Goal: Task Accomplishment & Management: Use online tool/utility

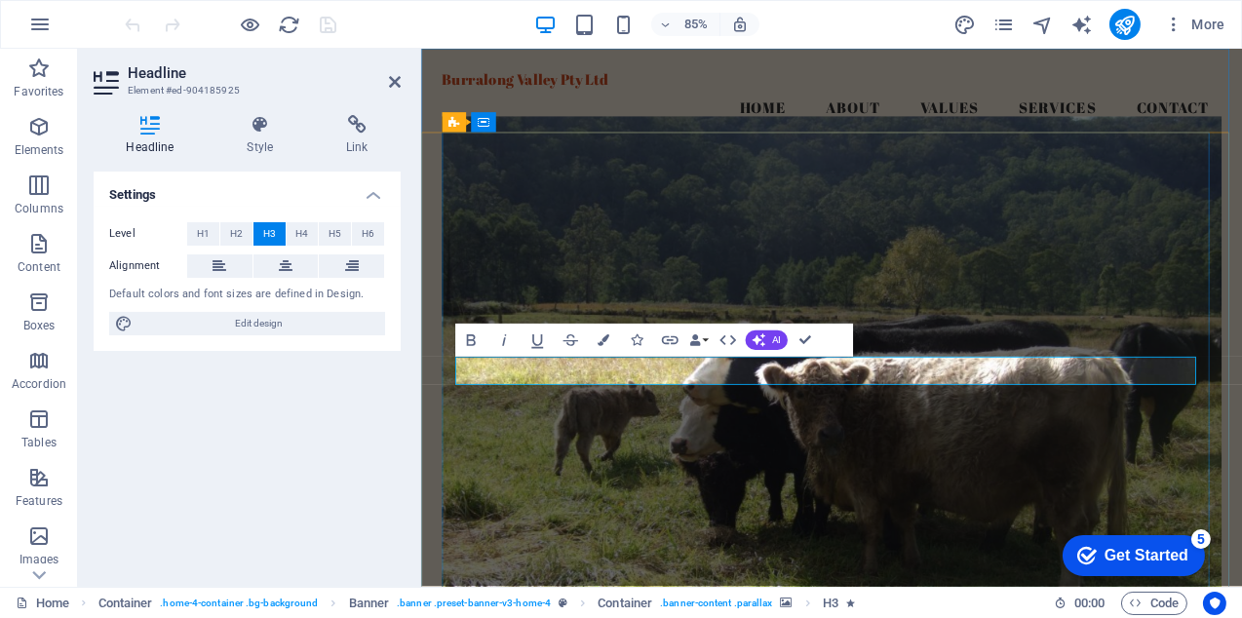
click at [1058, 495] on figure at bounding box center [902, 417] width 917 height 577
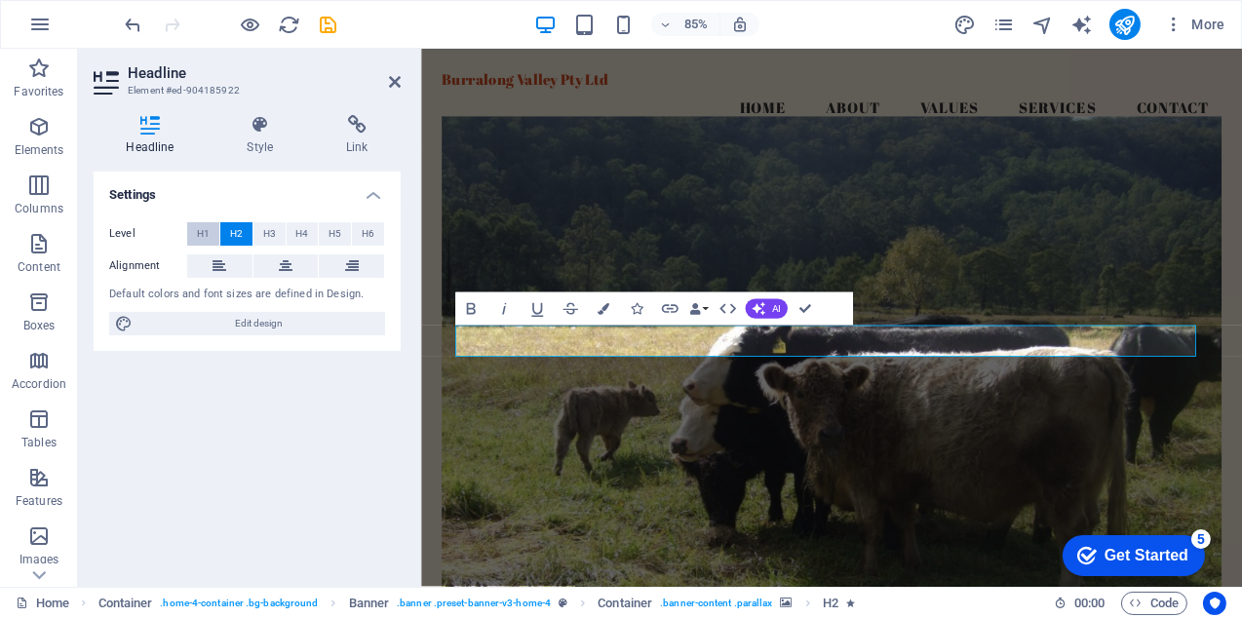
click at [202, 229] on span "H1" at bounding box center [203, 233] width 13 height 23
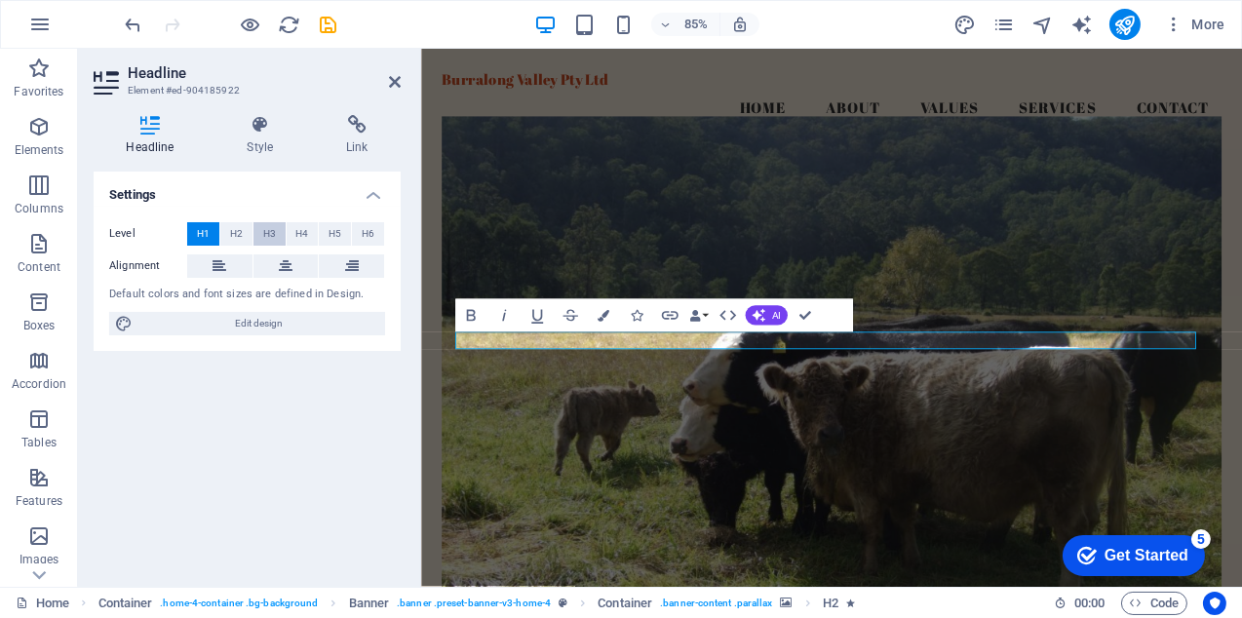
click at [270, 228] on span "H3" at bounding box center [269, 233] width 13 height 23
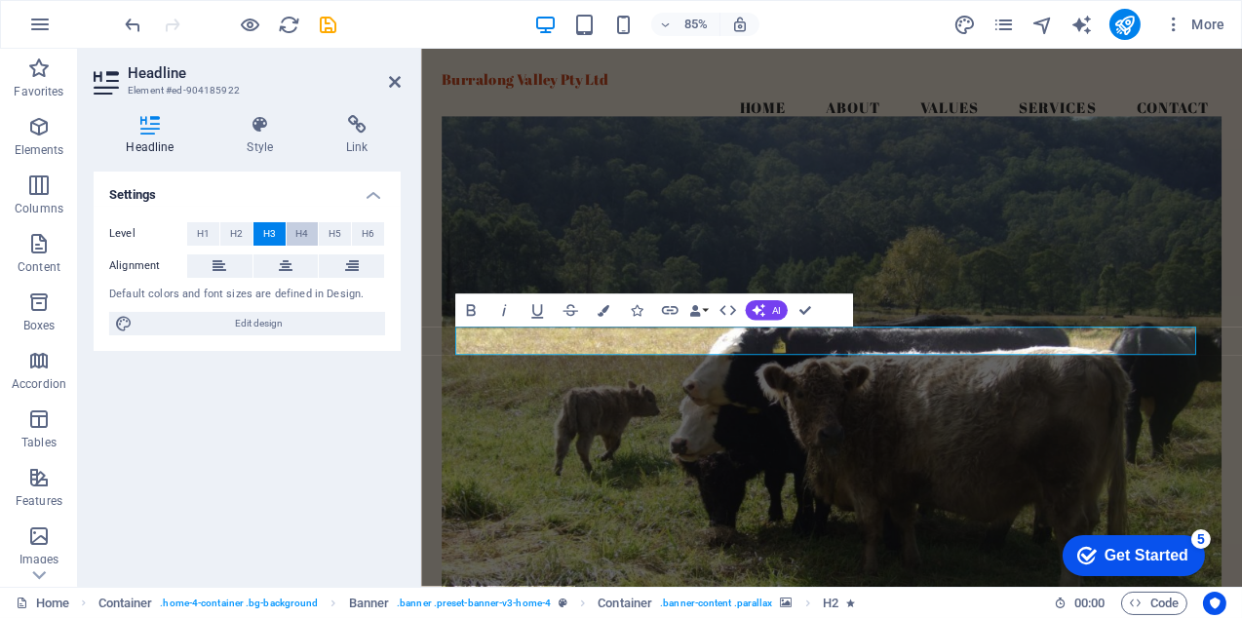
click at [304, 230] on span "H4" at bounding box center [301, 233] width 13 height 23
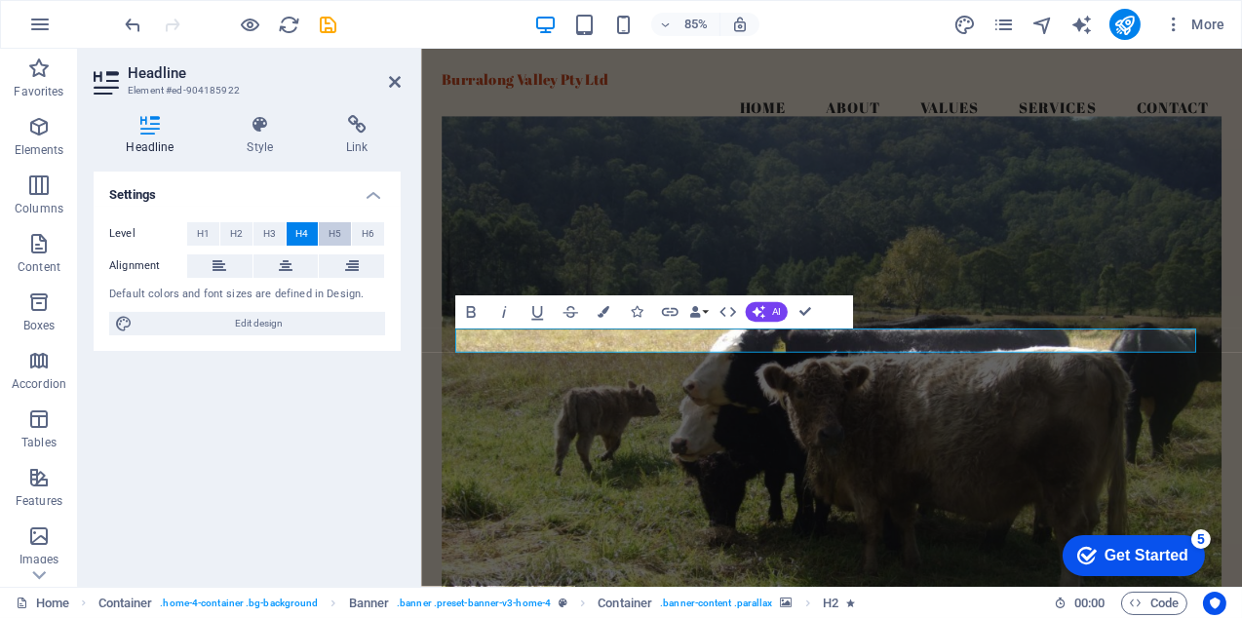
click at [326, 230] on button "H5" at bounding box center [335, 233] width 32 height 23
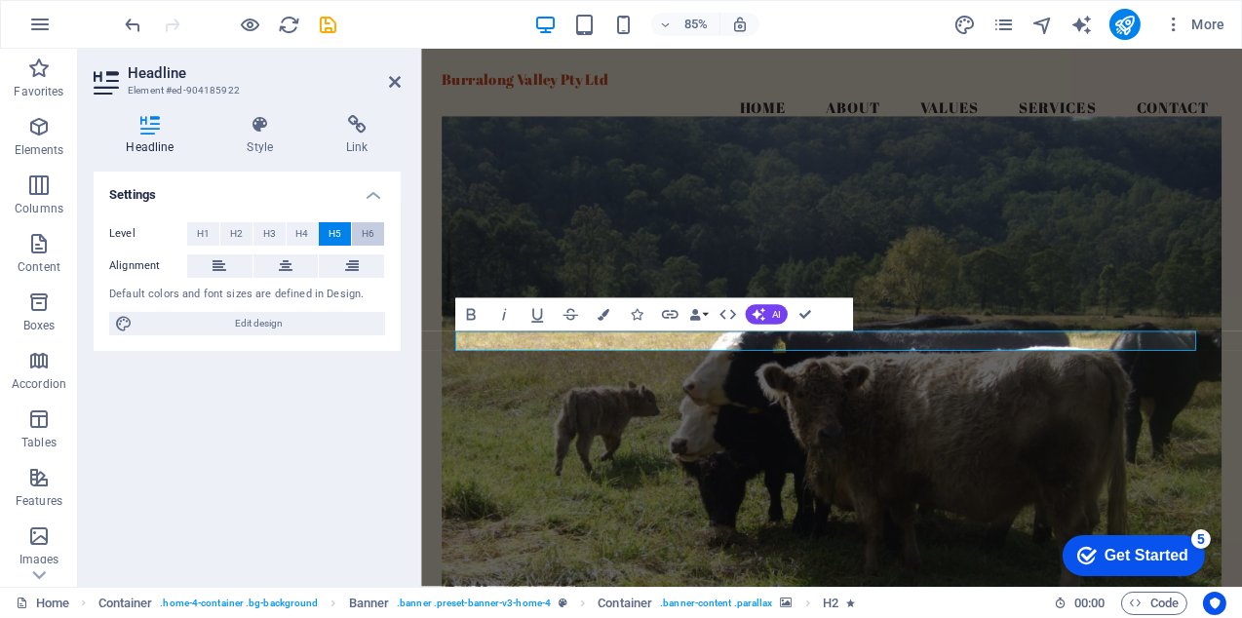
click at [369, 231] on span "H6" at bounding box center [368, 233] width 13 height 23
click at [240, 229] on span "H2" at bounding box center [236, 233] width 13 height 23
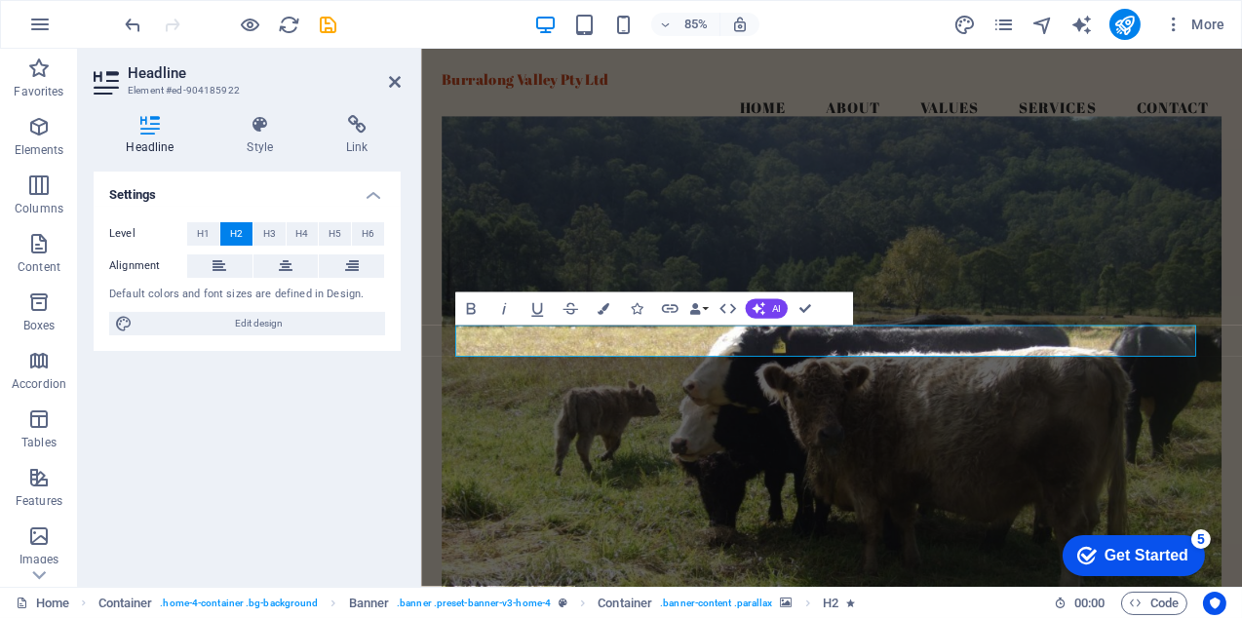
click at [332, 399] on div "Settings Level H1 H2 H3 H4 H5 H6 Alignment Default colors and font sizes are de…" at bounding box center [247, 372] width 307 height 400
click at [264, 130] on icon at bounding box center [260, 124] width 92 height 19
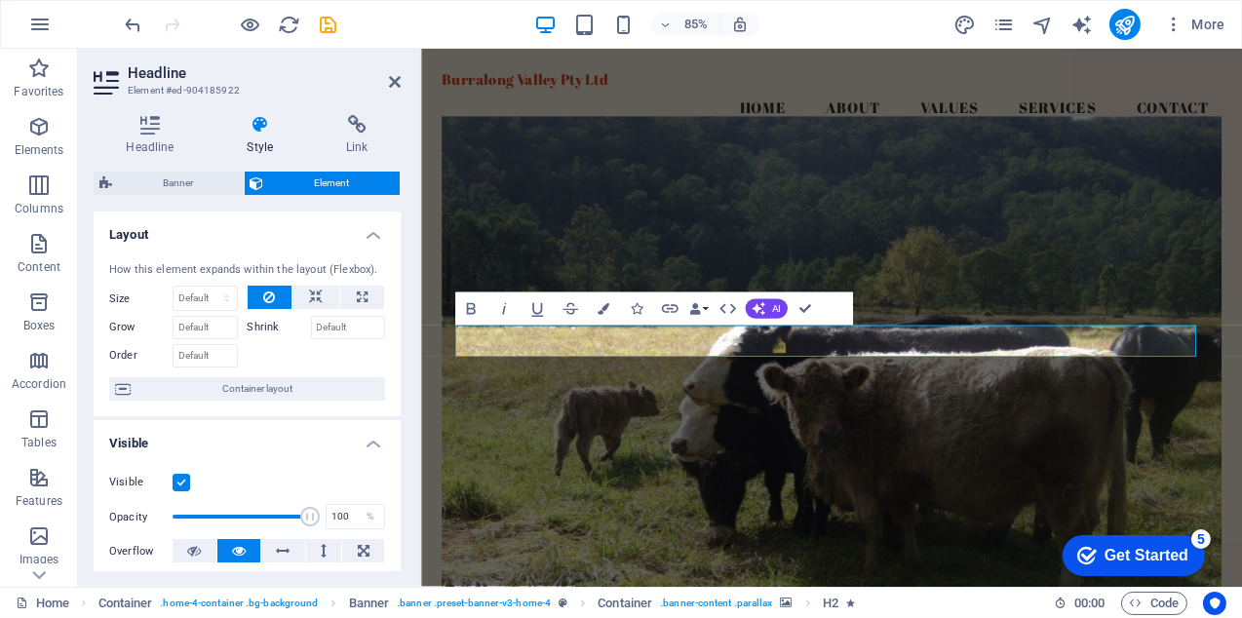
click at [288, 82] on h3 "Element #ed-904185922" at bounding box center [245, 91] width 234 height 18
click at [980, 297] on figure at bounding box center [902, 417] width 917 height 577
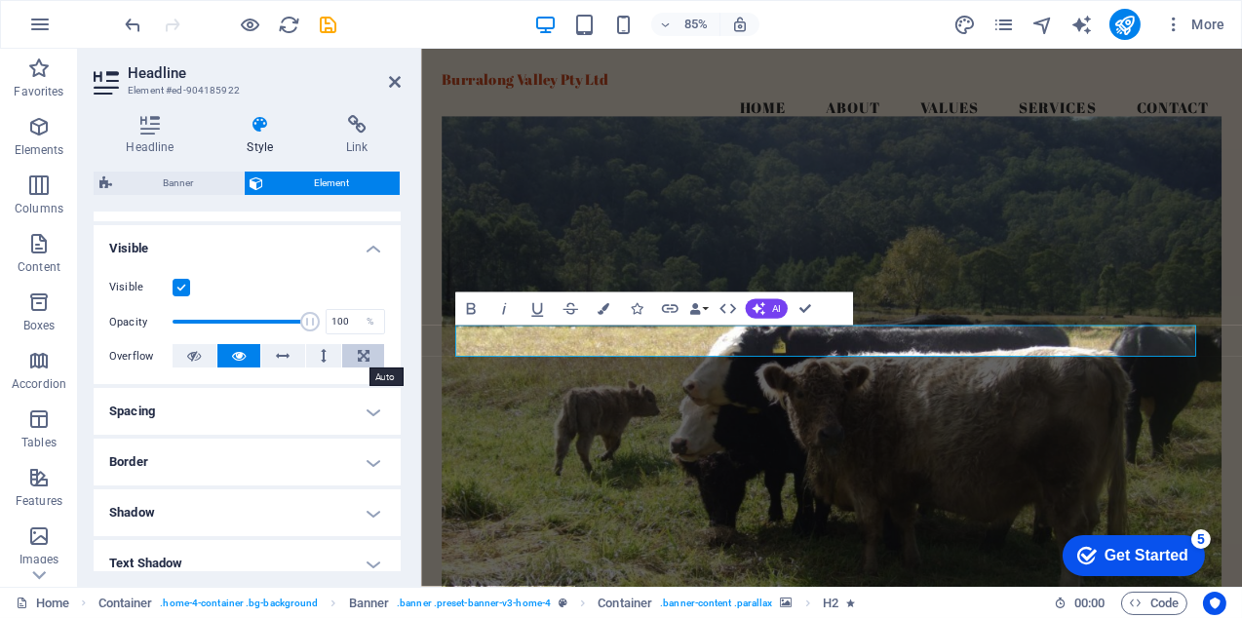
scroll to position [292, 0]
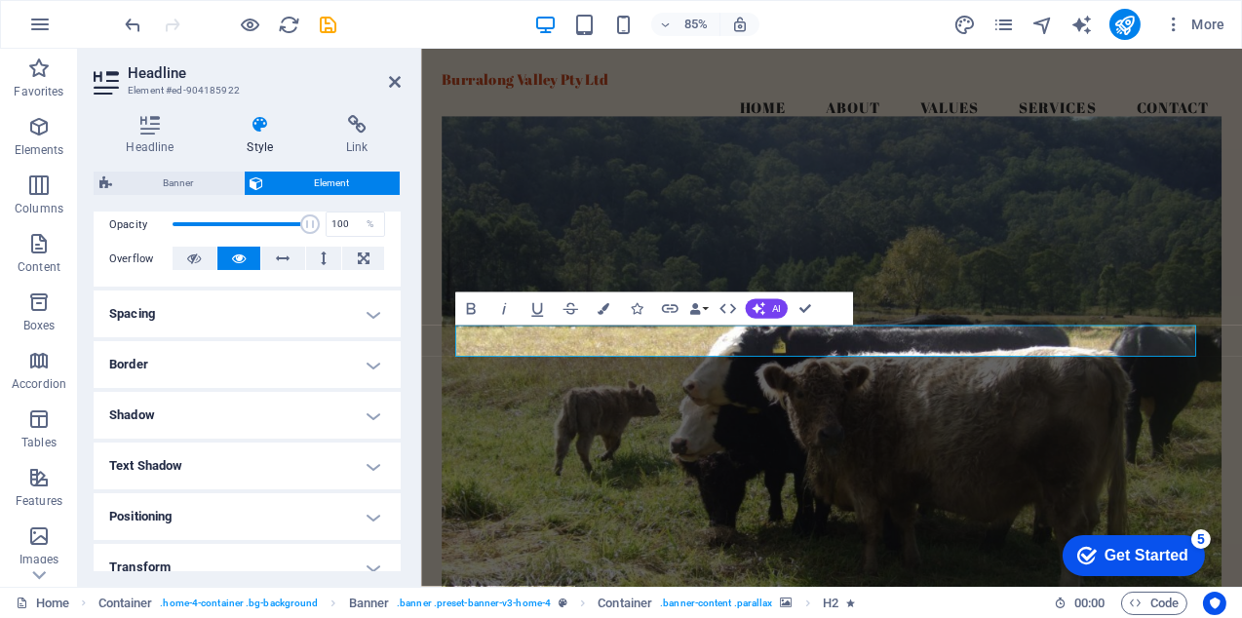
click at [365, 318] on h4 "Spacing" at bounding box center [247, 313] width 307 height 47
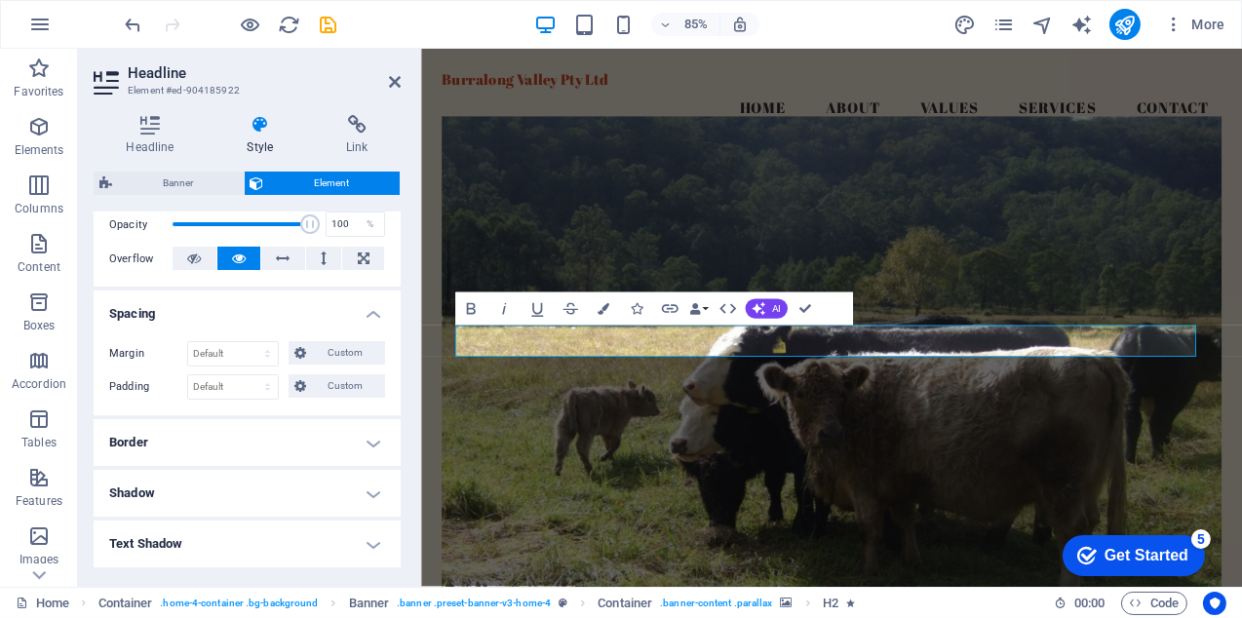
click at [365, 318] on h4 "Spacing" at bounding box center [247, 307] width 307 height 35
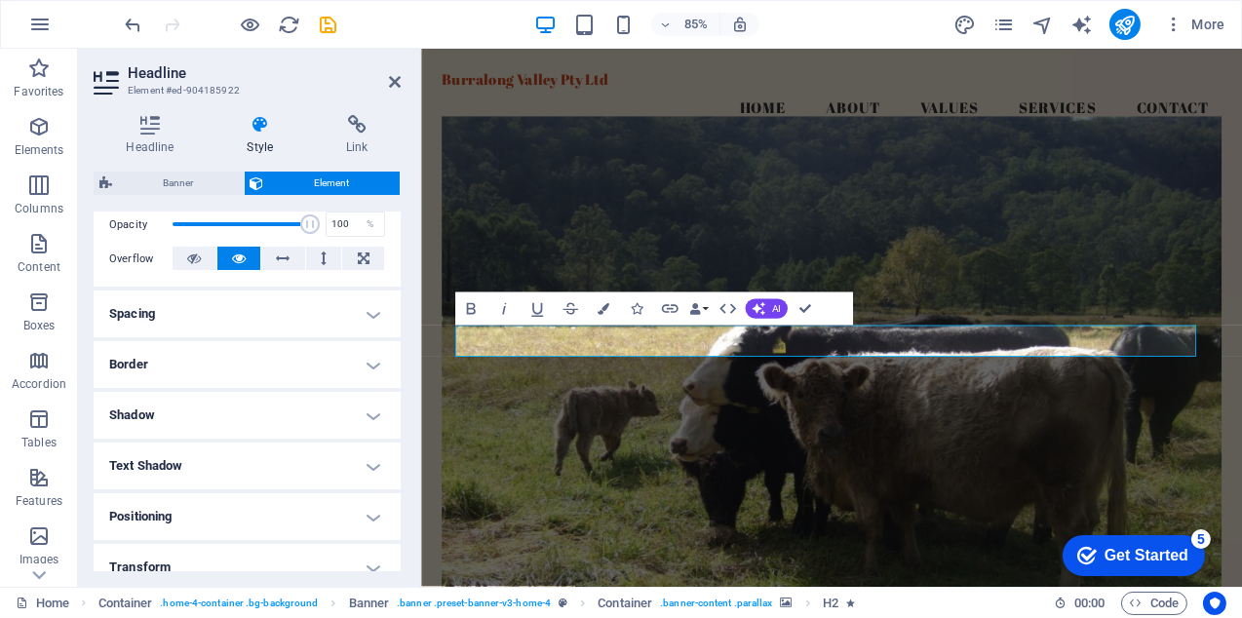
click at [371, 364] on h4 "Border" at bounding box center [247, 364] width 307 height 47
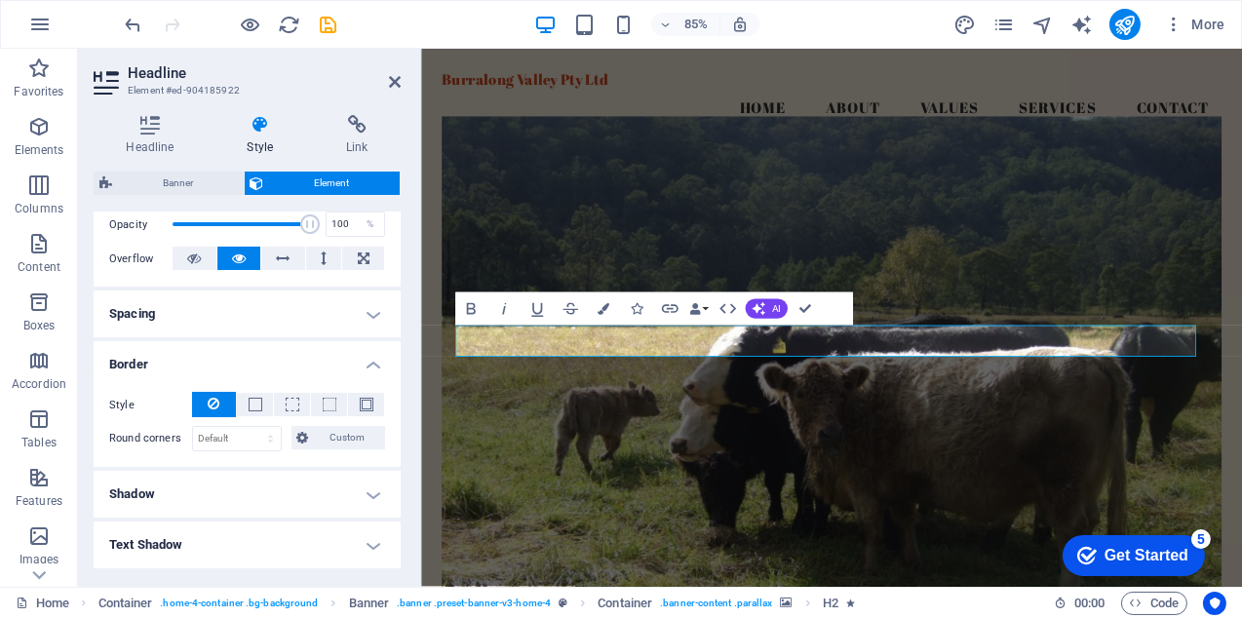
click at [371, 364] on h4 "Border" at bounding box center [247, 358] width 307 height 35
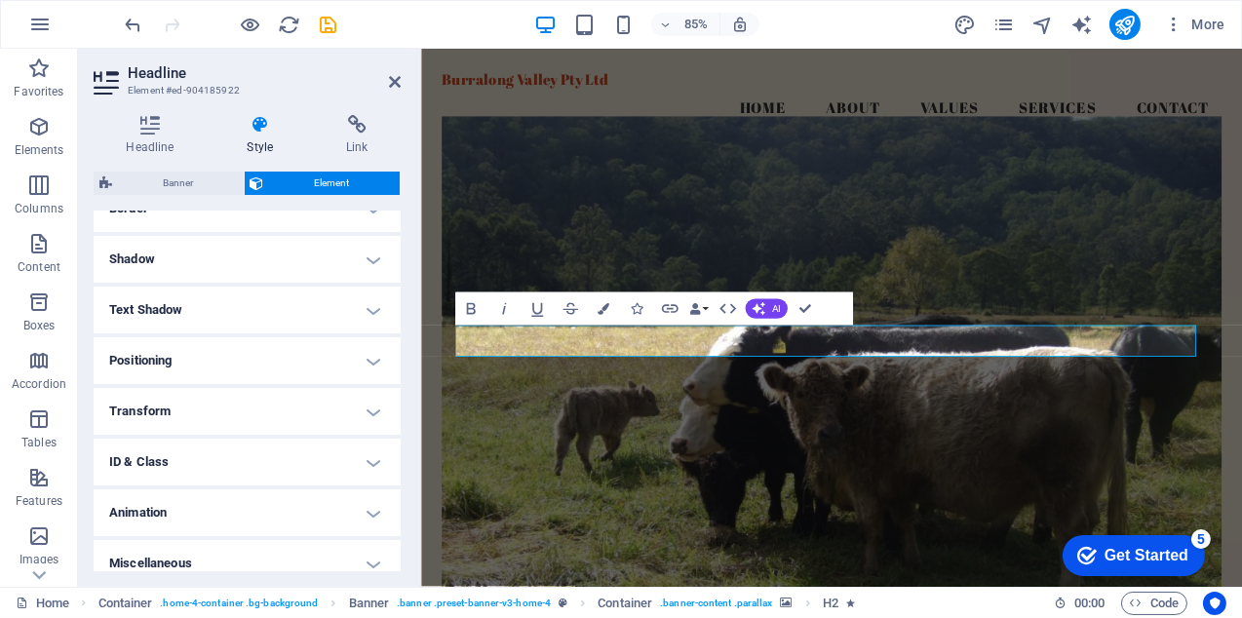
scroll to position [463, 0]
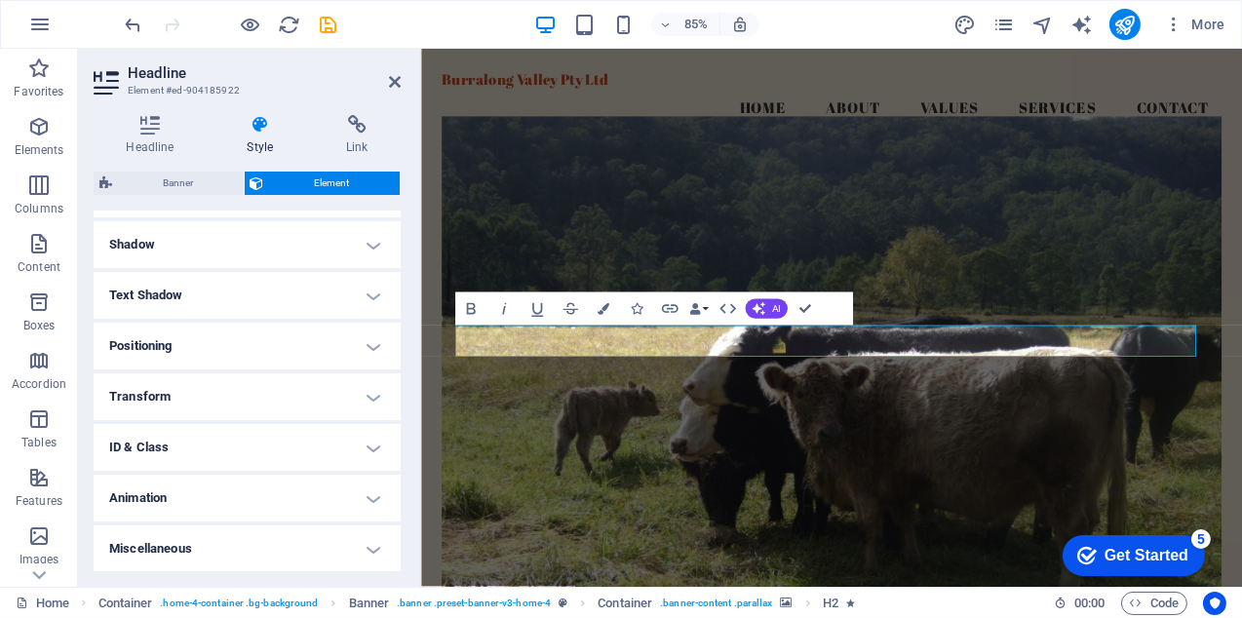
click at [369, 349] on h4 "Positioning" at bounding box center [247, 346] width 307 height 47
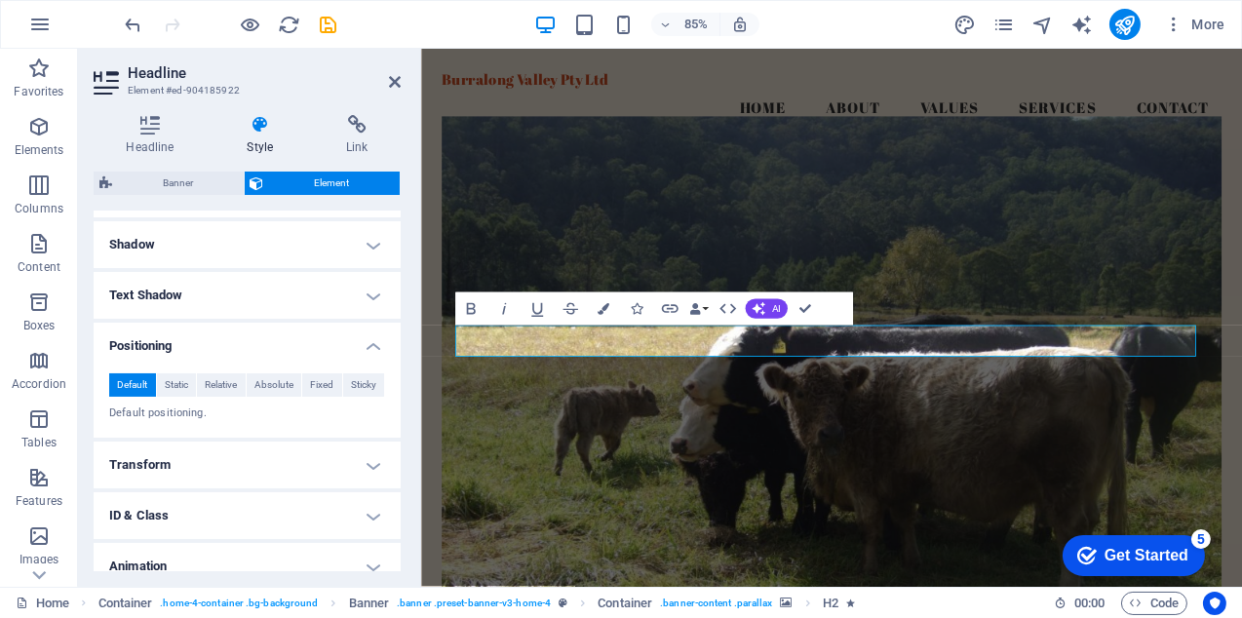
click at [369, 349] on h4 "Positioning" at bounding box center [247, 340] width 307 height 35
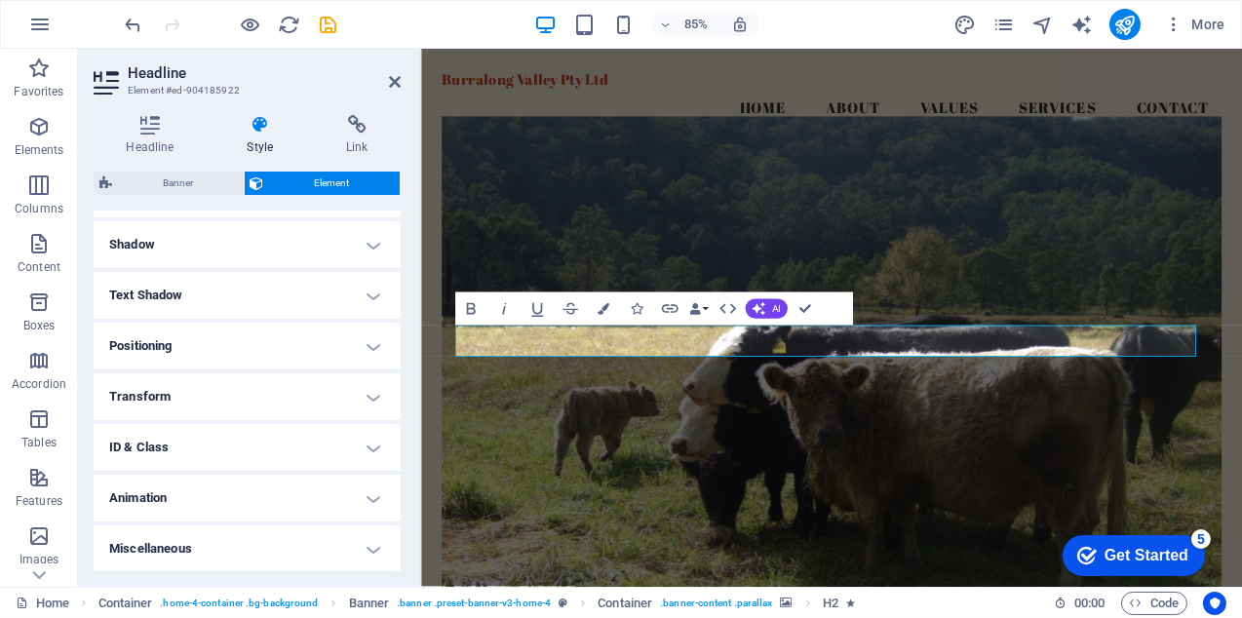
click at [569, 219] on figure at bounding box center [902, 417] width 917 height 577
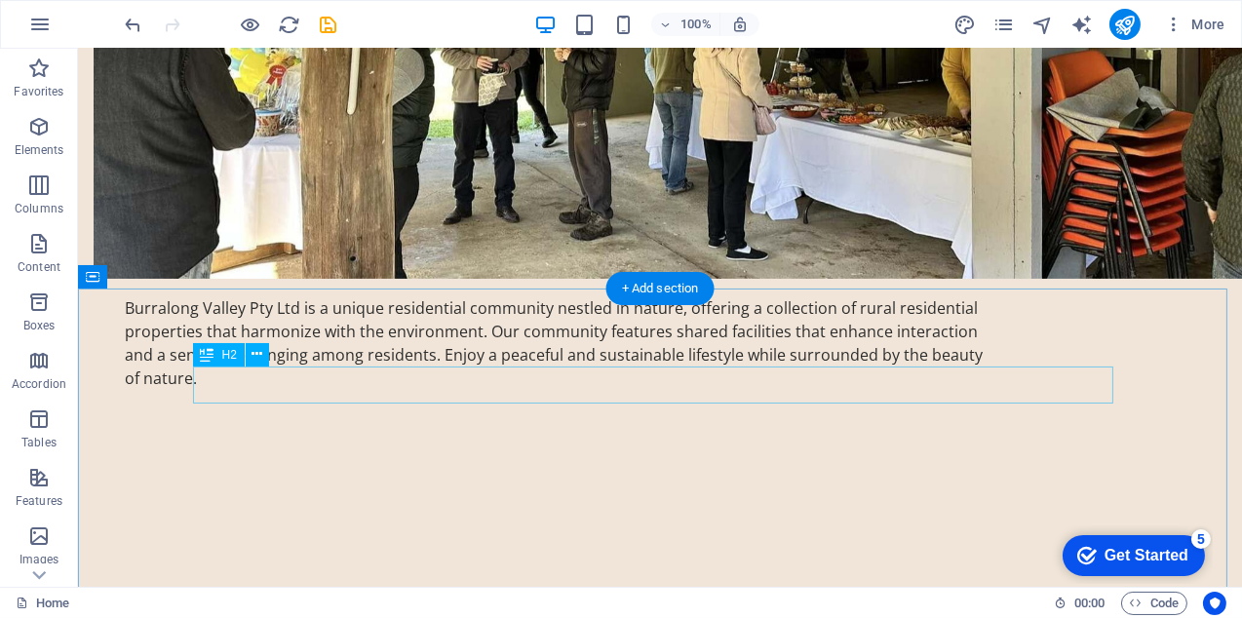
scroll to position [1657, 0]
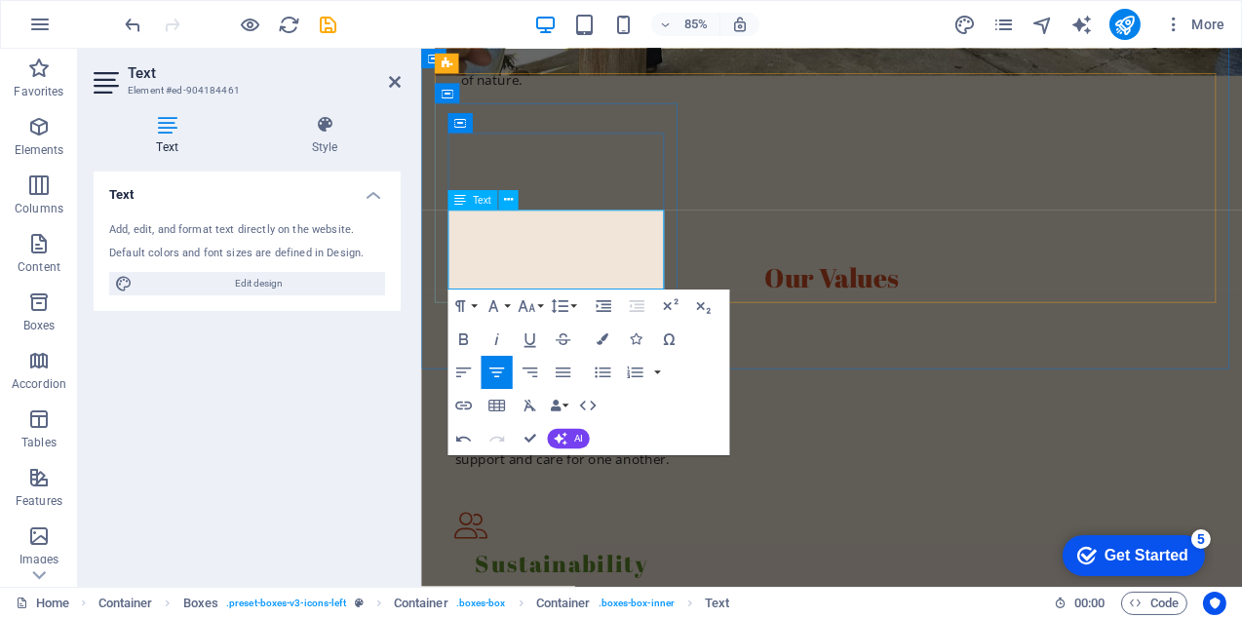
drag, startPoint x: 544, startPoint y: 298, endPoint x: 640, endPoint y: 291, distance: 96.7
drag, startPoint x: 545, startPoint y: 297, endPoint x: 603, endPoint y: 291, distance: 58.8
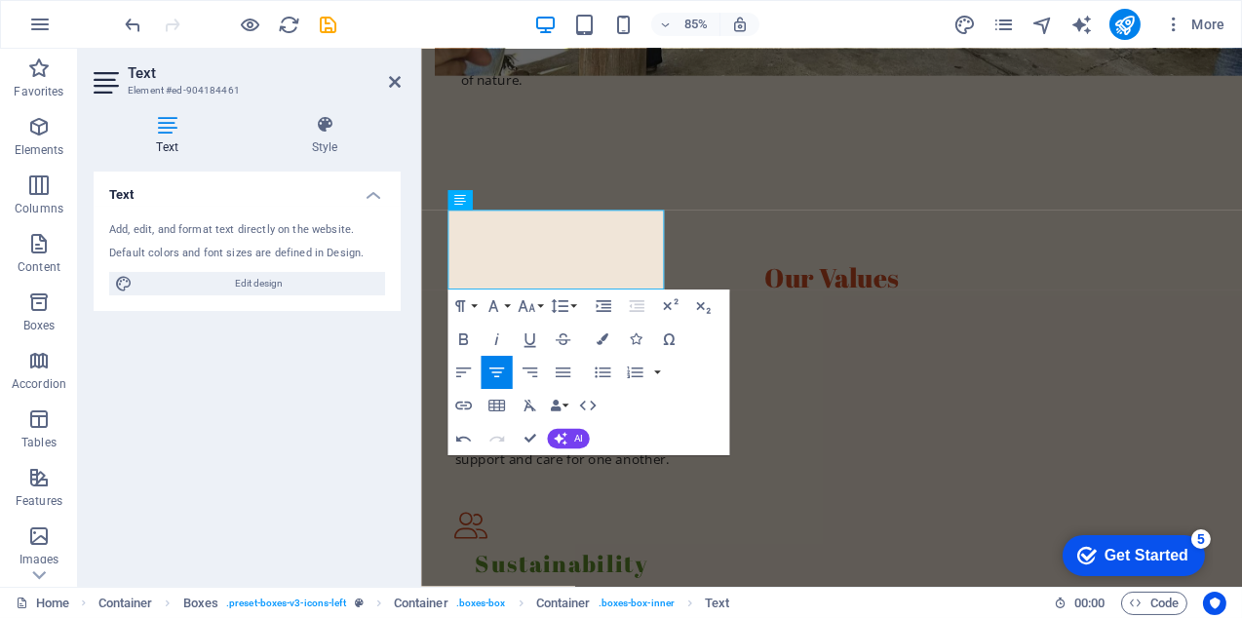
click at [390, 372] on div "Text Add, edit, and format text directly on the website. Default colors and fon…" at bounding box center [247, 372] width 307 height 400
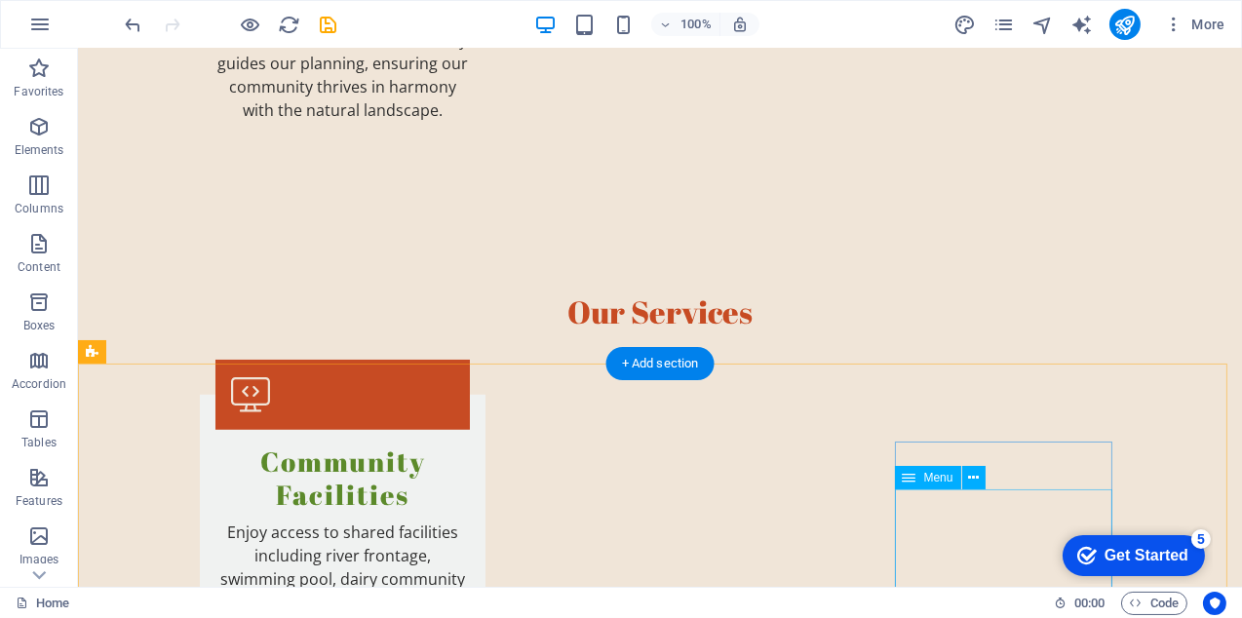
scroll to position [2316, 0]
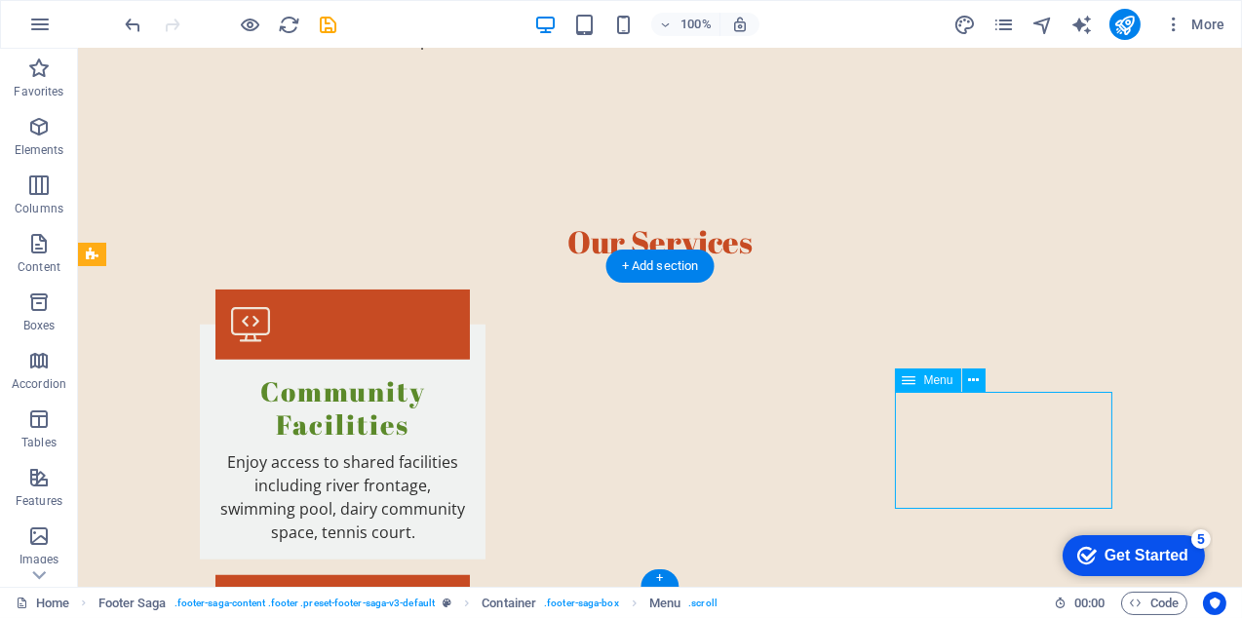
select select
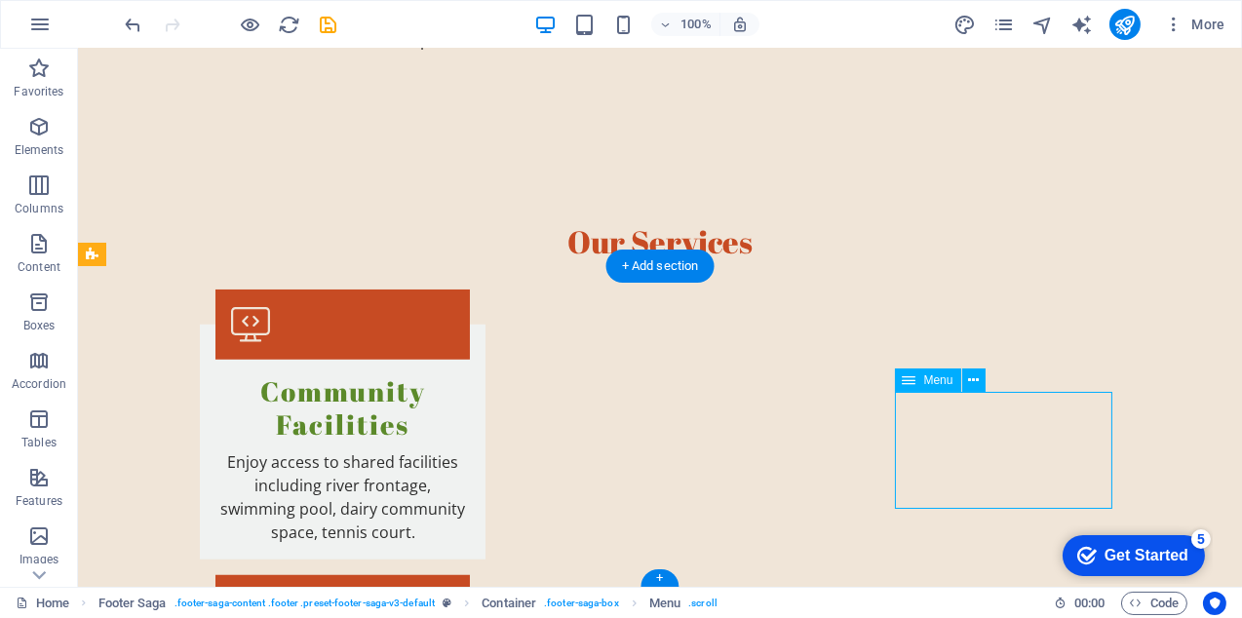
select select
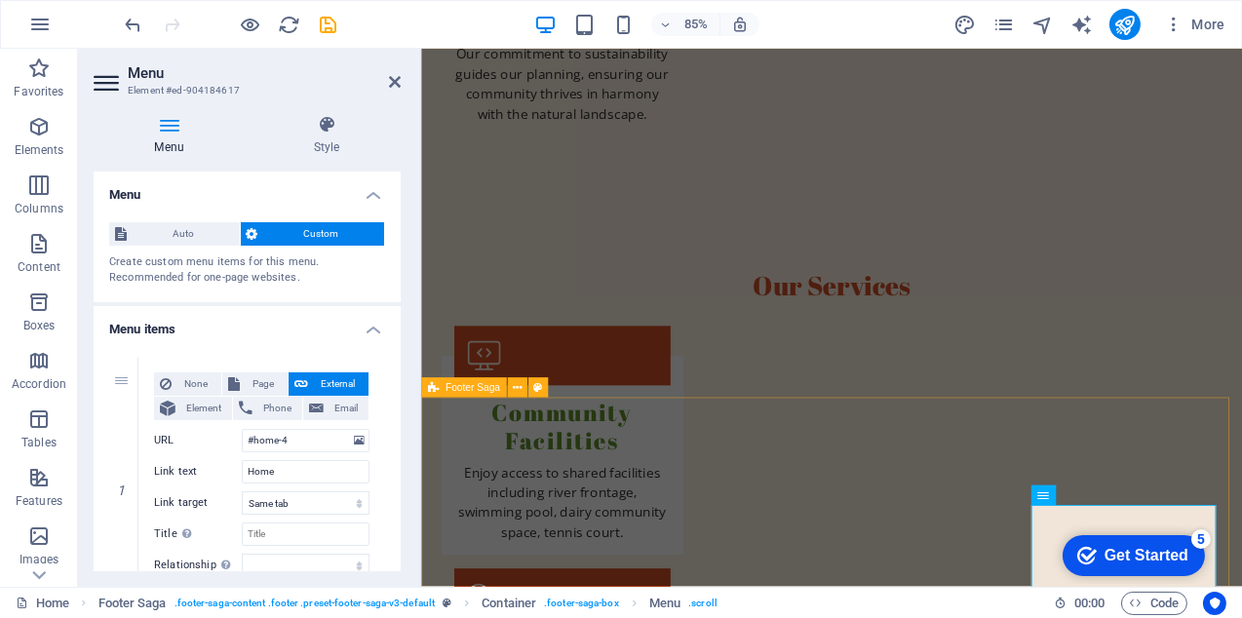
scroll to position [2302, 0]
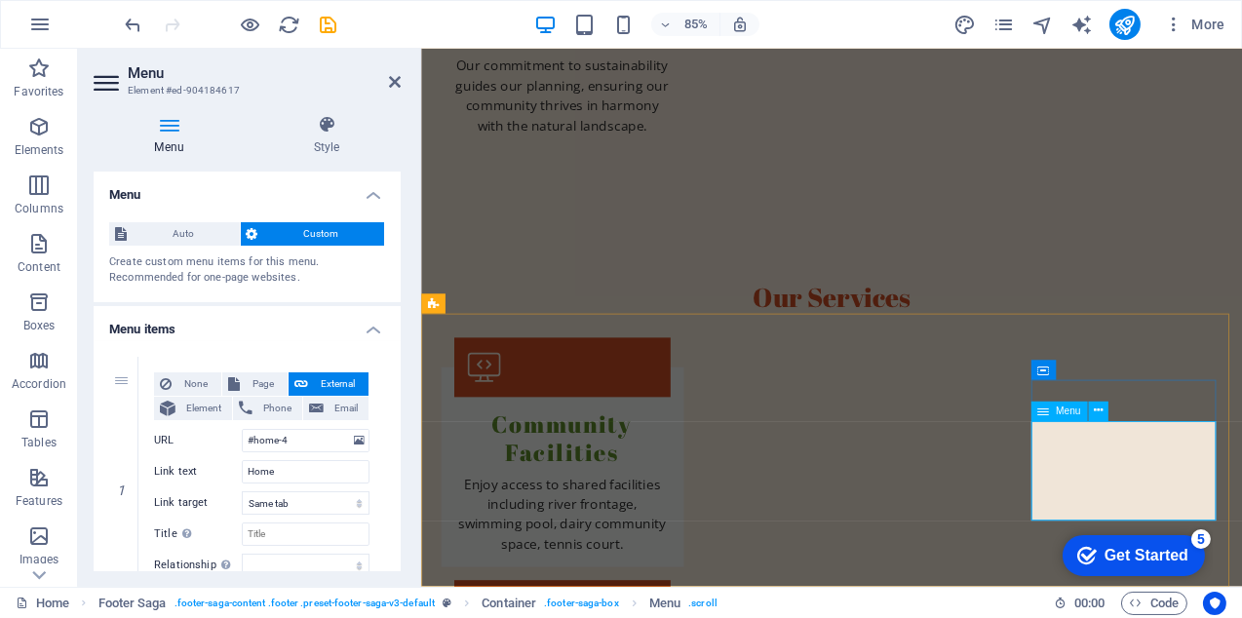
click at [370, 131] on icon at bounding box center [326, 124] width 148 height 19
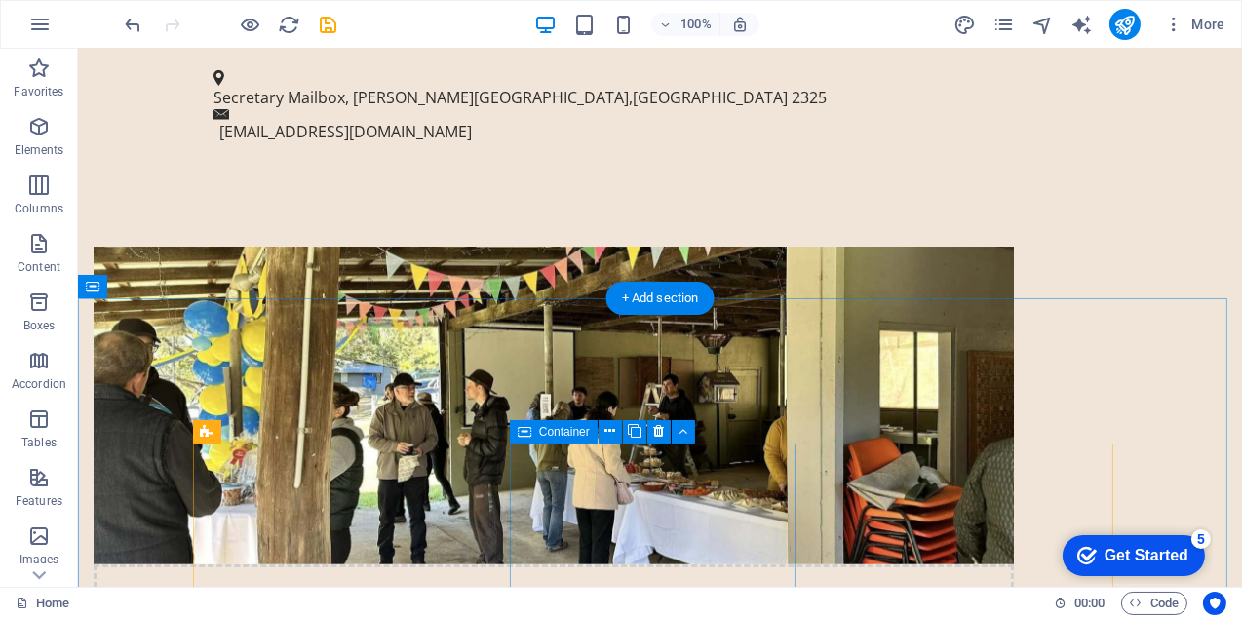
scroll to position [1048, 0]
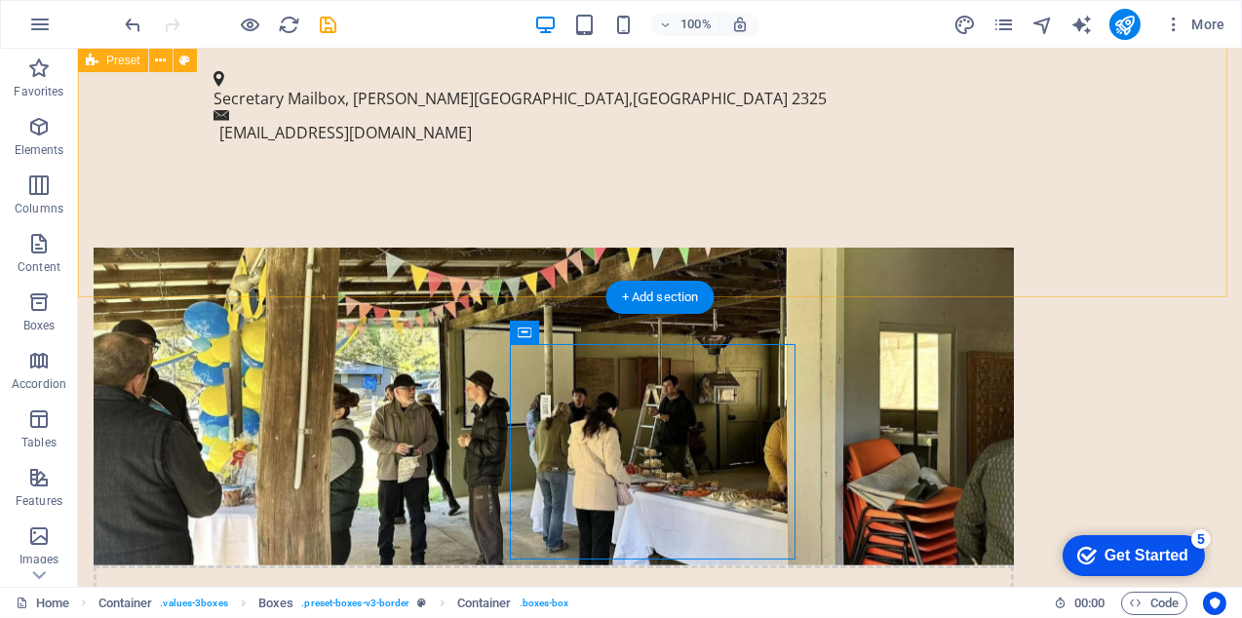
scroll to position [1047, 0]
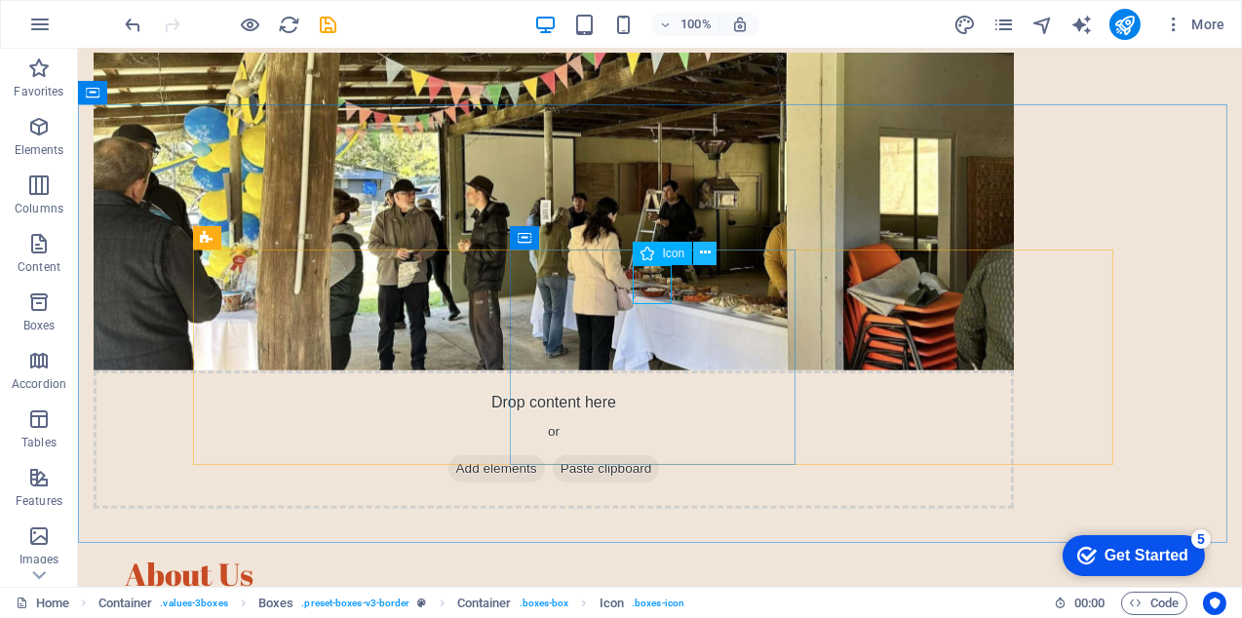
click at [706, 250] on icon at bounding box center [705, 253] width 11 height 20
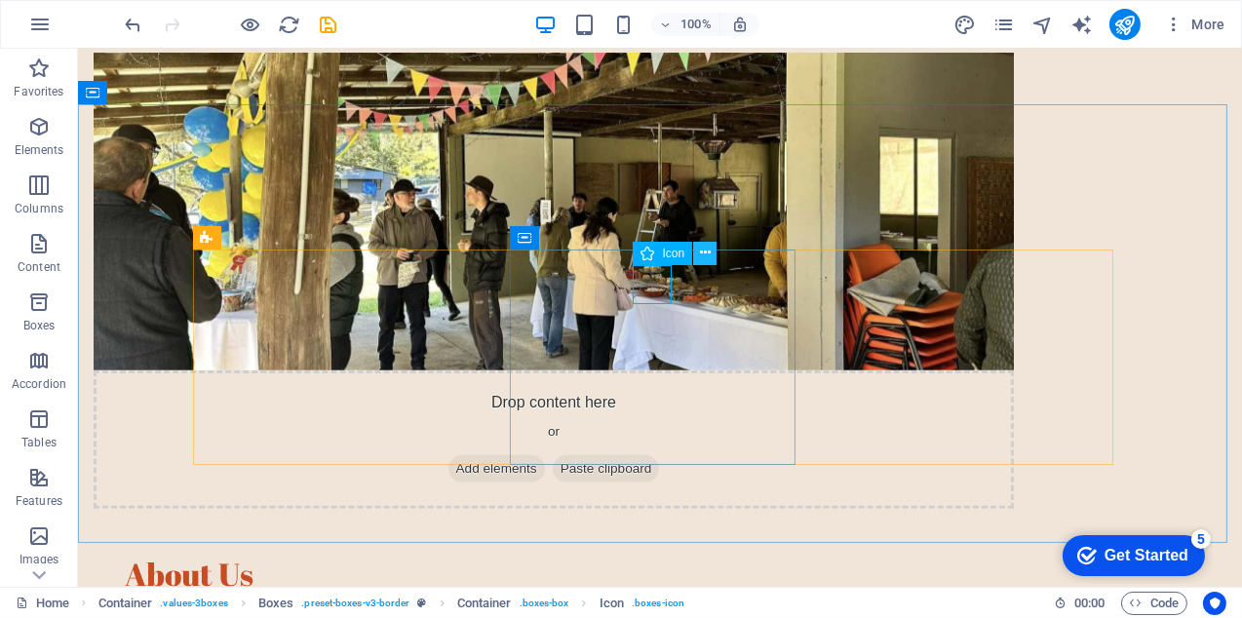
click at [705, 253] on icon at bounding box center [705, 253] width 11 height 20
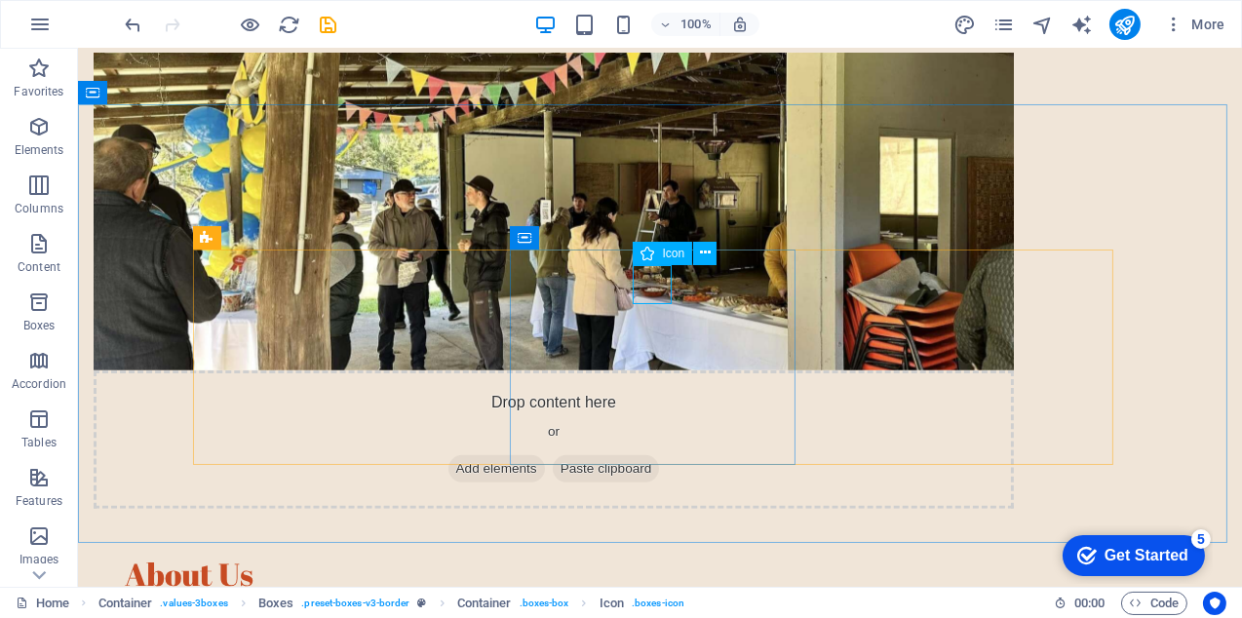
click at [665, 255] on span "Icon" at bounding box center [673, 254] width 22 height 12
select select "xMidYMid"
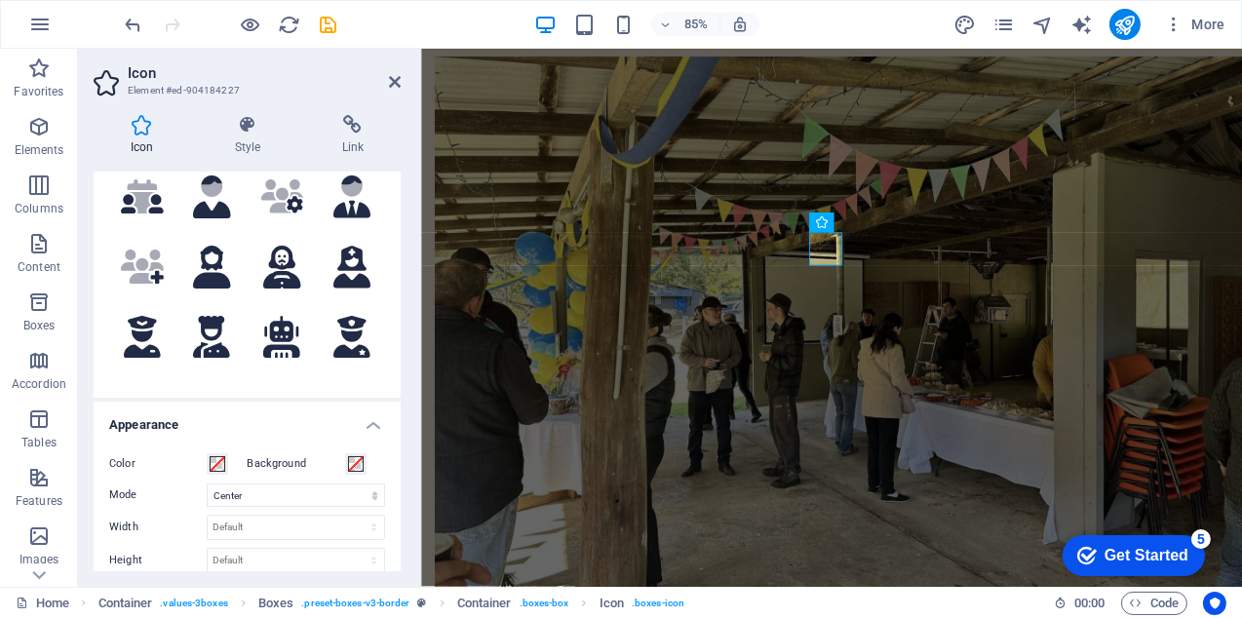
scroll to position [1754, 0]
click at [367, 419] on h4 "Appearance" at bounding box center [247, 419] width 307 height 35
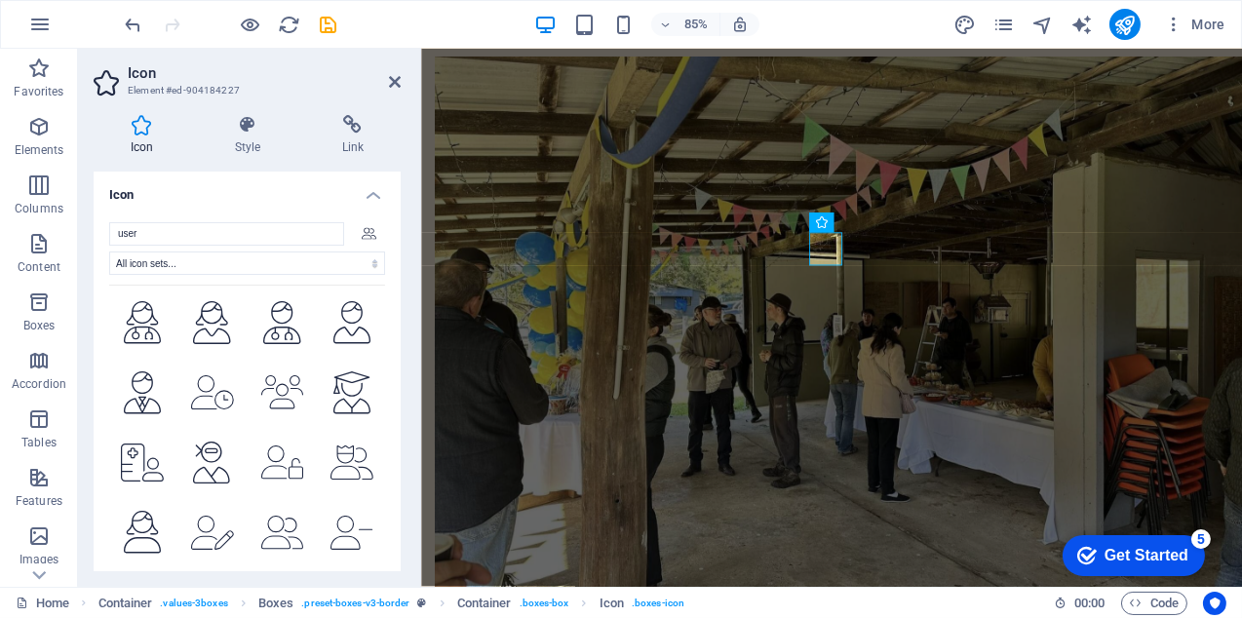
scroll to position [7603, 0]
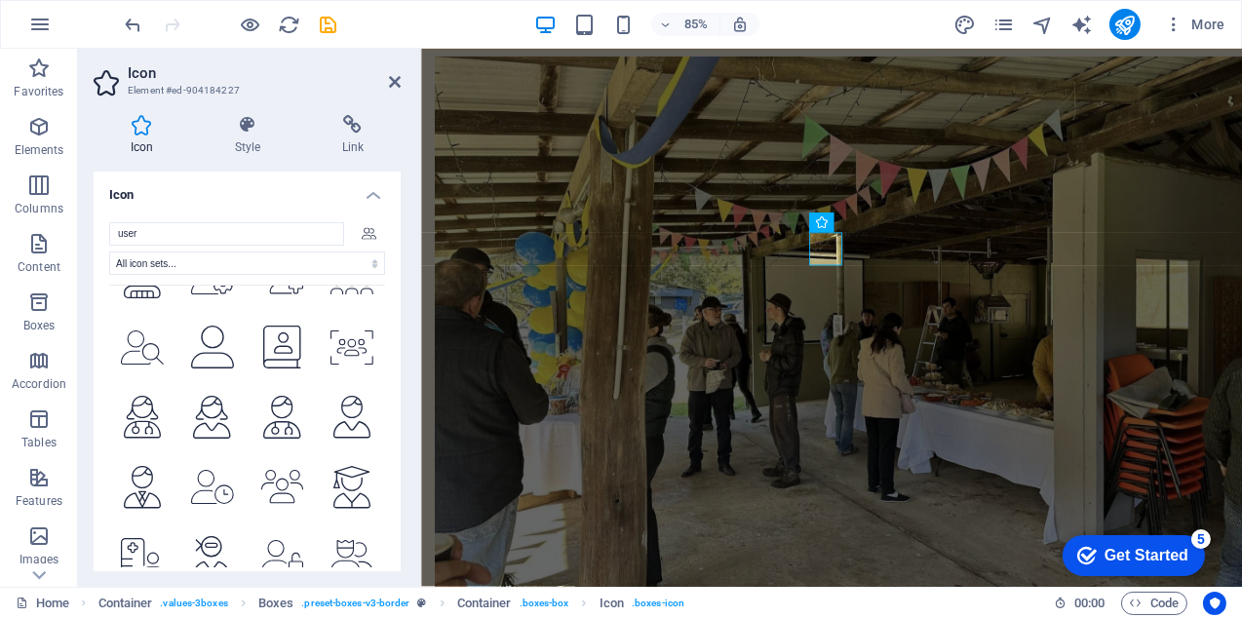
click at [377, 531] on div ".fa-secondary{opacity:.4} .fa-secondary{opacity:.4} .fa-secondary{opacity:.4} .…" at bounding box center [247, 426] width 276 height 283
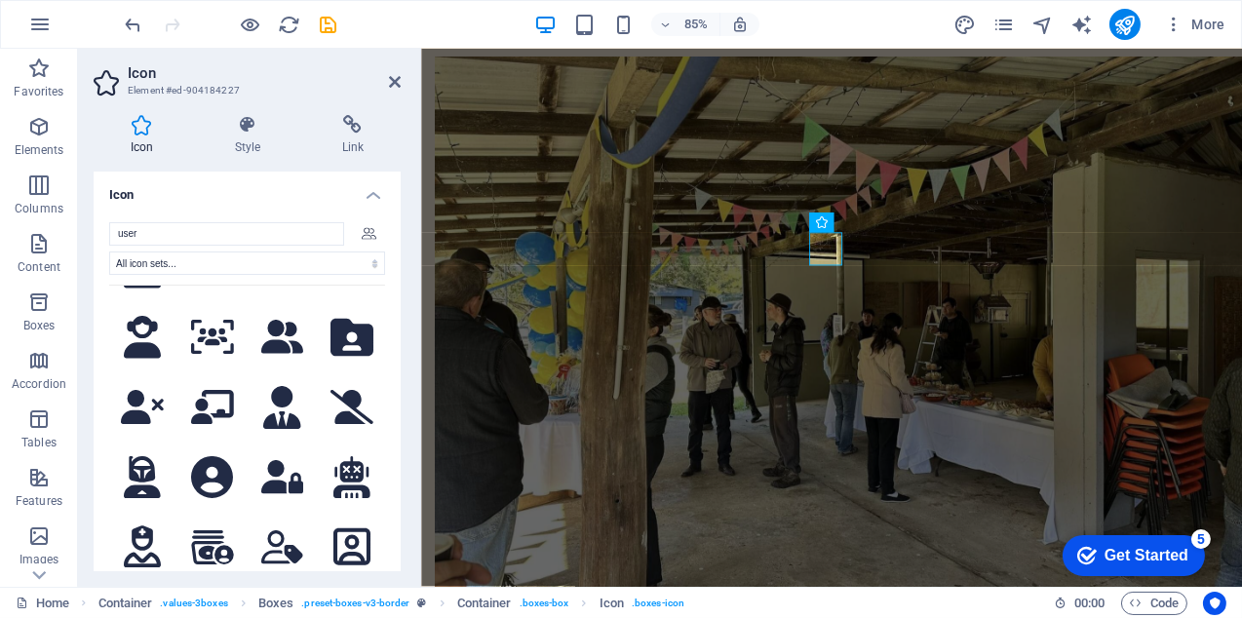
scroll to position [3012, 0]
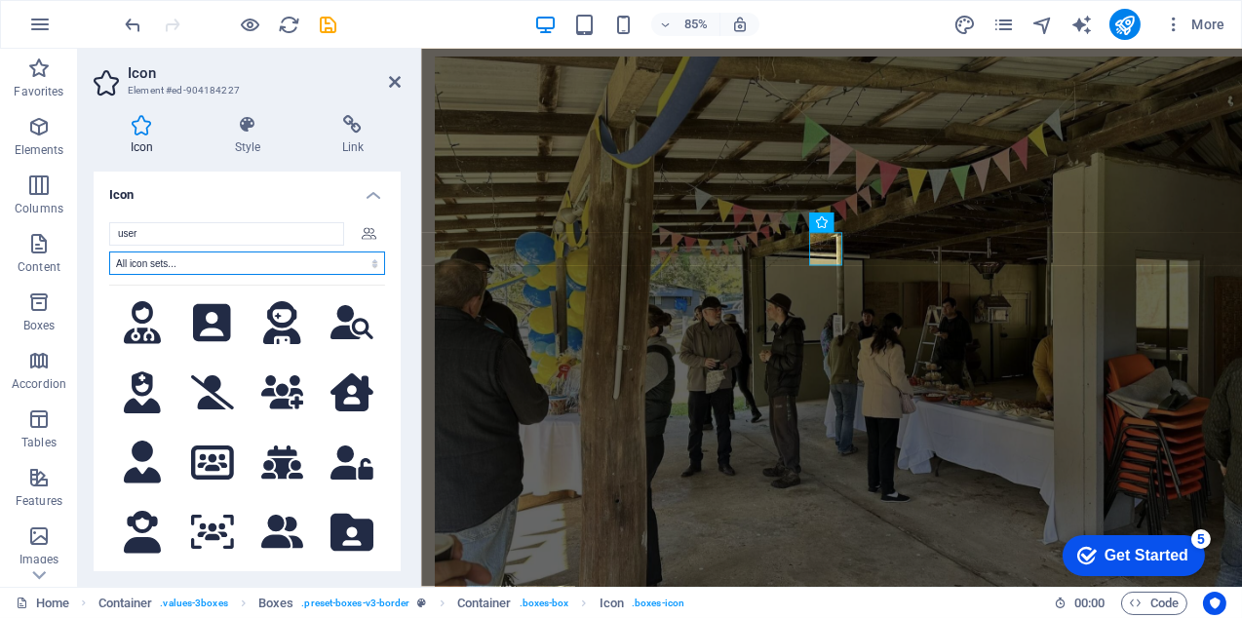
click at [370, 257] on select "All icon sets... IcoFont Ionicons FontAwesome Brands FontAwesome Duotone FontAw…" at bounding box center [247, 262] width 276 height 23
click at [327, 183] on h4 "Icon" at bounding box center [247, 189] width 307 height 35
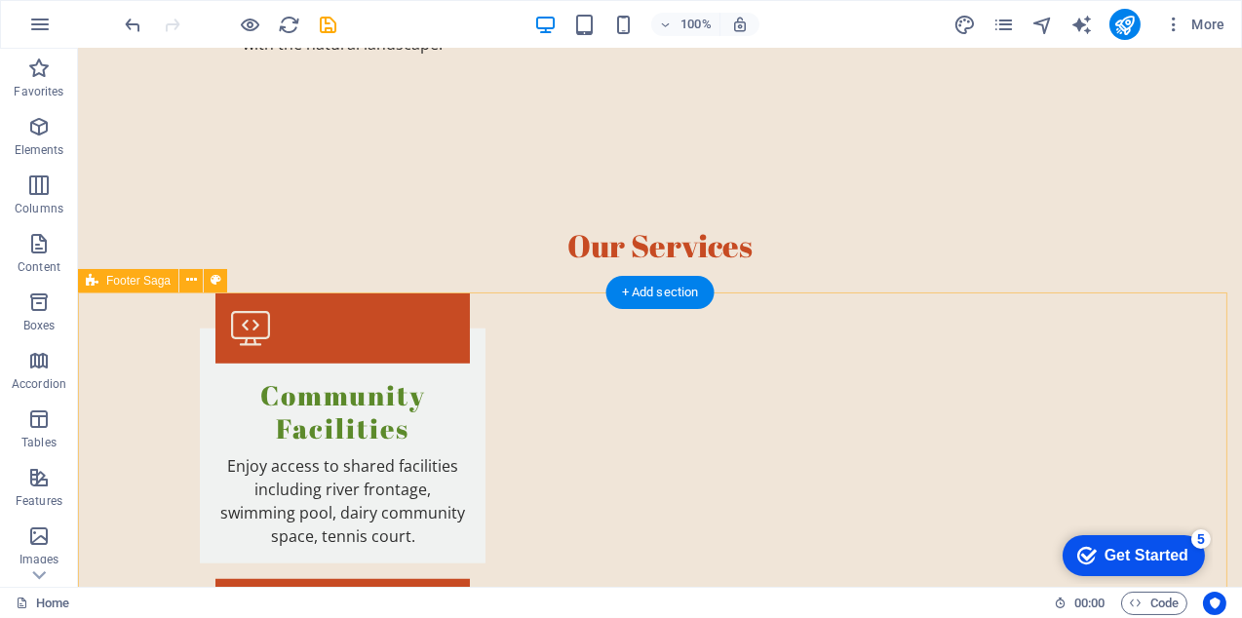
scroll to position [2314, 0]
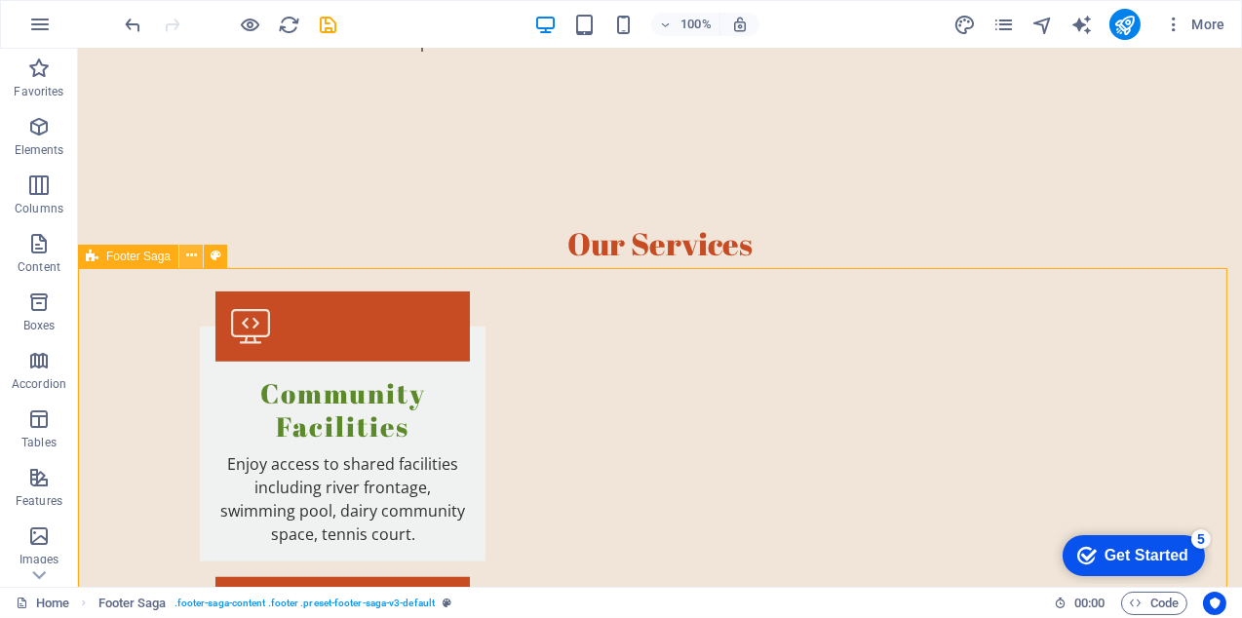
click at [186, 254] on icon at bounding box center [191, 256] width 11 height 20
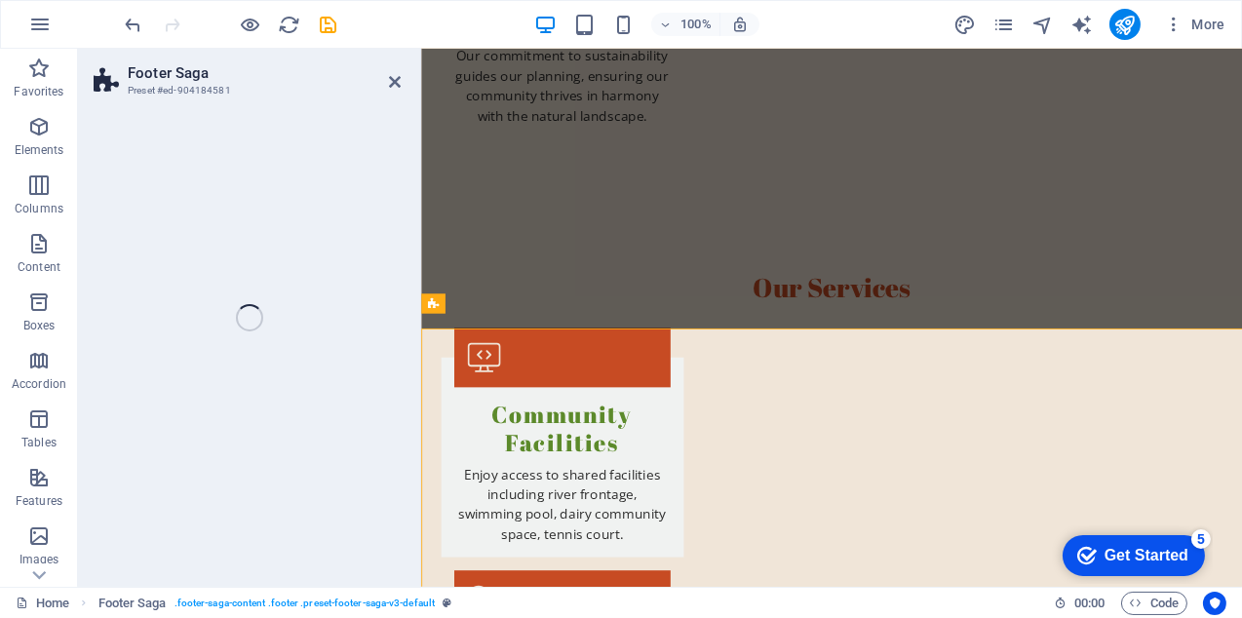
scroll to position [2302, 0]
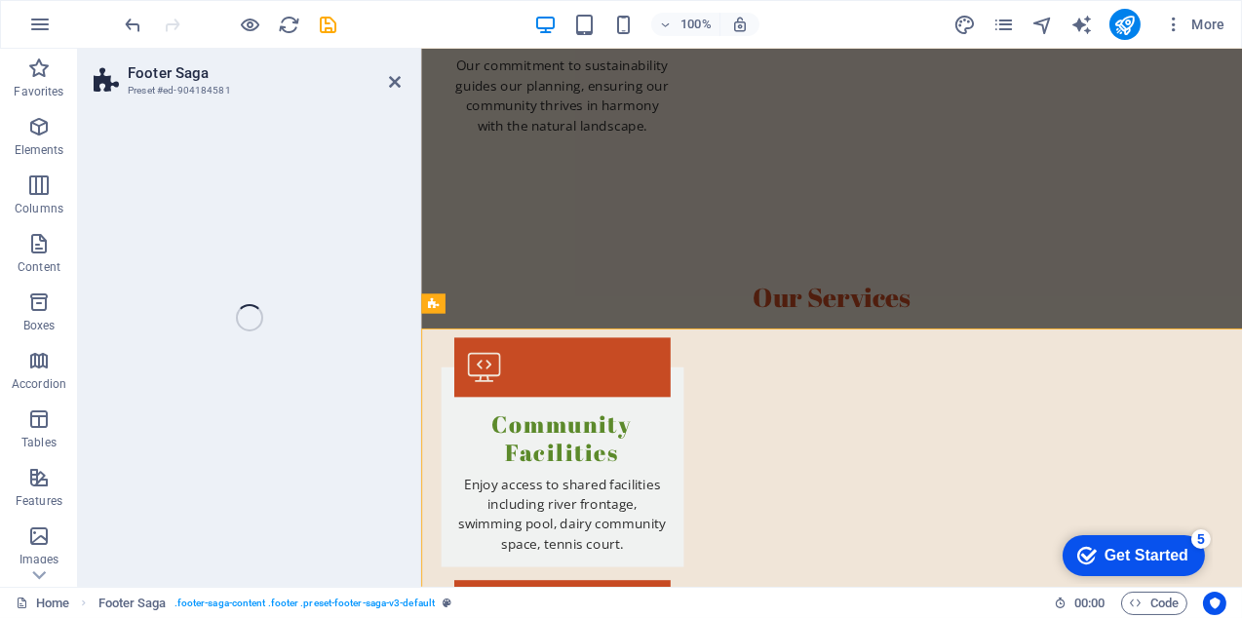
select select "footer"
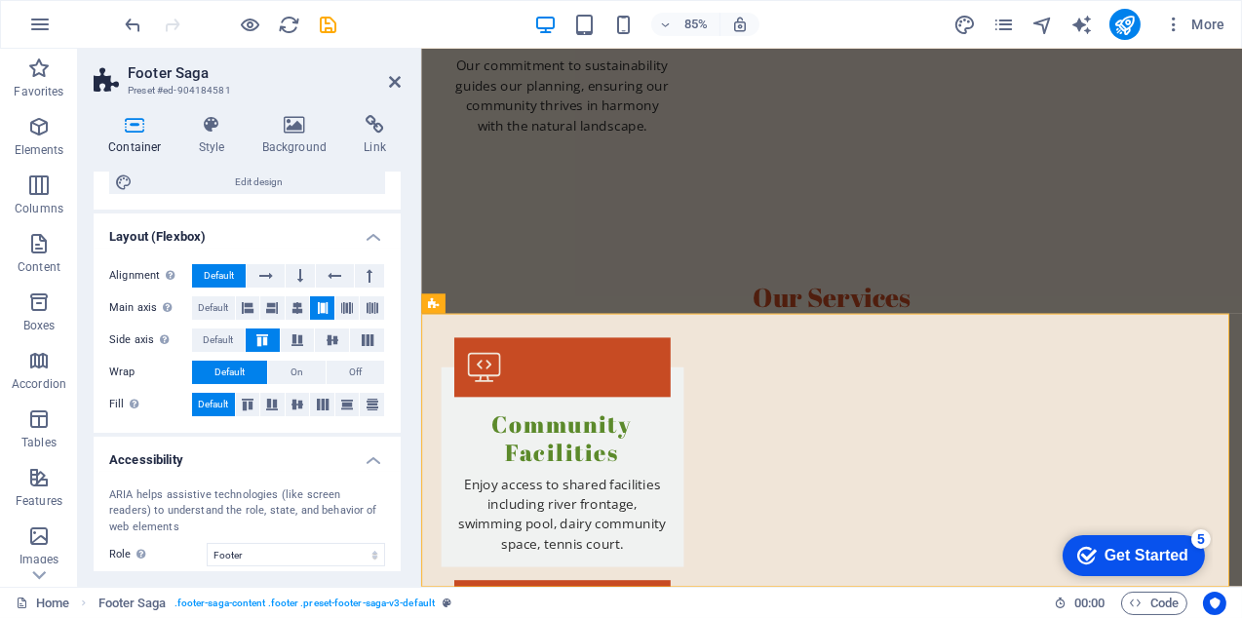
scroll to position [159, 0]
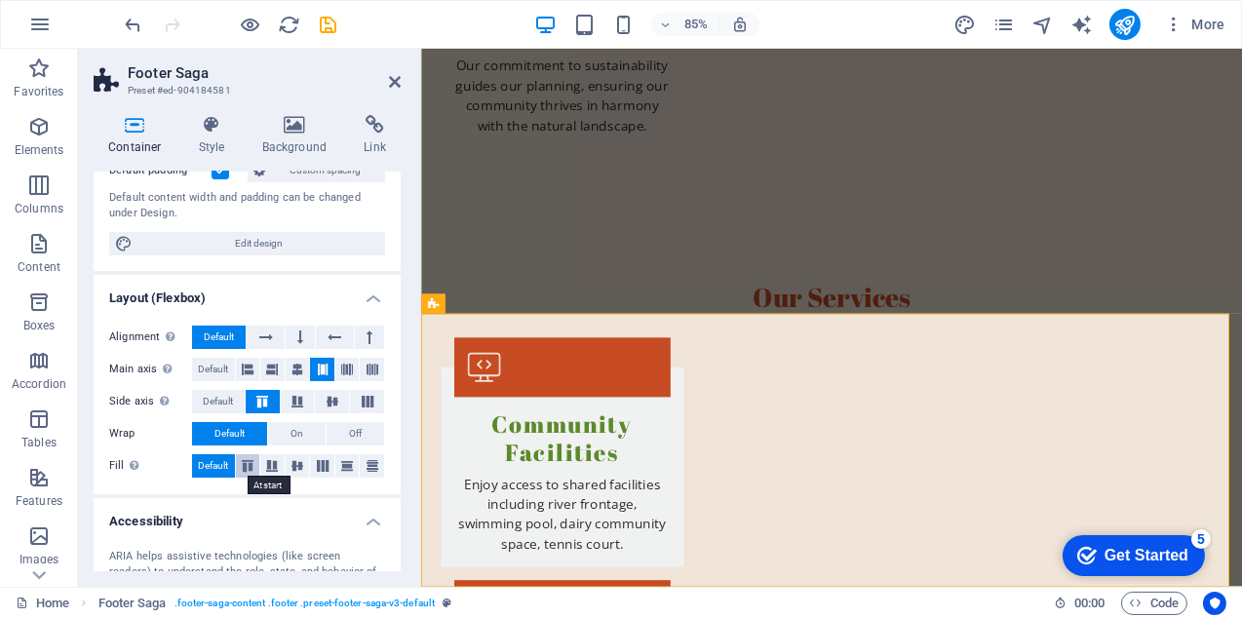
click at [247, 463] on icon at bounding box center [247, 466] width 23 height 12
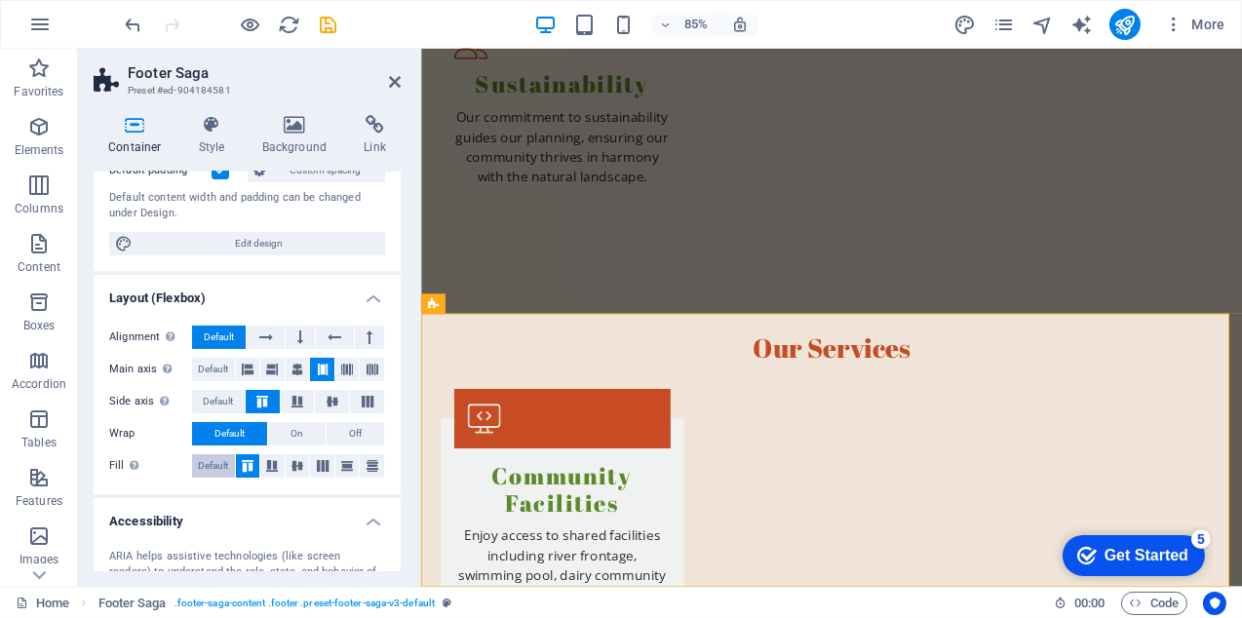
click at [211, 464] on span "Default" at bounding box center [213, 465] width 30 height 23
click at [290, 125] on icon at bounding box center [295, 124] width 95 height 19
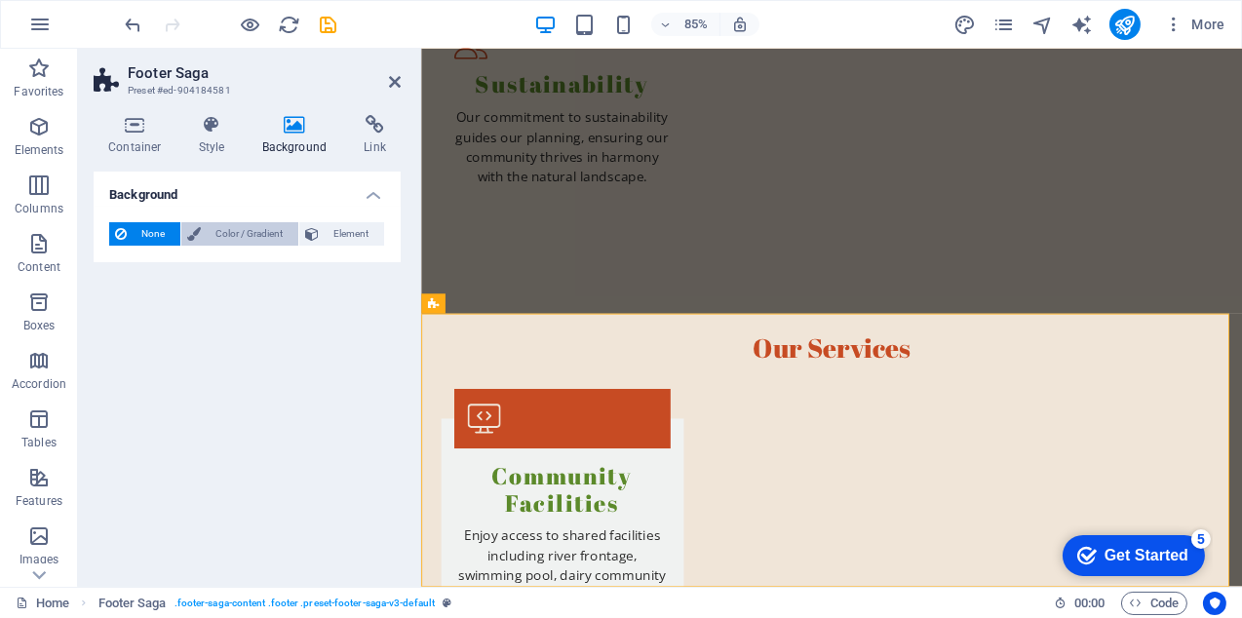
click at [229, 230] on span "Color / Gradient" at bounding box center [250, 233] width 86 height 23
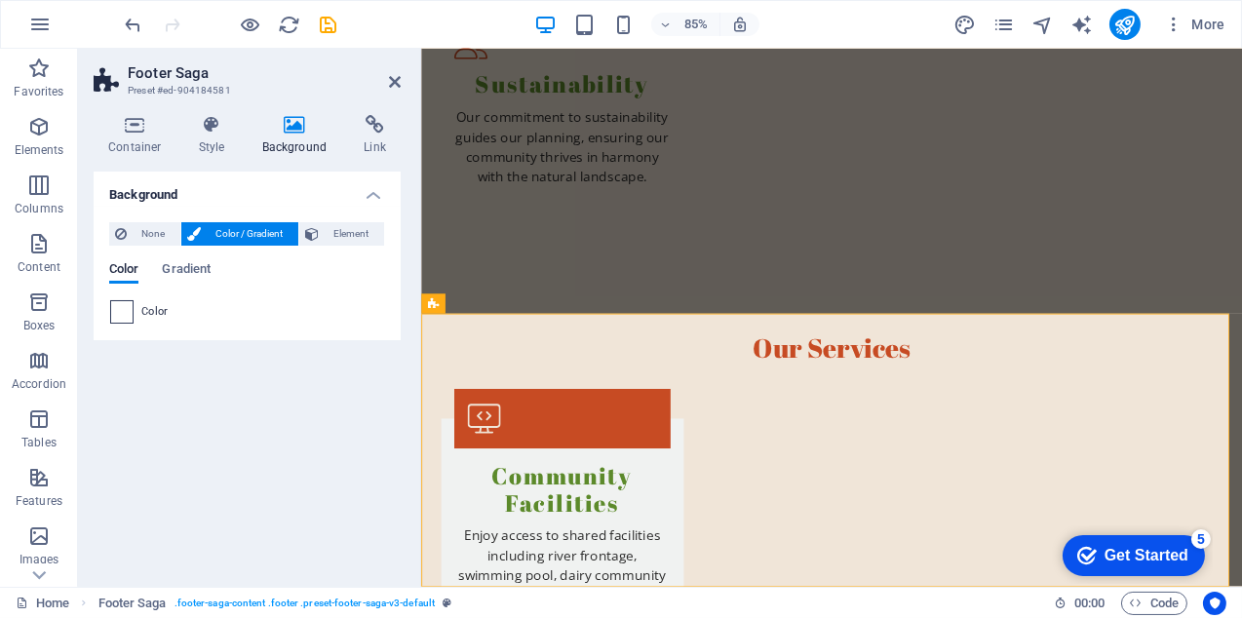
click at [126, 304] on span at bounding box center [121, 311] width 21 height 21
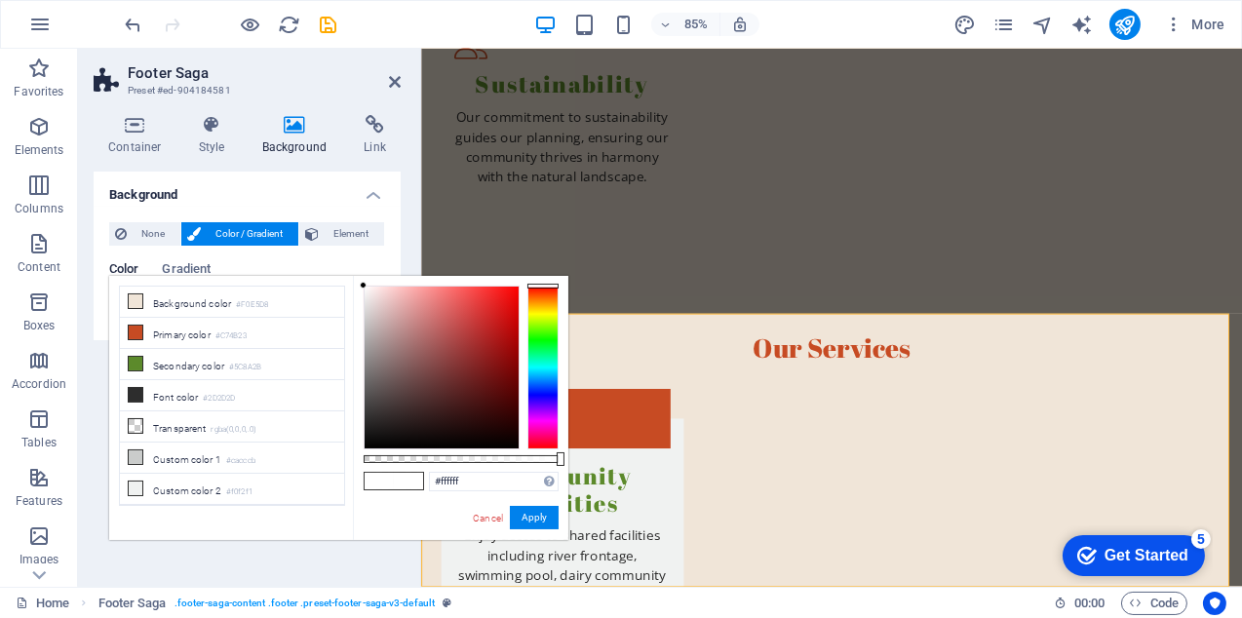
click at [554, 346] on div at bounding box center [542, 368] width 31 height 164
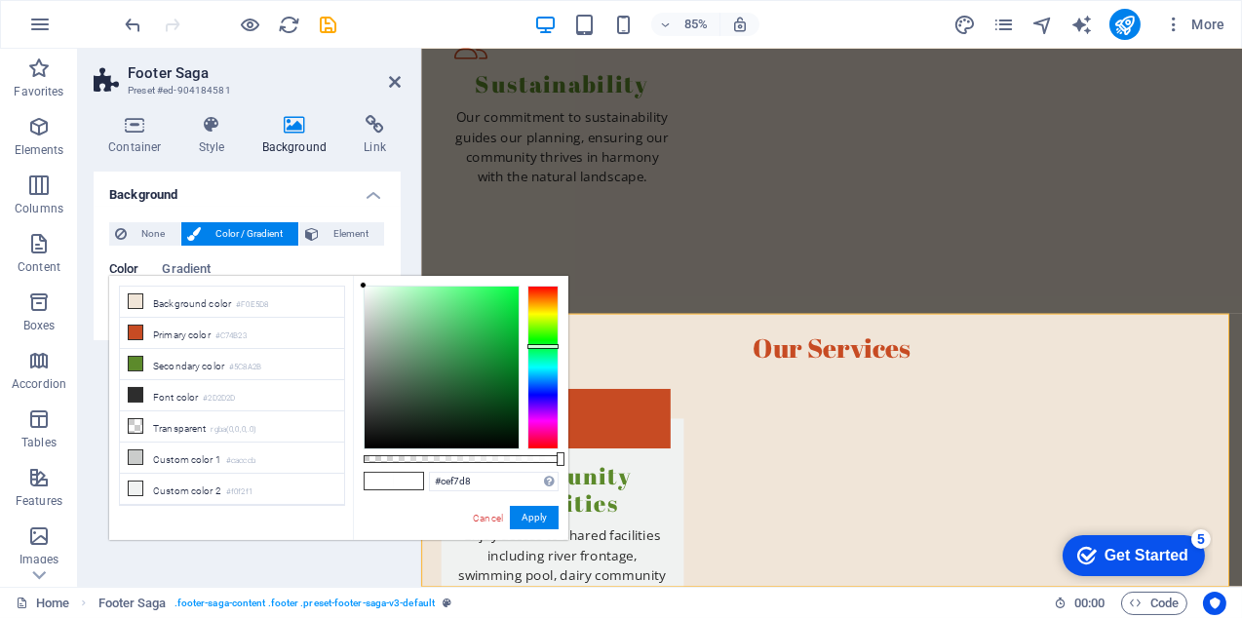
click at [389, 290] on div at bounding box center [441, 368] width 154 height 162
click at [417, 290] on div at bounding box center [441, 368] width 154 height 162
click at [400, 310] on div at bounding box center [441, 368] width 154 height 162
click at [396, 325] on div at bounding box center [441, 368] width 154 height 162
click at [394, 307] on div at bounding box center [441, 368] width 154 height 162
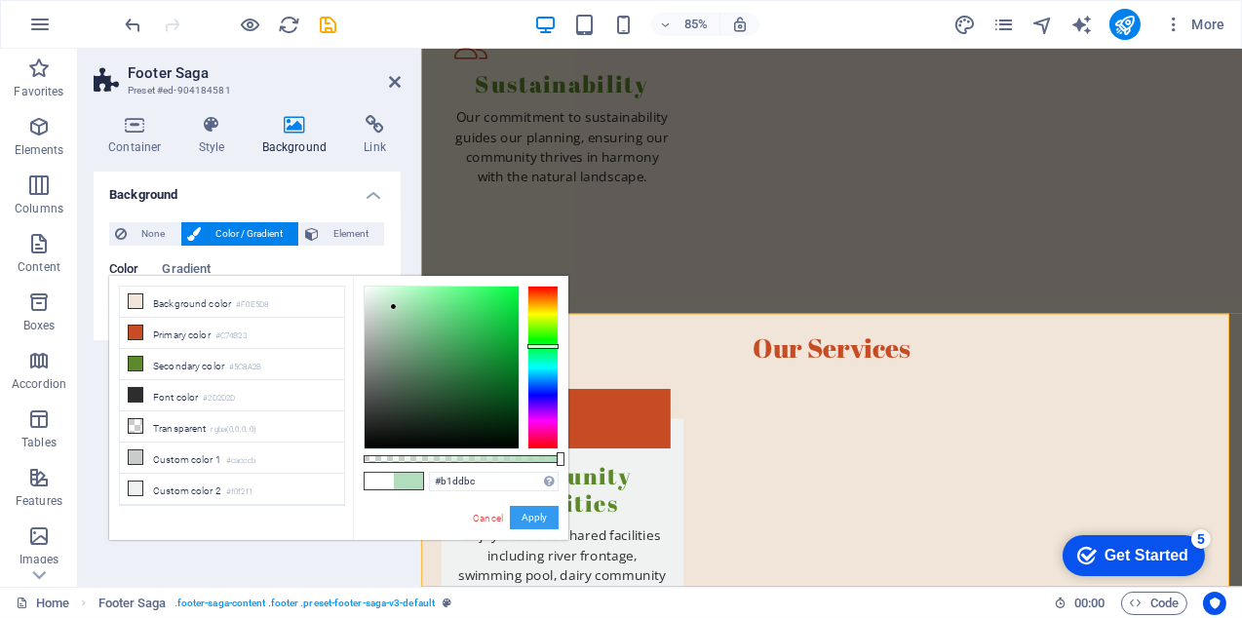
click at [538, 518] on button "Apply" at bounding box center [534, 517] width 49 height 23
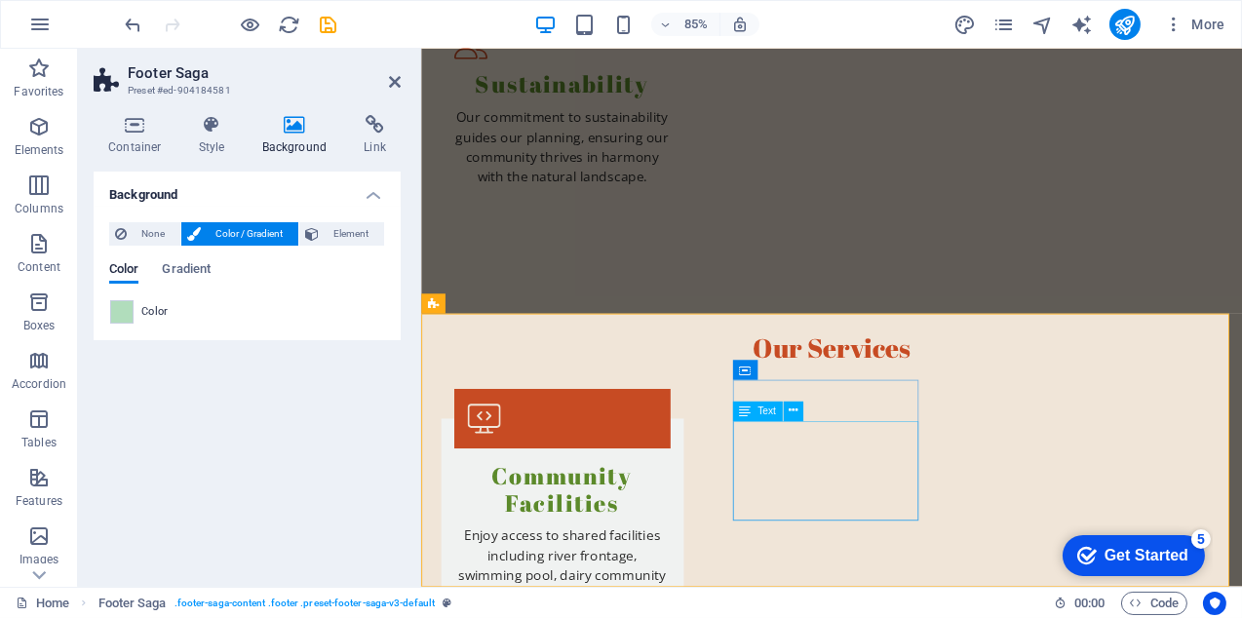
click at [763, 412] on span "Text" at bounding box center [766, 411] width 19 height 10
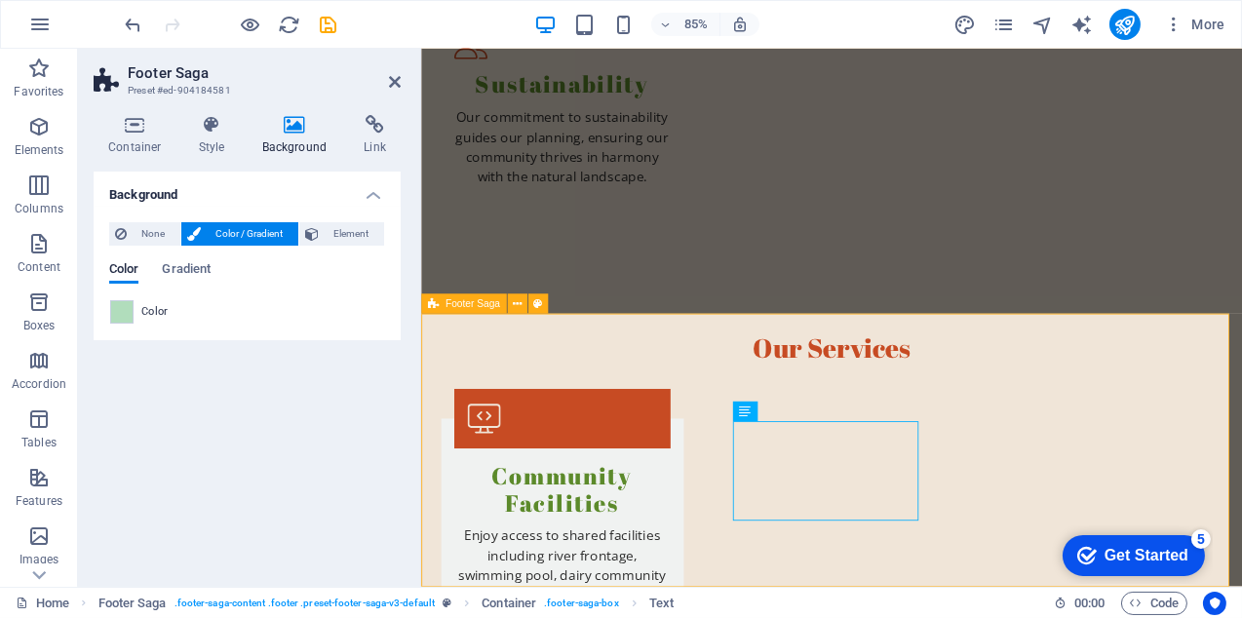
scroll to position [2314, 0]
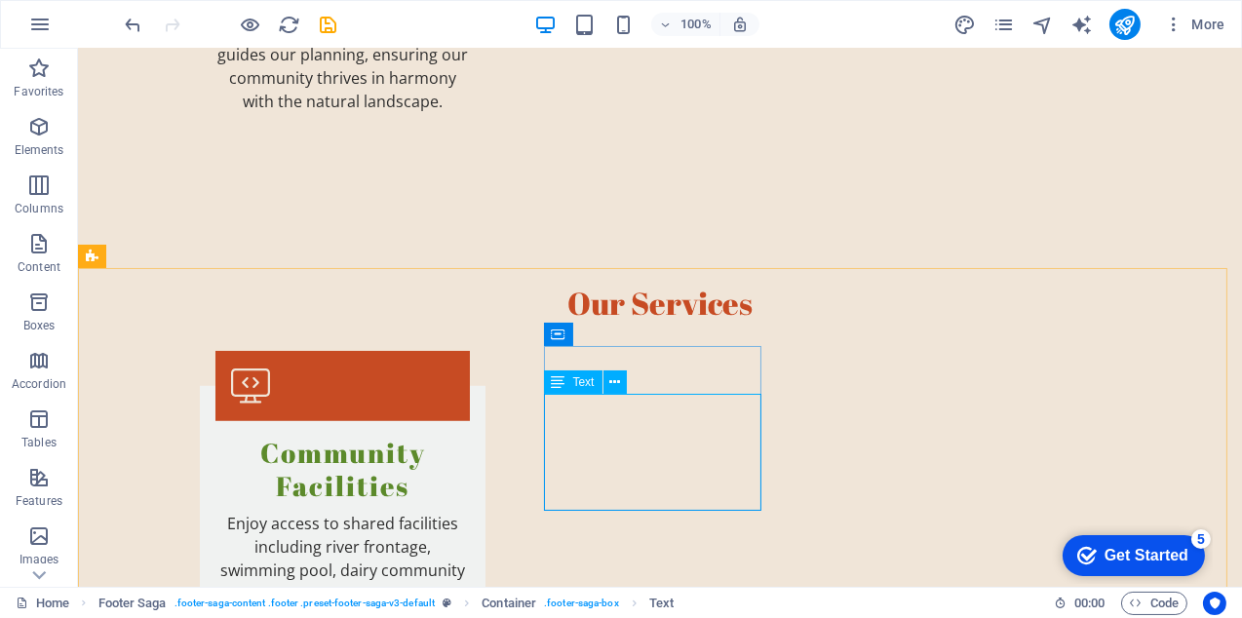
click at [561, 381] on icon at bounding box center [559, 381] width 14 height 23
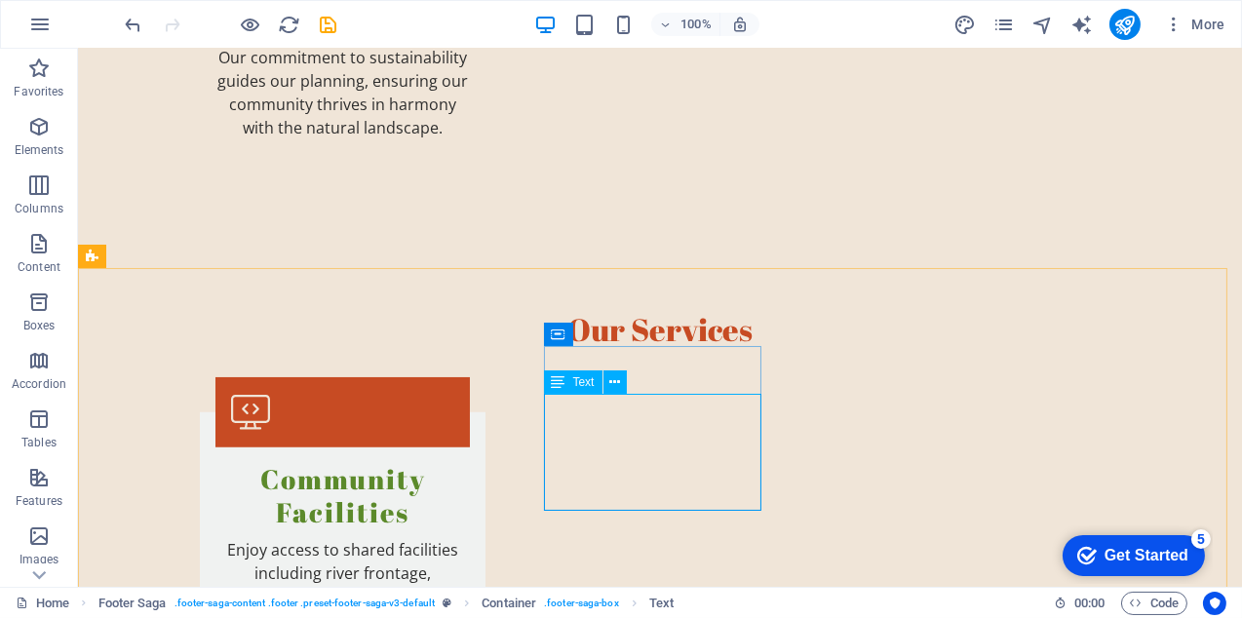
scroll to position [2324, 0]
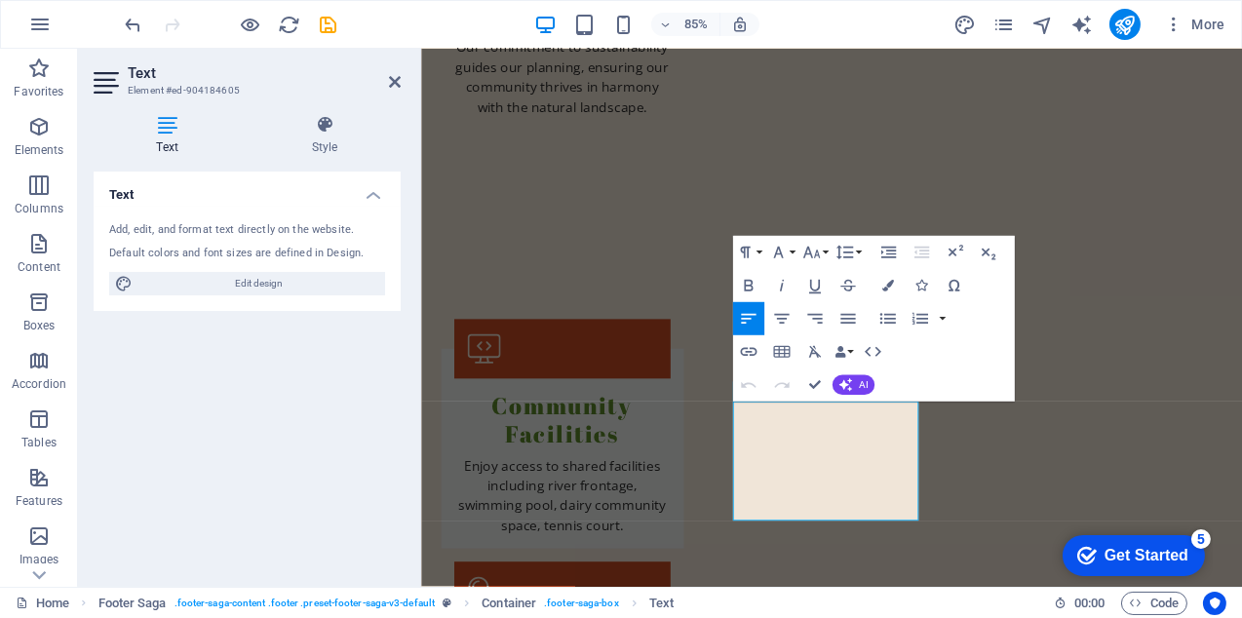
click at [282, 326] on div "Text Add, edit, and format text directly on the website. Default colors and fon…" at bounding box center [247, 372] width 307 height 400
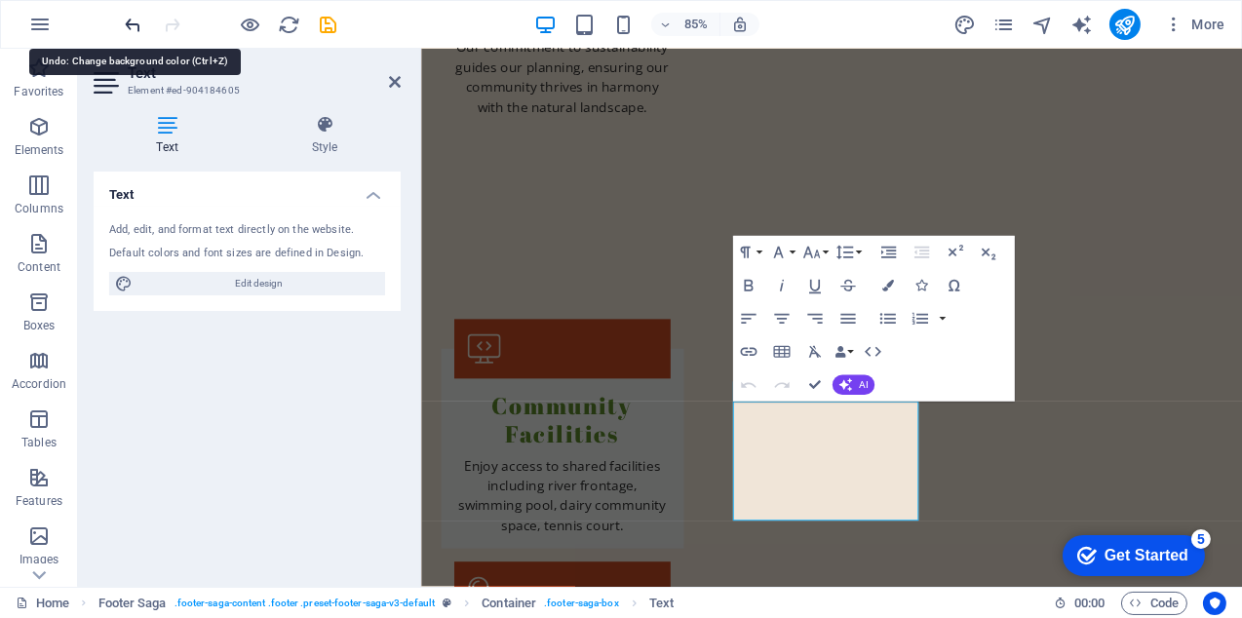
click at [131, 17] on icon "undo" at bounding box center [134, 25] width 22 height 22
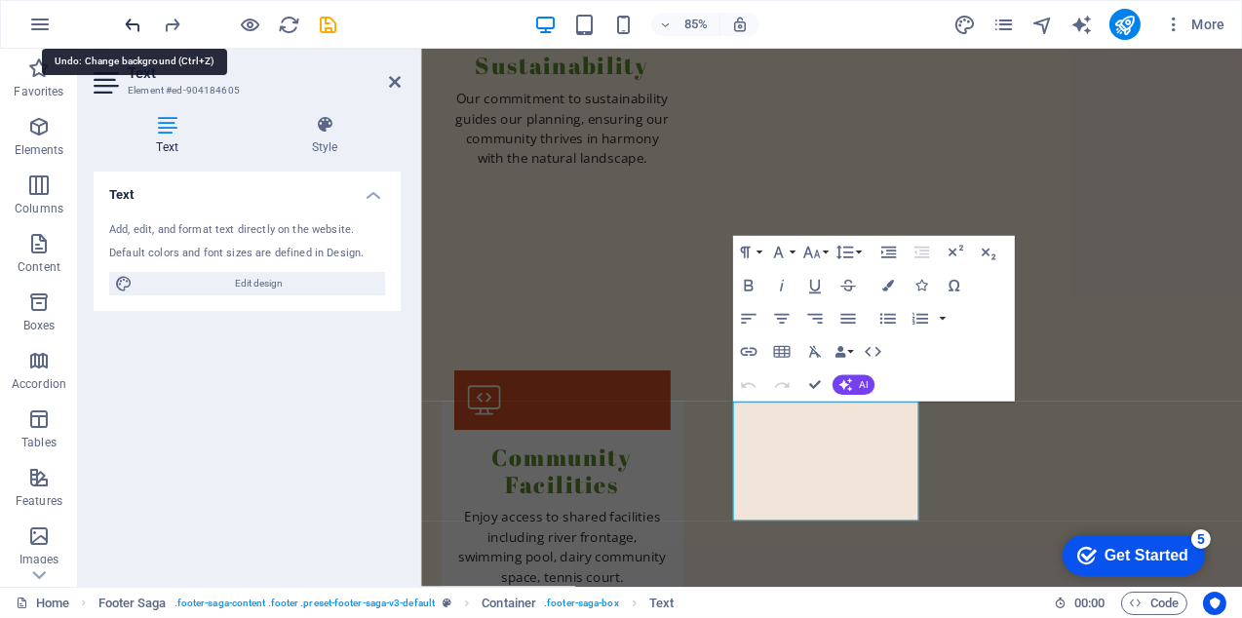
click at [131, 18] on icon "undo" at bounding box center [134, 25] width 22 height 22
click at [264, 393] on div "Text Add, edit, and format text directly on the website. Default colors and fon…" at bounding box center [247, 372] width 307 height 400
click at [390, 462] on div "Text Add, edit, and format text directly on the website. Default colors and fon…" at bounding box center [247, 372] width 307 height 400
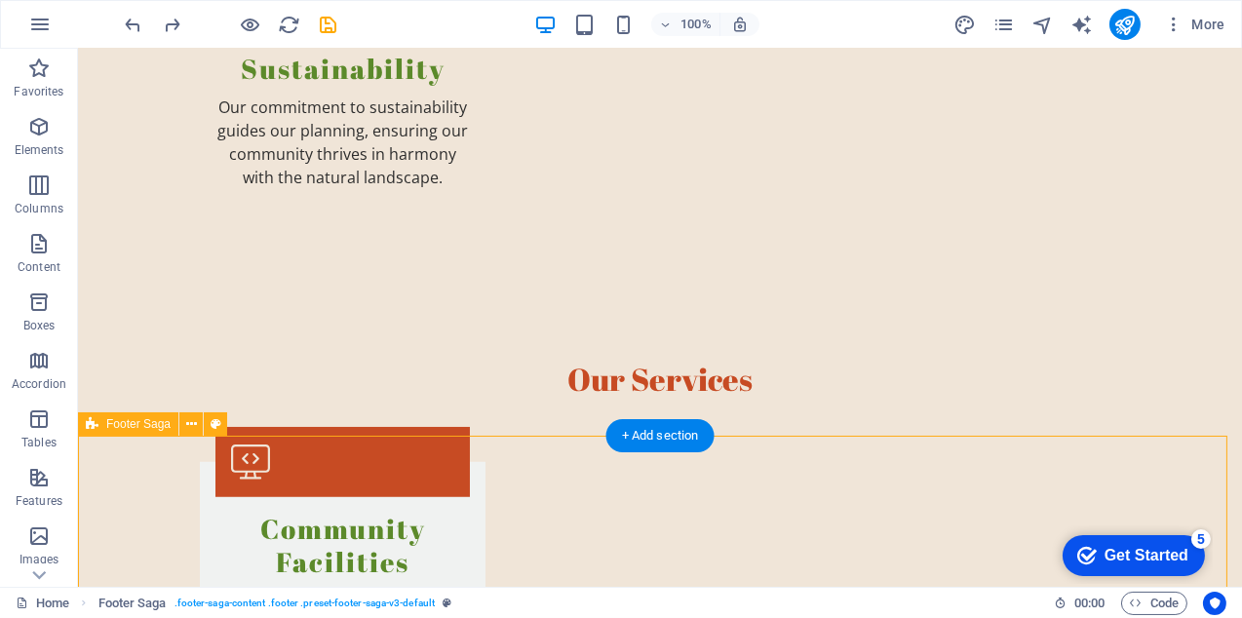
scroll to position [2244, 0]
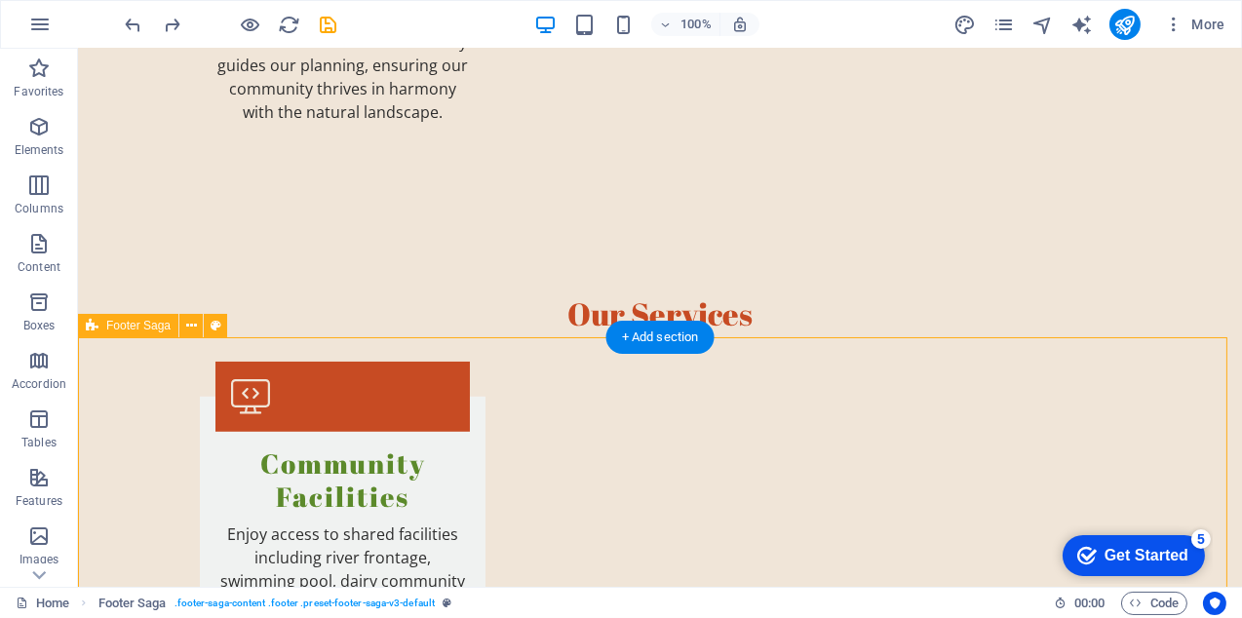
click at [132, 325] on span "Footer Saga" at bounding box center [138, 326] width 64 height 12
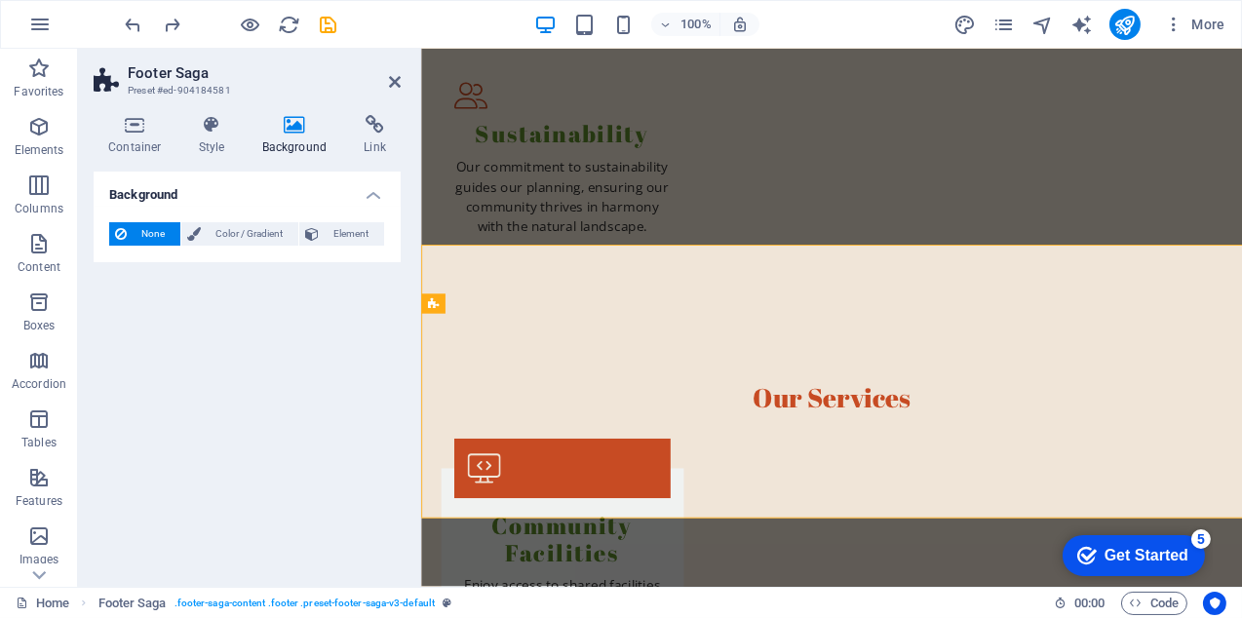
scroll to position [2302, 0]
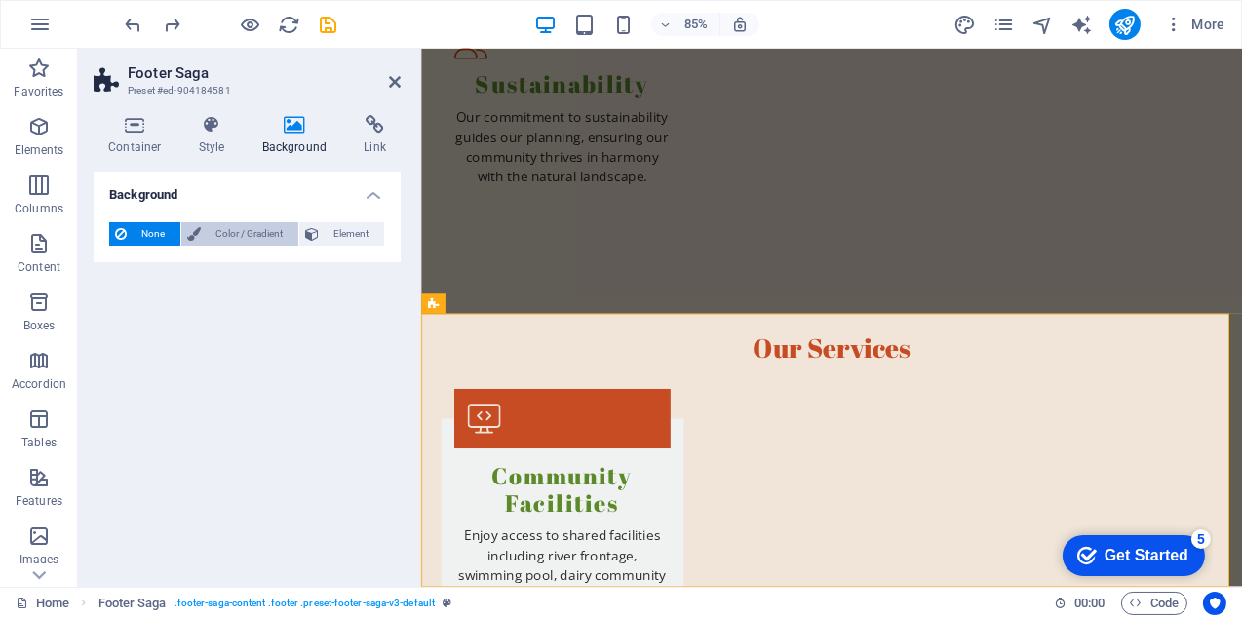
click at [257, 234] on span "Color / Gradient" at bounding box center [250, 233] width 86 height 23
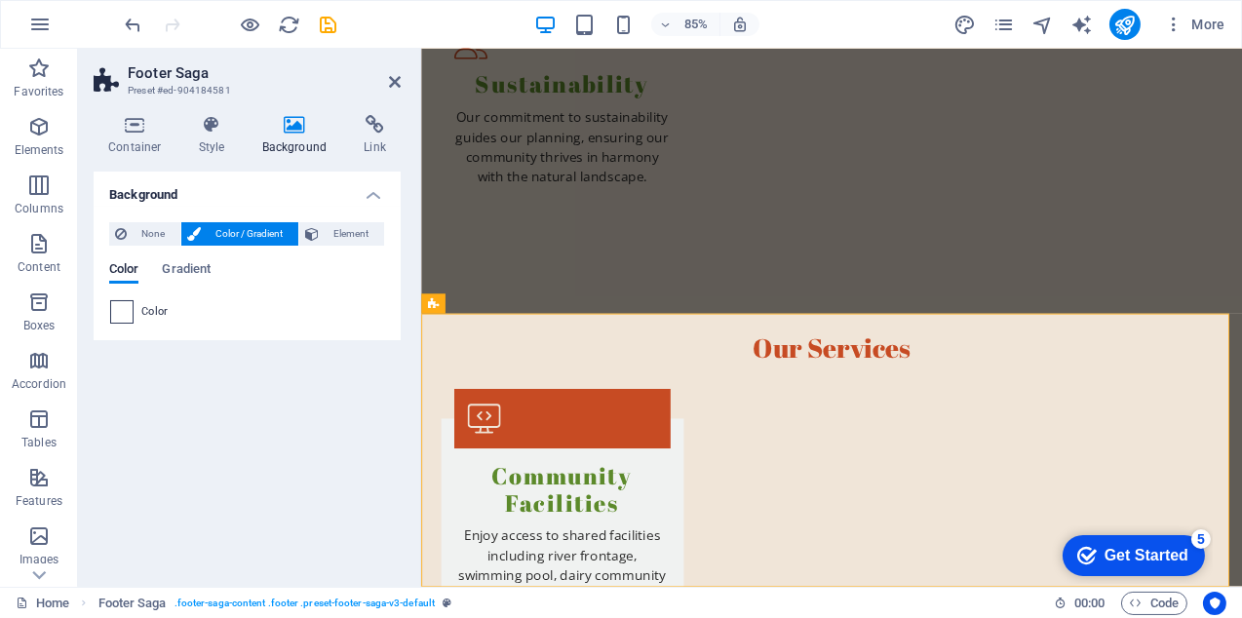
click at [126, 308] on span at bounding box center [121, 311] width 21 height 21
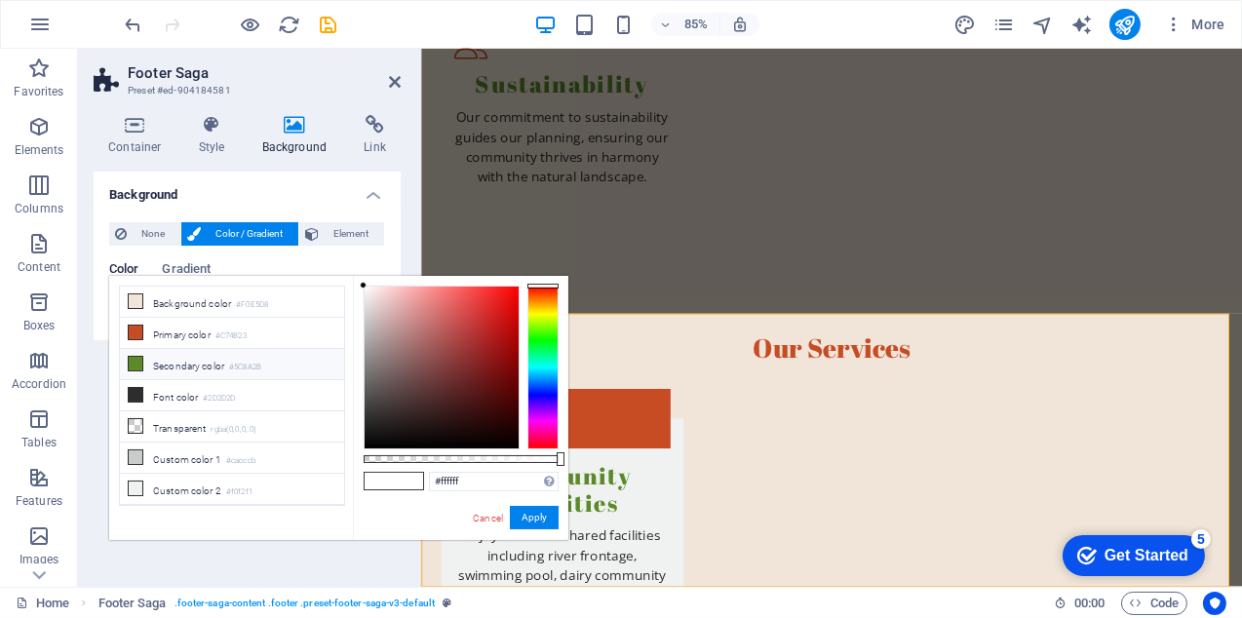
click at [235, 366] on small "#5C8A2B" at bounding box center [245, 368] width 32 height 14
type input "#5c8a2b"
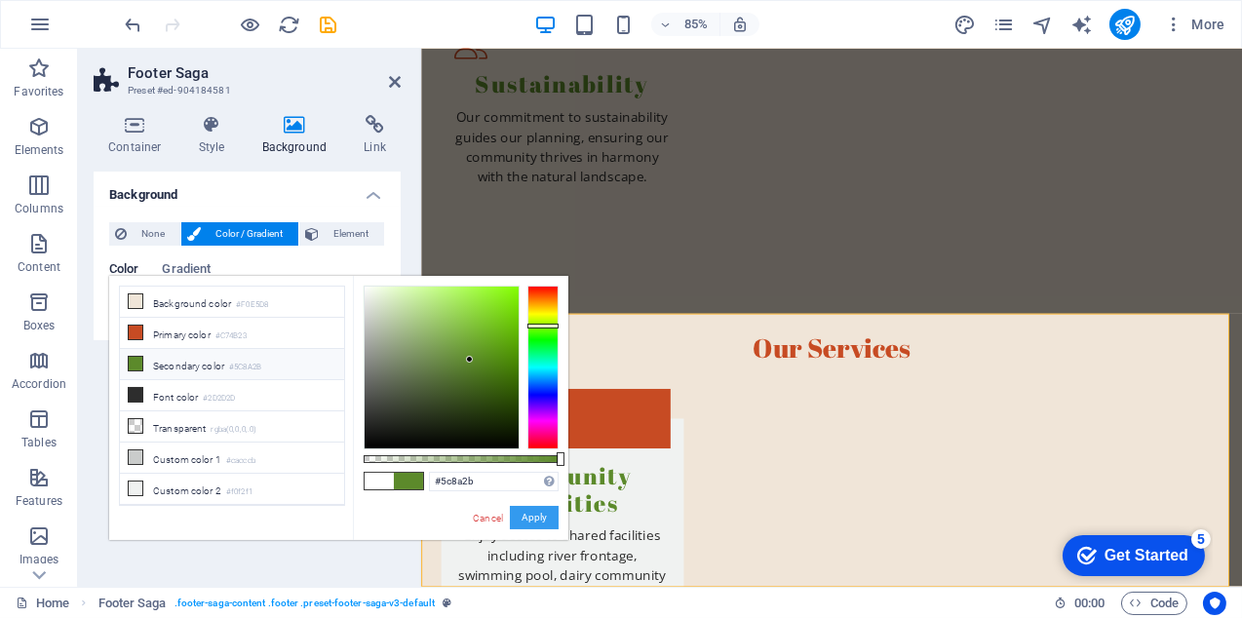
click at [532, 518] on button "Apply" at bounding box center [534, 517] width 49 height 23
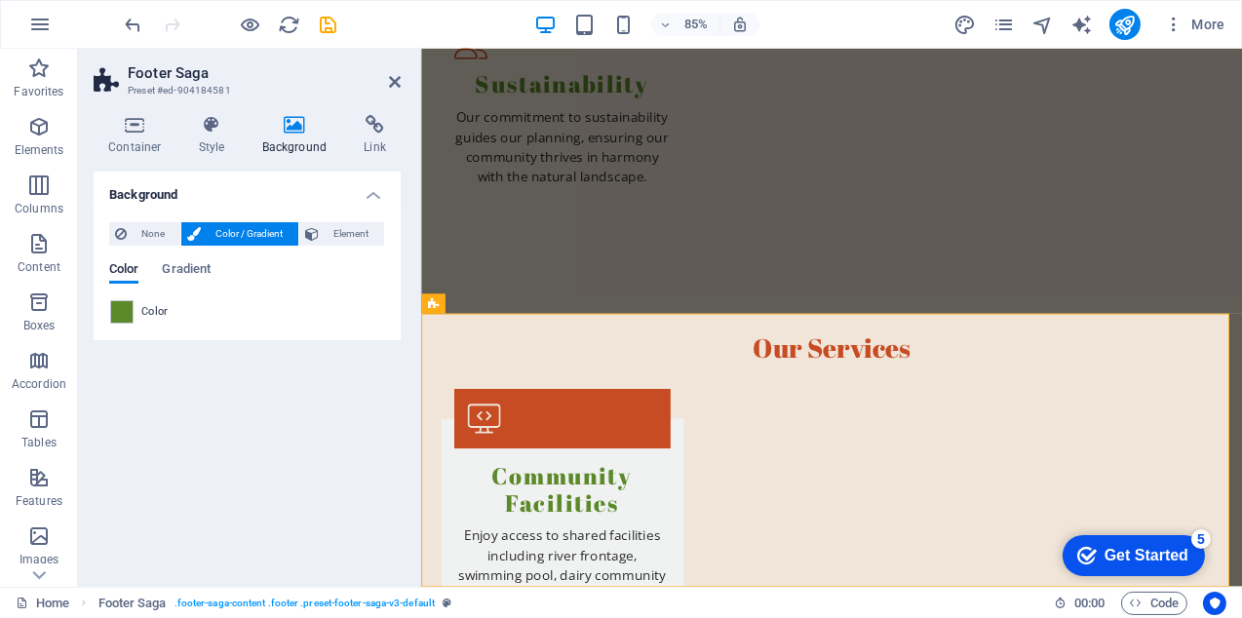
click at [294, 470] on div "Background None Color / Gradient Element Stretch background to full-width Color…" at bounding box center [247, 372] width 307 height 400
click at [305, 431] on div "Background None Color / Gradient Element Stretch background to full-width Color…" at bounding box center [247, 372] width 307 height 400
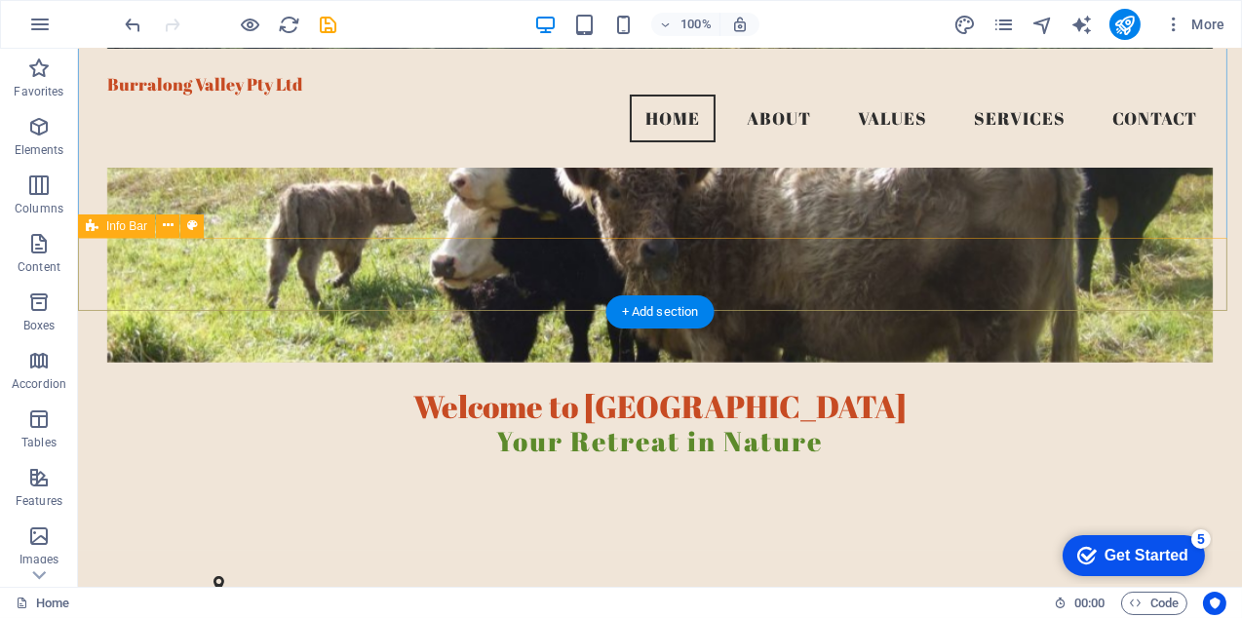
scroll to position [0, 0]
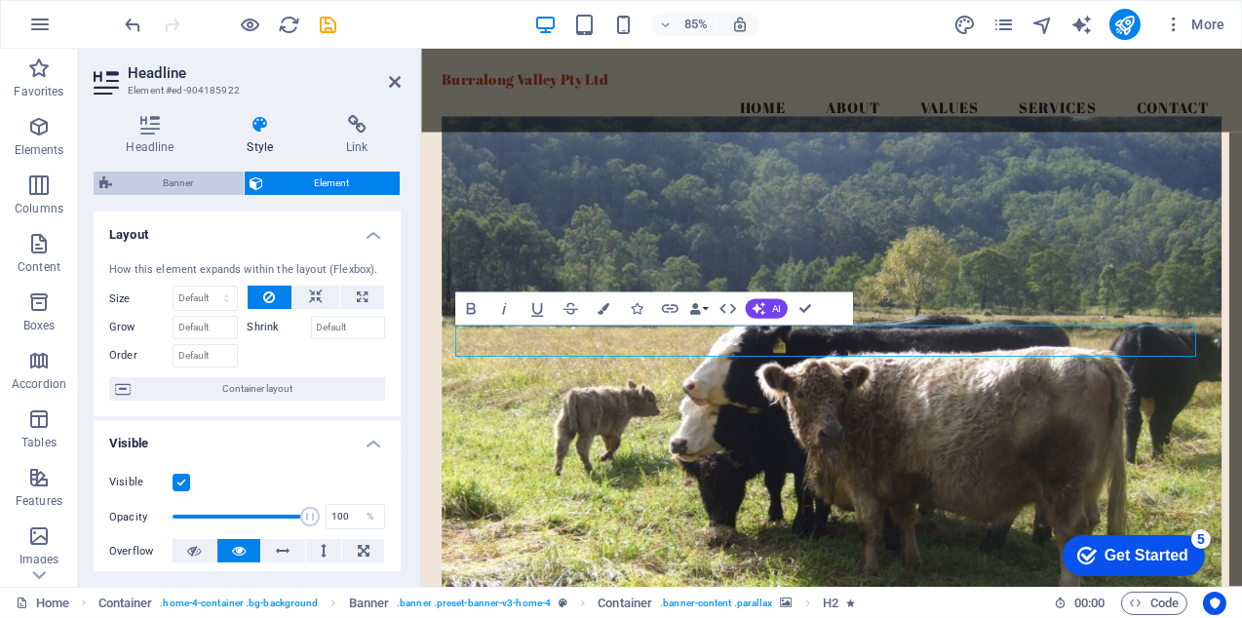
click at [146, 178] on span "Banner" at bounding box center [178, 183] width 120 height 23
select select "preset-banner-v3-home-4"
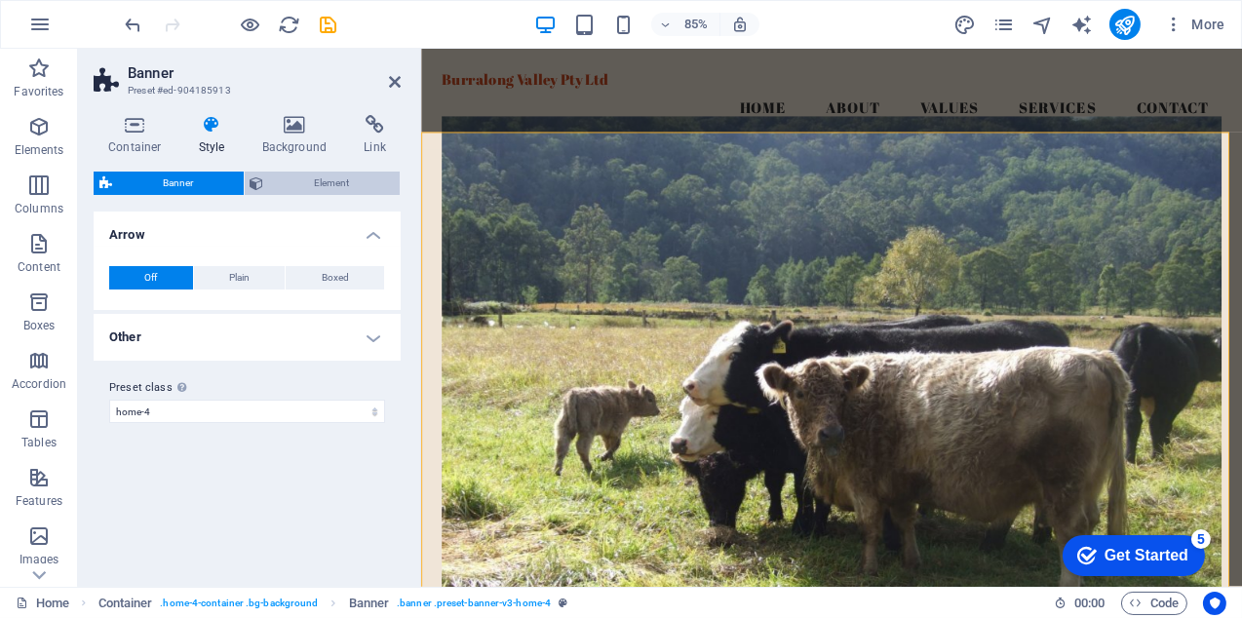
click at [297, 182] on span "Element" at bounding box center [332, 183] width 125 height 23
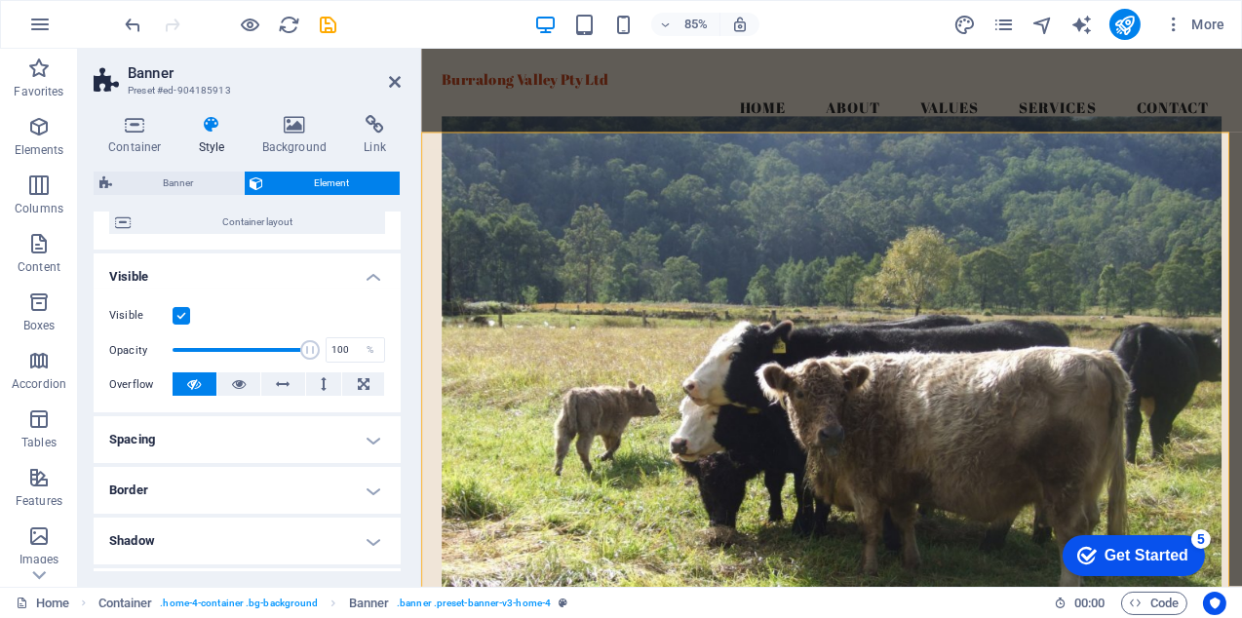
scroll to position [195, 0]
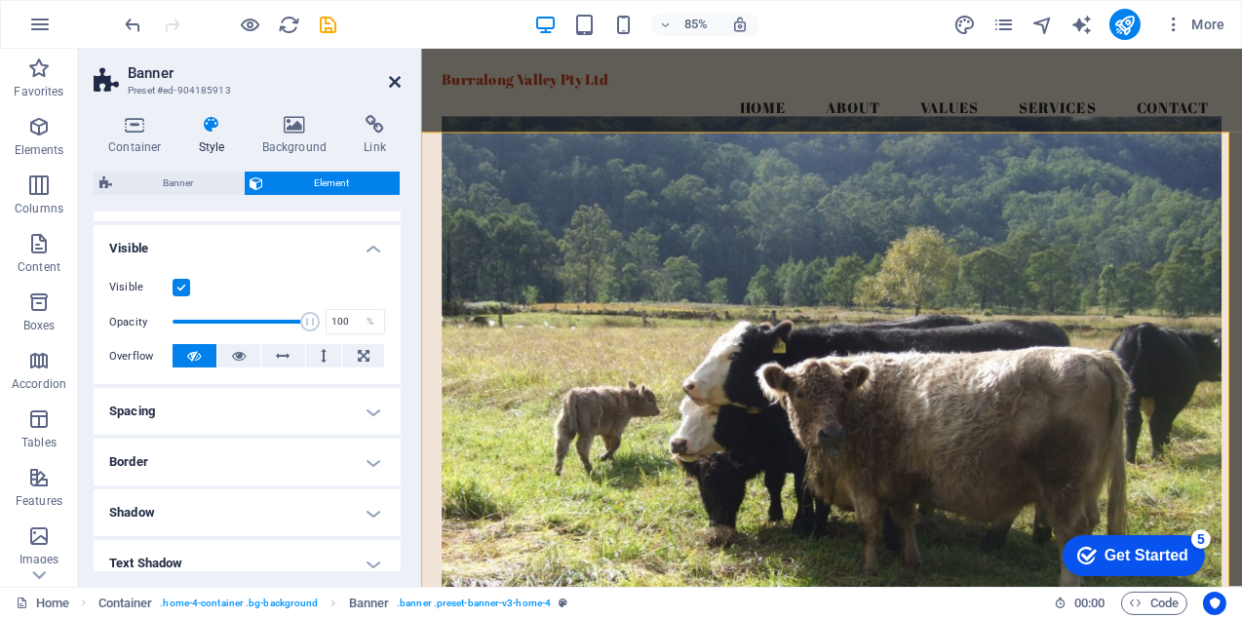
click at [391, 78] on icon at bounding box center [395, 82] width 12 height 16
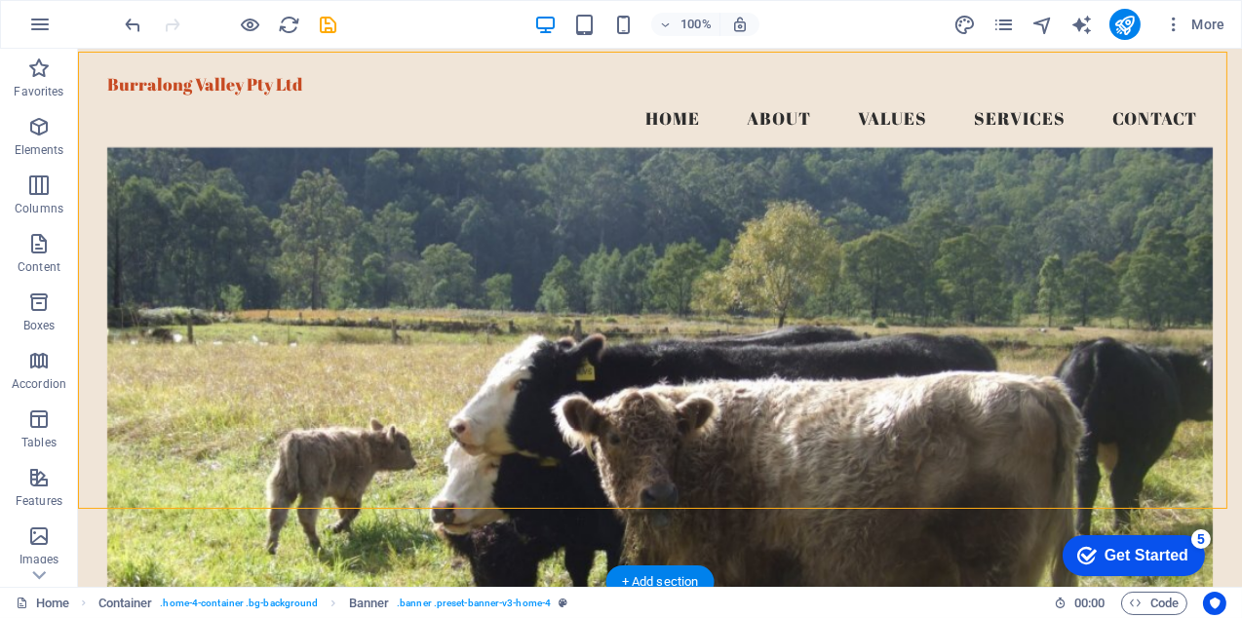
scroll to position [0, 0]
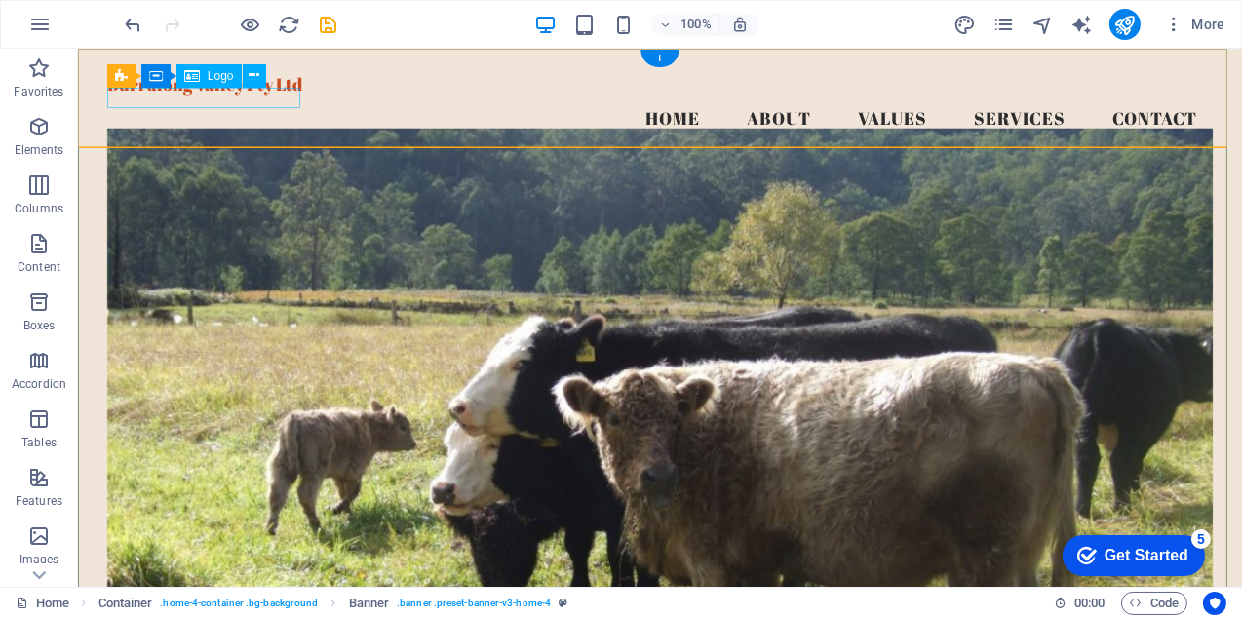
click at [219, 95] on div "Burralong Valley Pty Ltd" at bounding box center [659, 84] width 1105 height 20
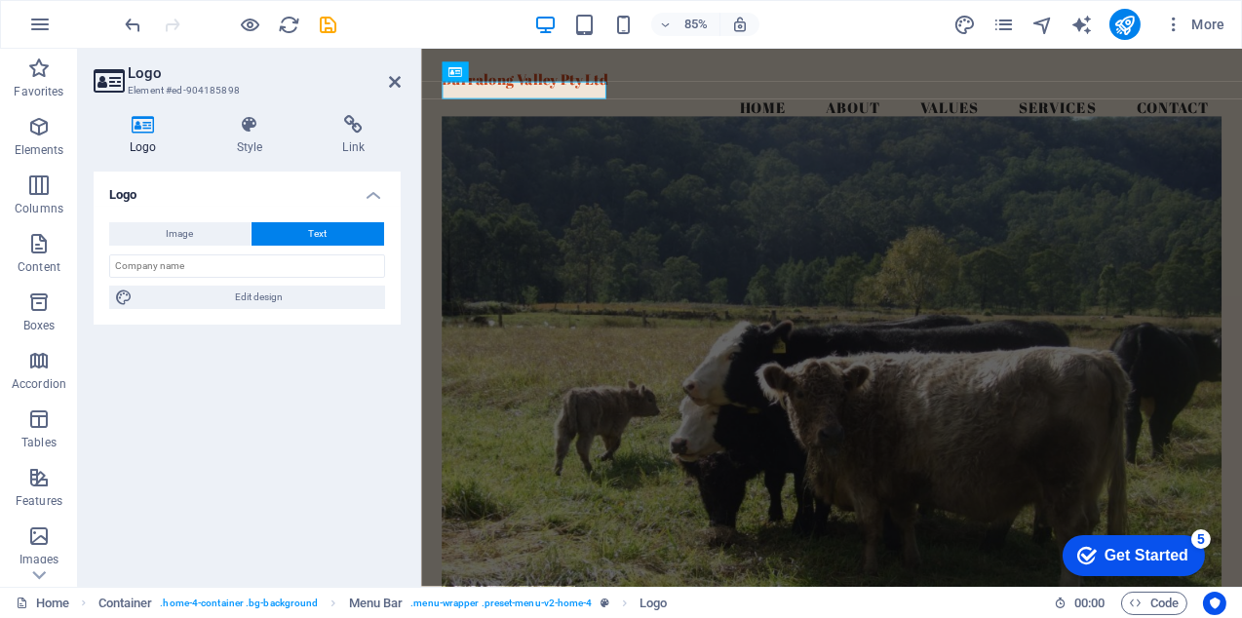
click at [301, 228] on button "Text" at bounding box center [317, 233] width 133 height 23
click at [251, 128] on icon at bounding box center [250, 124] width 98 height 19
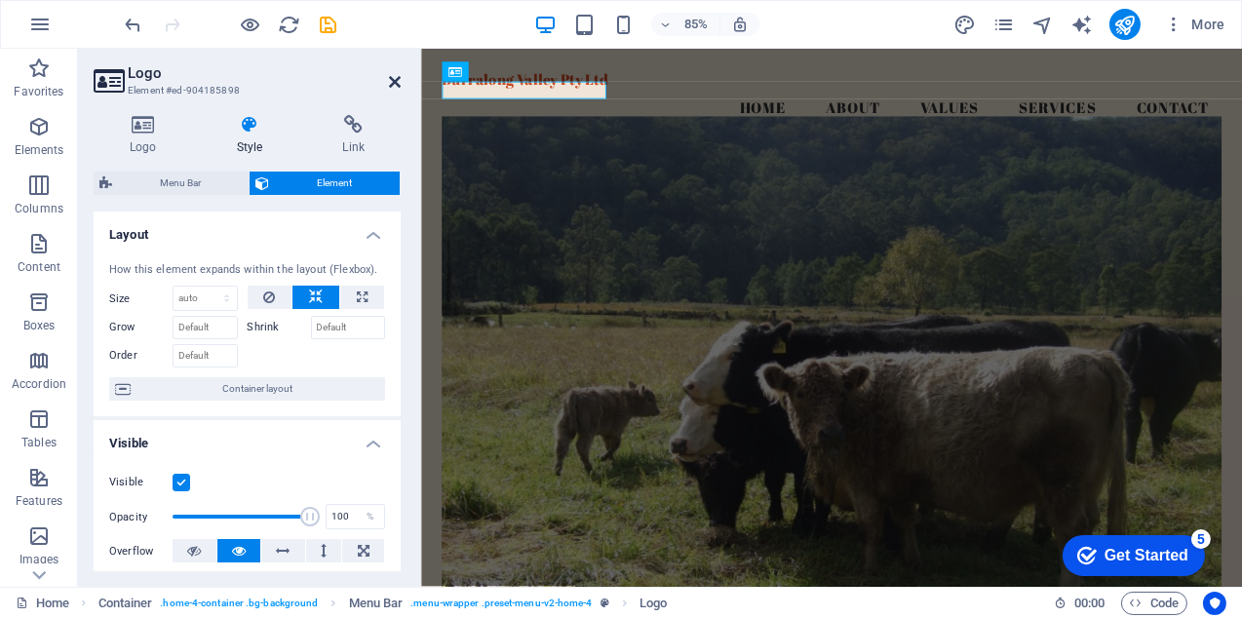
click at [393, 76] on icon at bounding box center [395, 82] width 12 height 16
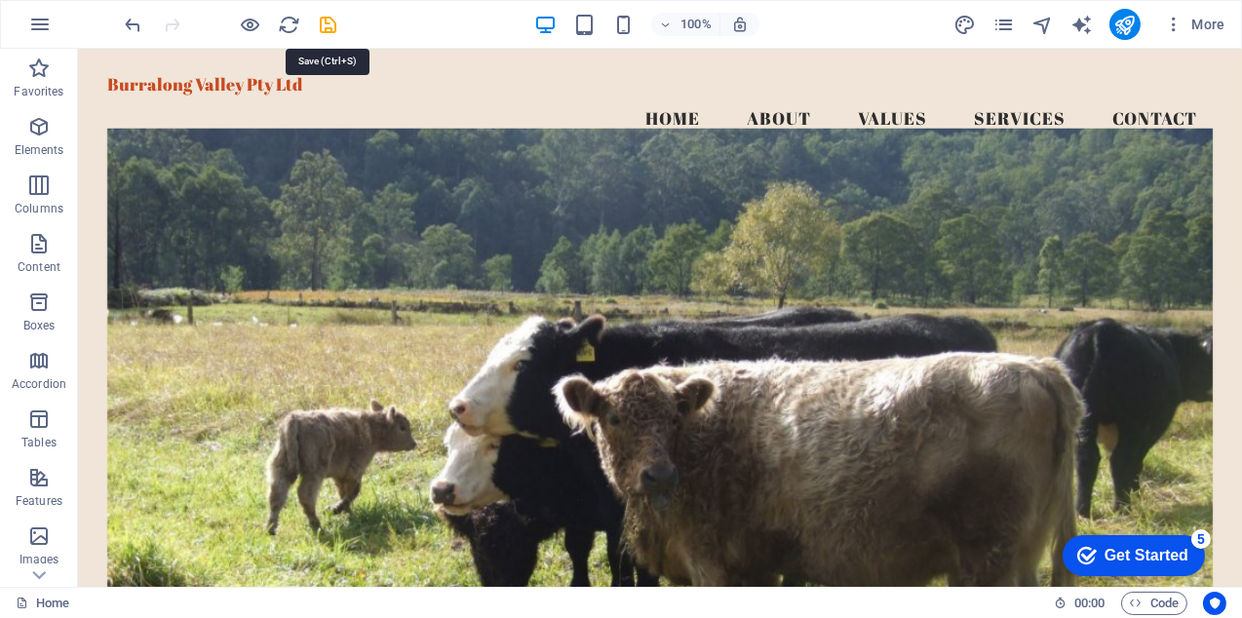
click at [328, 24] on icon "save" at bounding box center [329, 25] width 22 height 22
click at [1126, 21] on icon "publish" at bounding box center [1124, 25] width 22 height 22
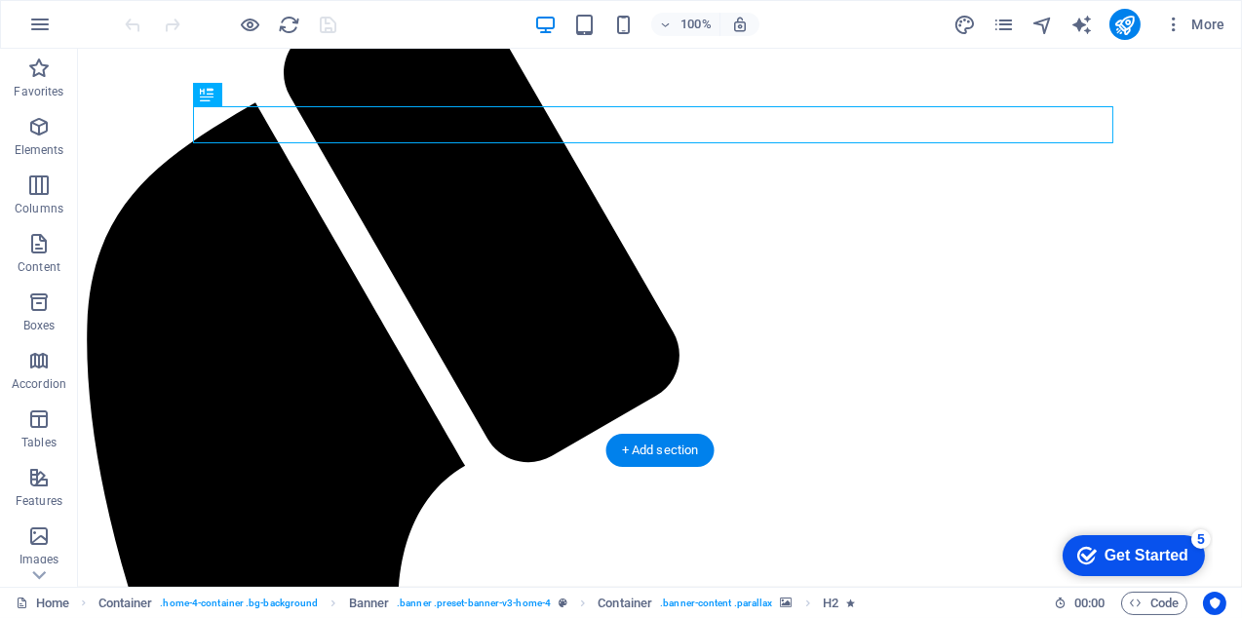
scroll to position [292, 0]
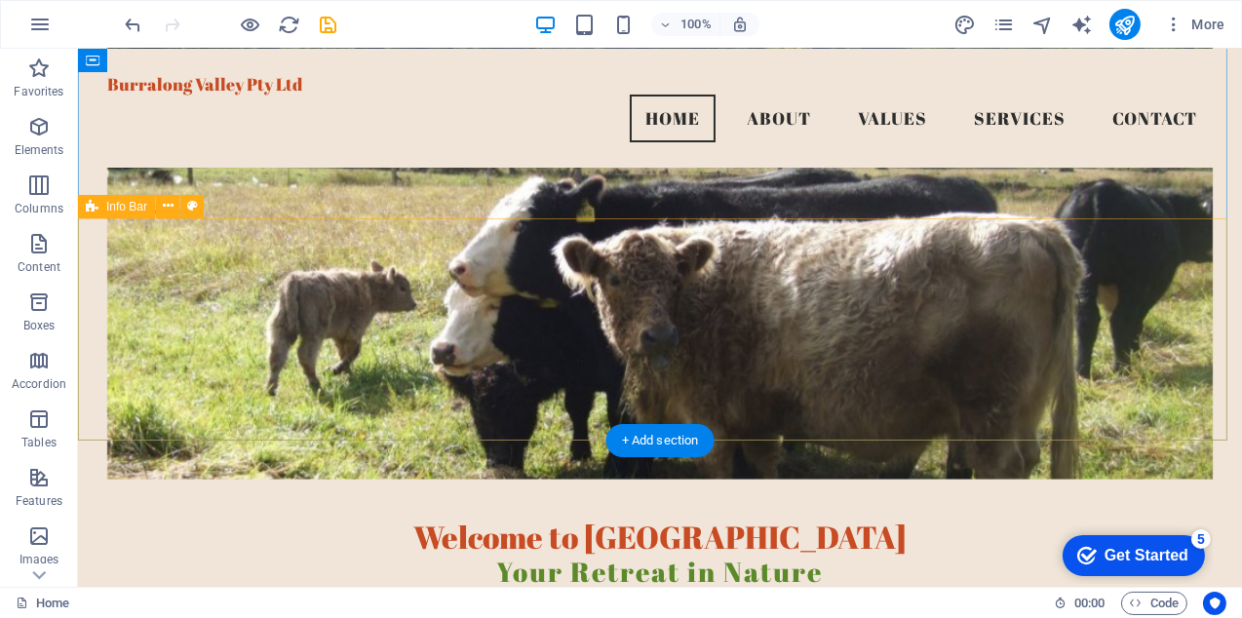
scroll to position [195, 0]
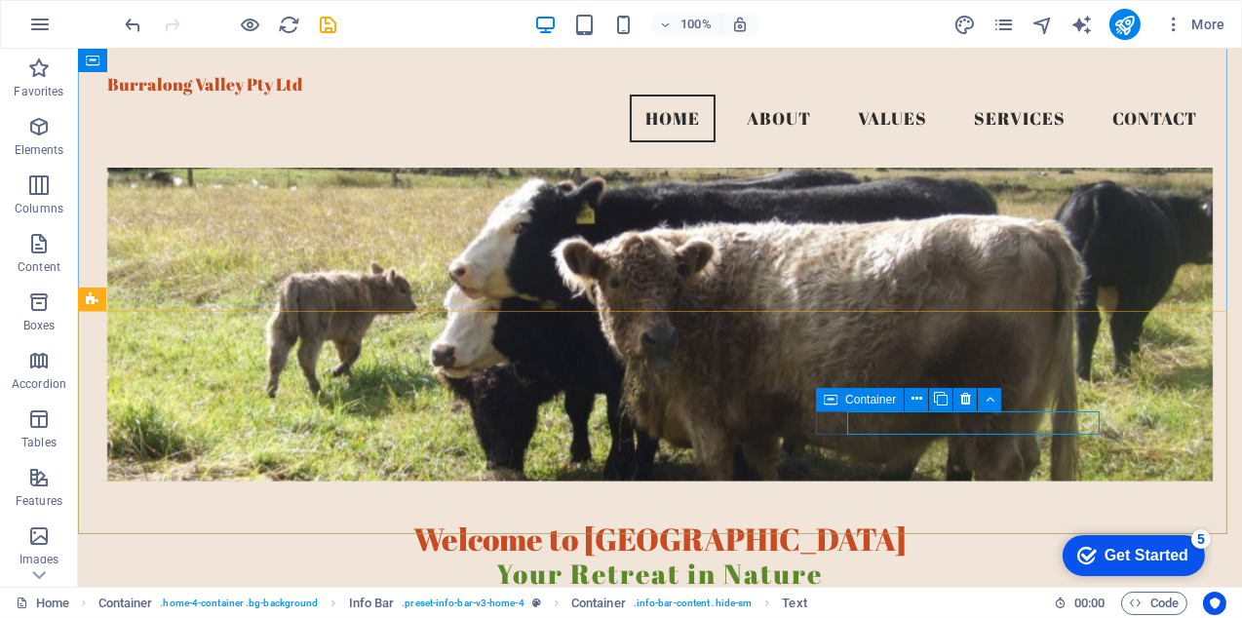
click at [865, 402] on span "Container" at bounding box center [870, 400] width 51 height 12
click at [965, 398] on icon at bounding box center [965, 399] width 11 height 20
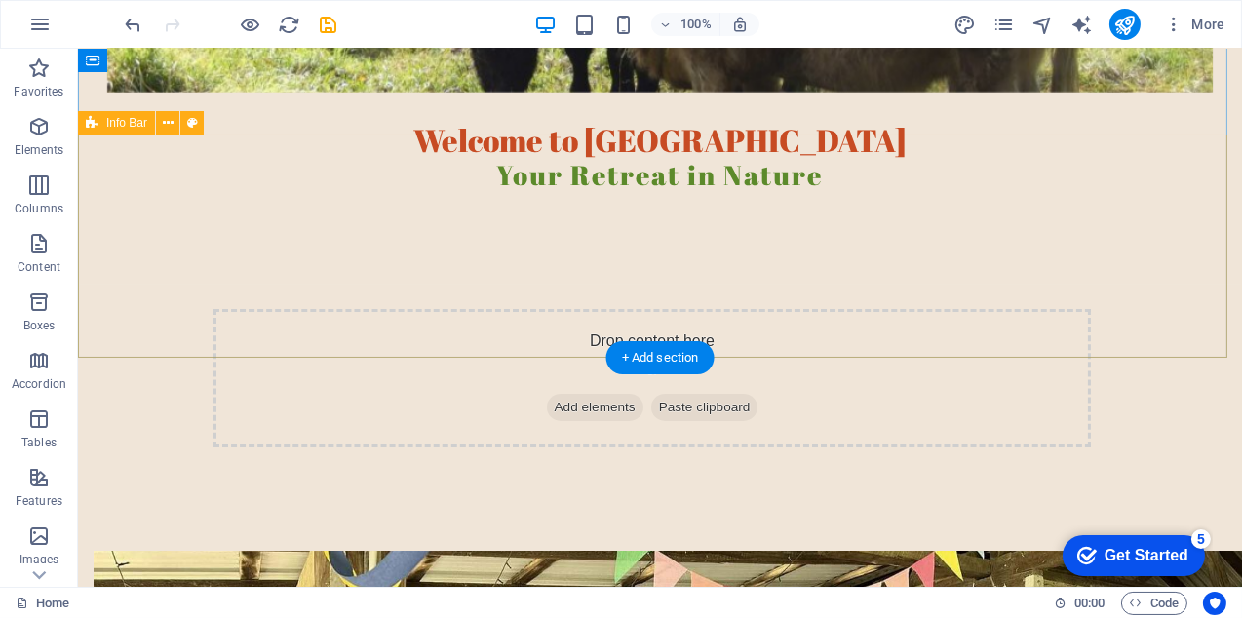
scroll to position [585, 0]
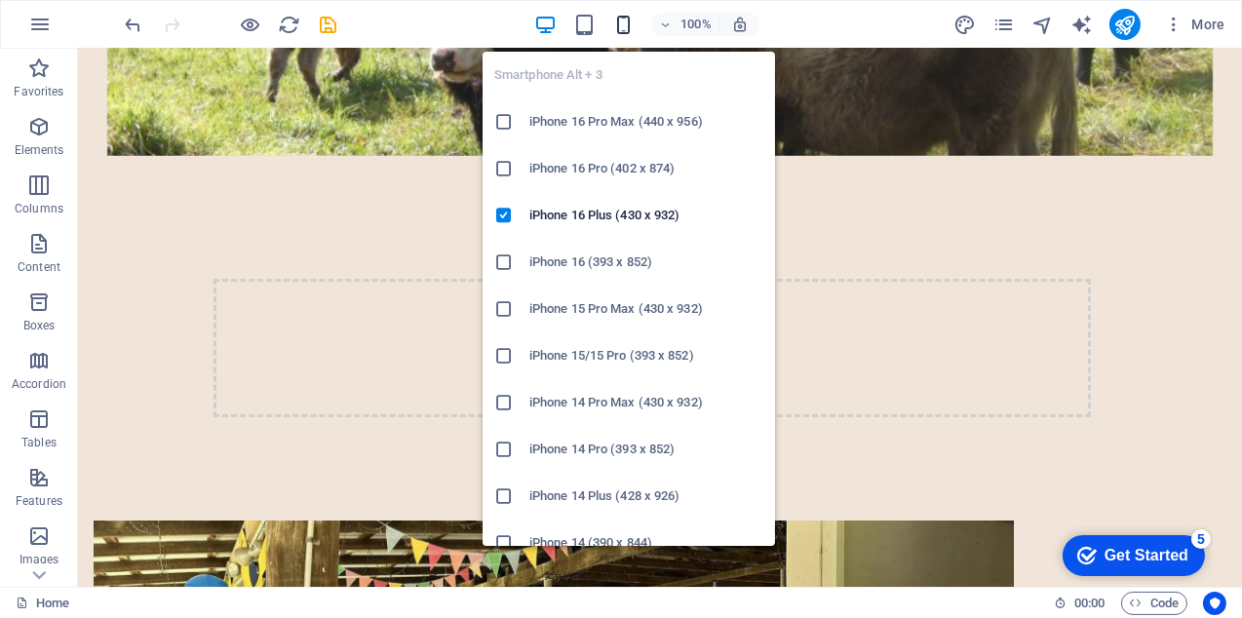
click at [621, 23] on icon "button" at bounding box center [623, 25] width 22 height 22
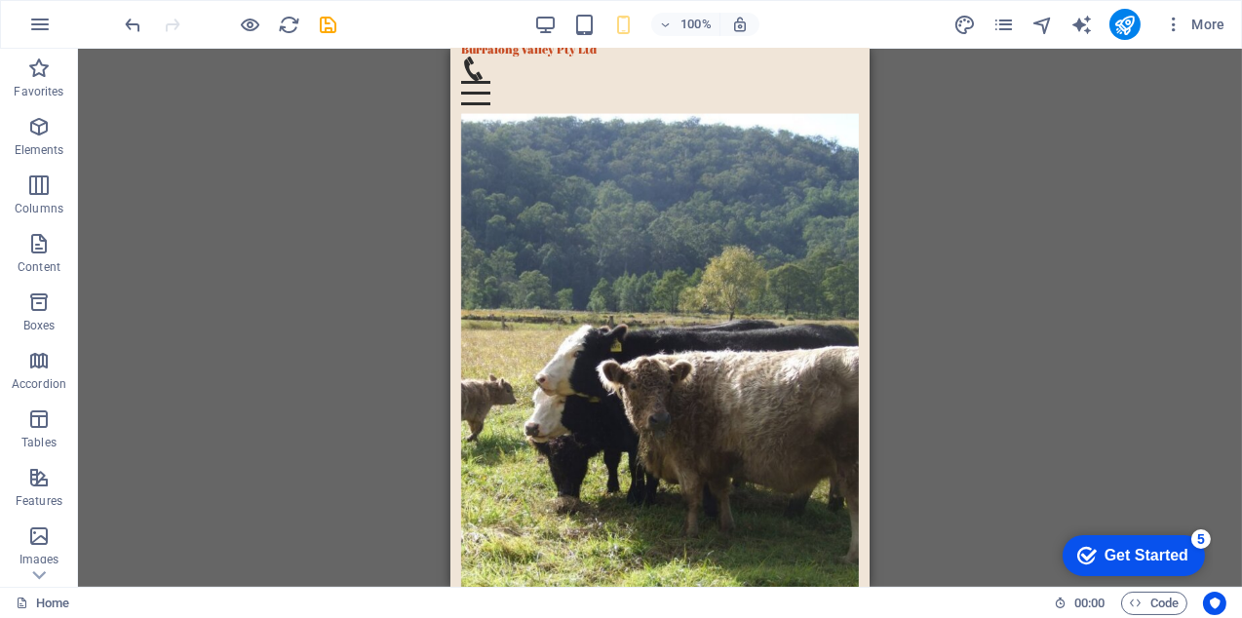
scroll to position [0, 0]
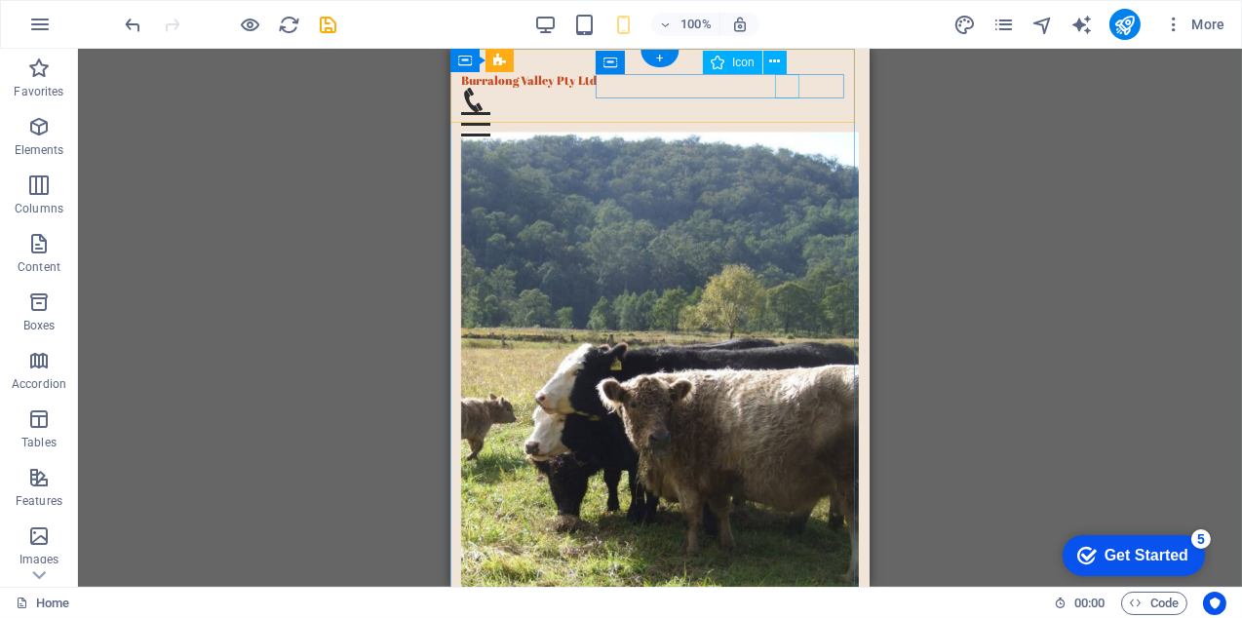
click at [787, 91] on figure at bounding box center [651, 100] width 383 height 24
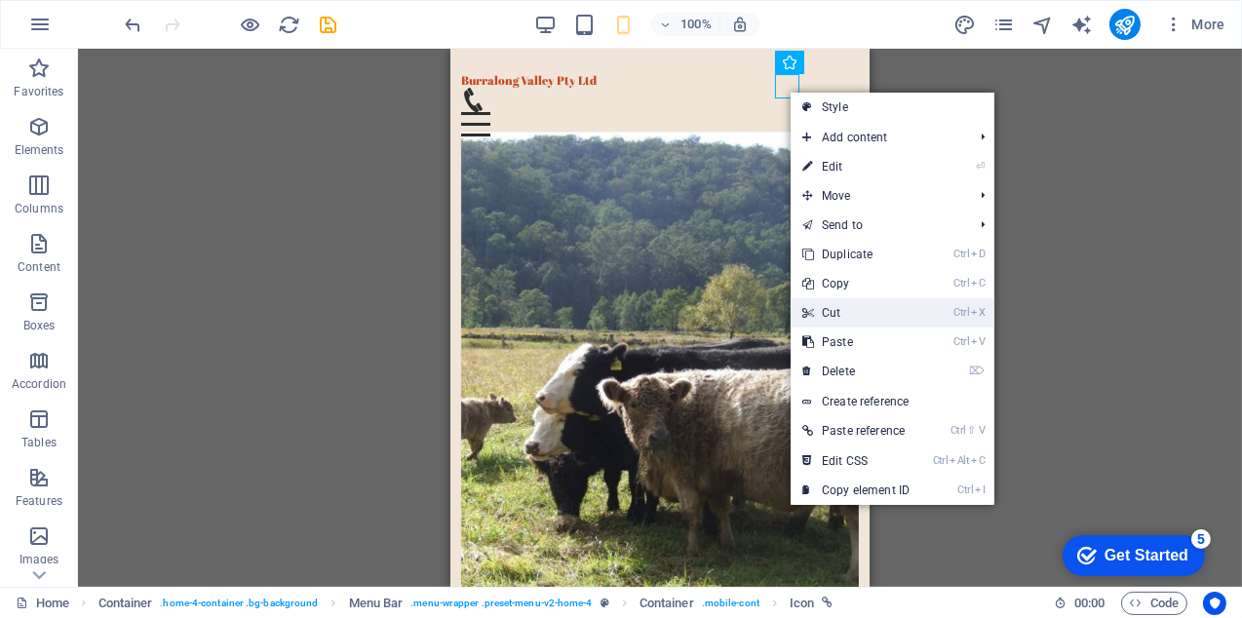
click at [829, 314] on link "Ctrl X Cut" at bounding box center [855, 312] width 131 height 29
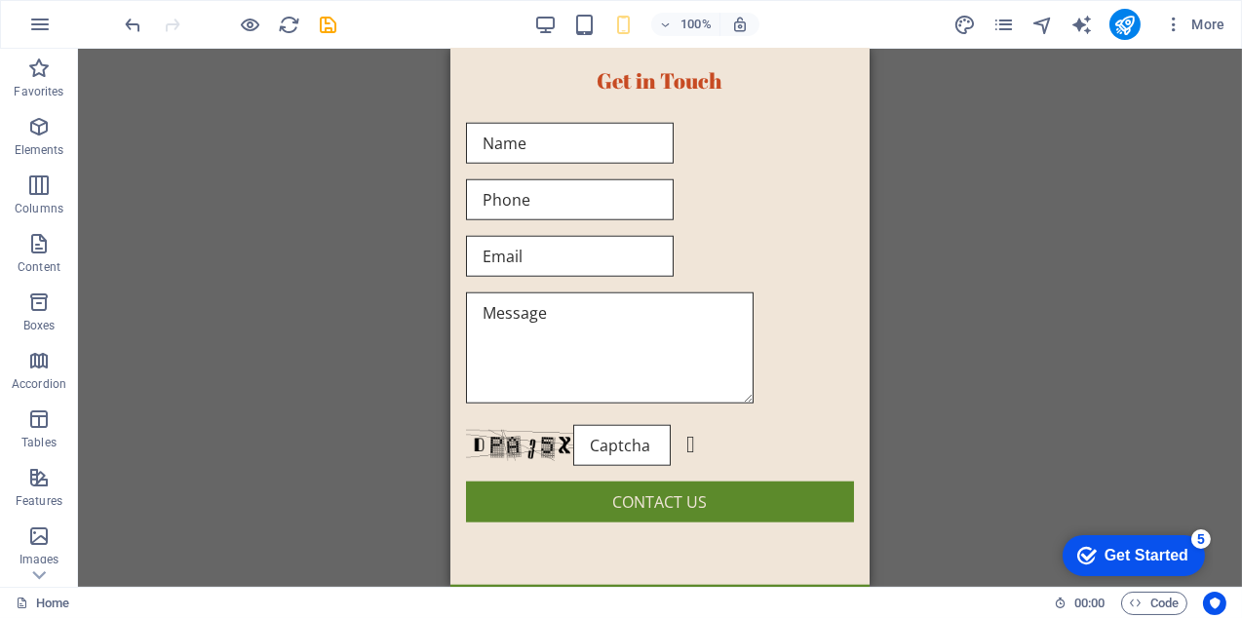
scroll to position [3358, 0]
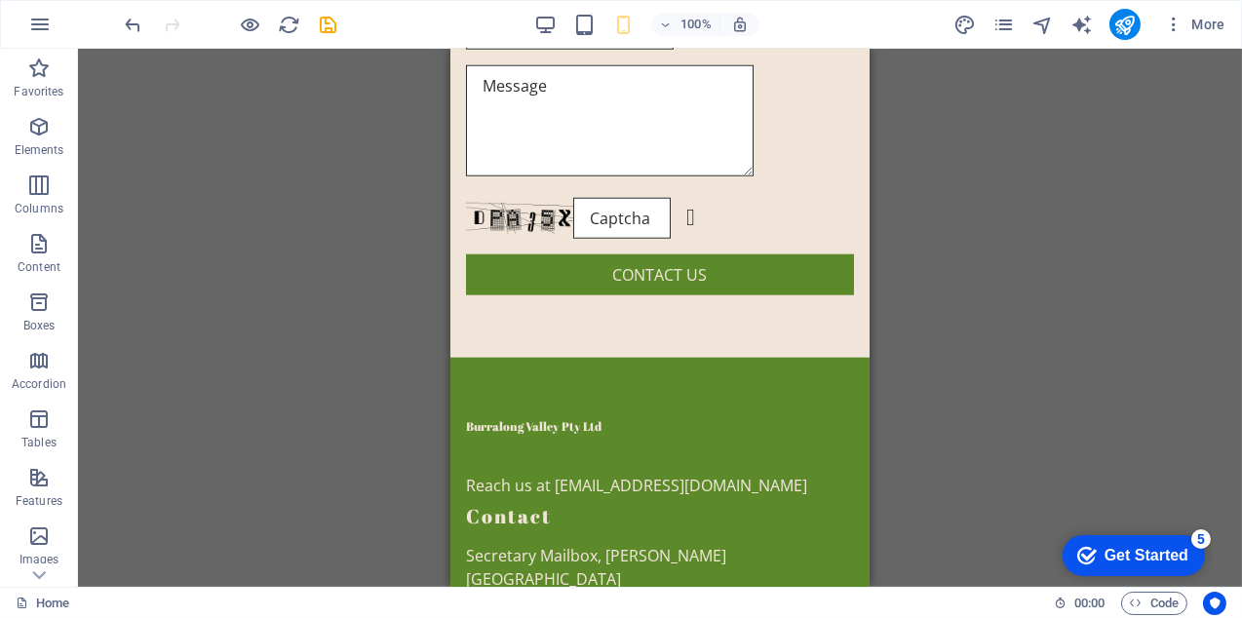
drag, startPoint x: 860, startPoint y: 126, endPoint x: 1344, endPoint y: 619, distance: 691.2
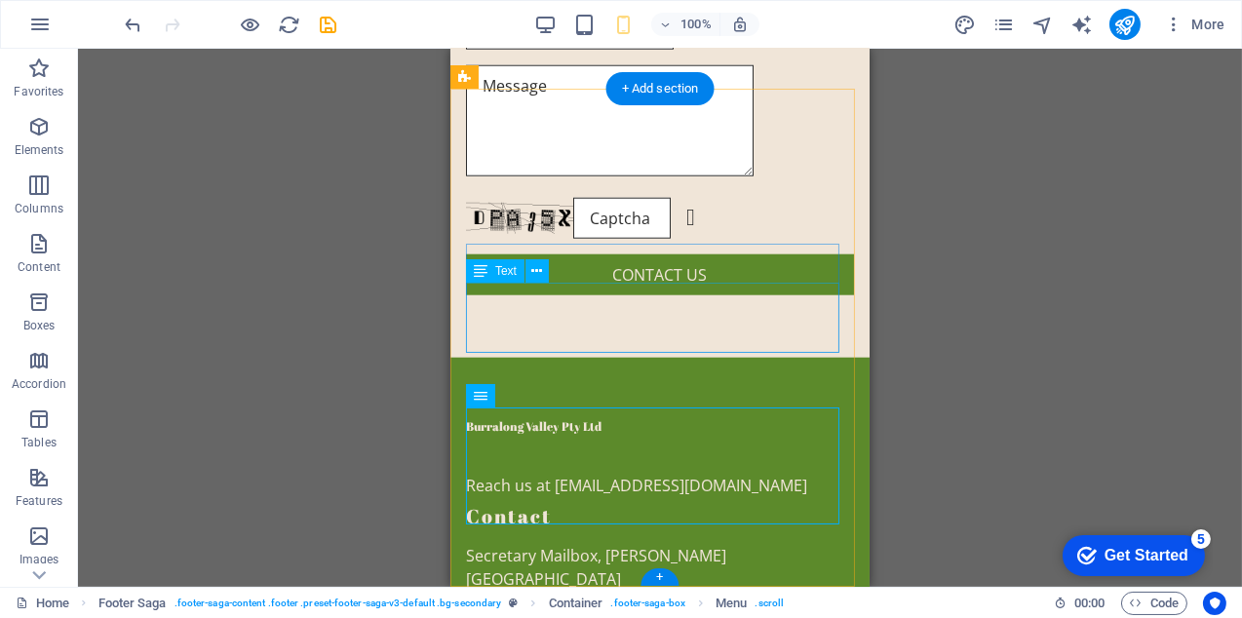
click at [656, 545] on span "Secretary Mailbox, [PERSON_NAME][GEOGRAPHIC_DATA]" at bounding box center [595, 567] width 260 height 45
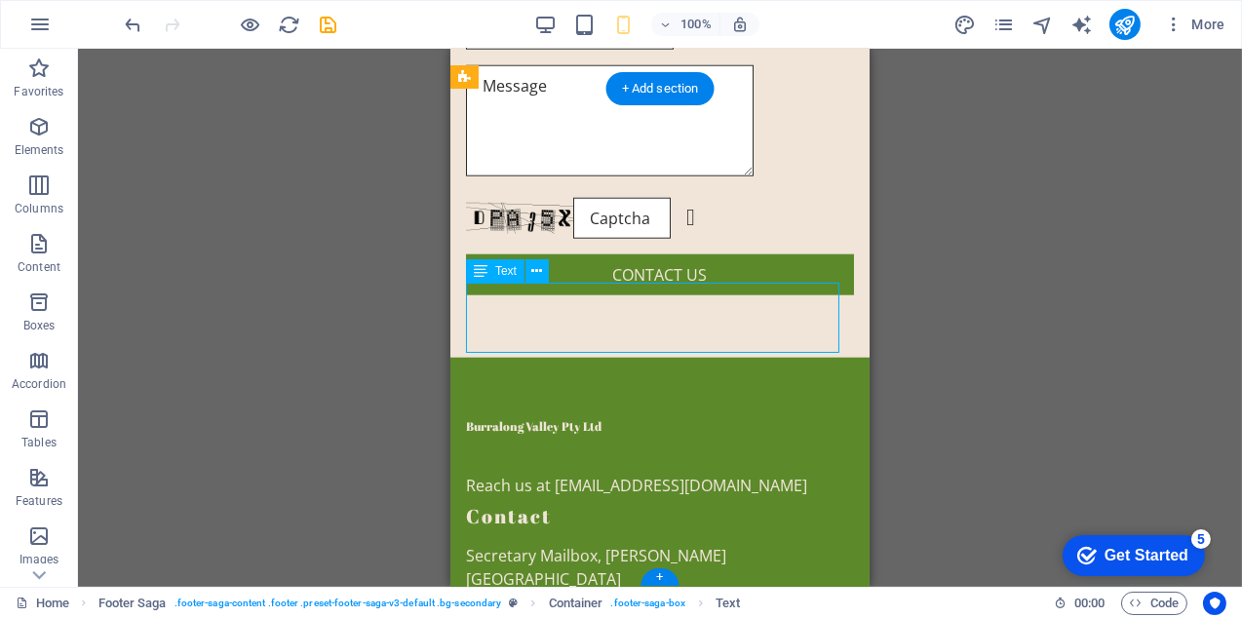
click at [653, 545] on span "Secretary Mailbox, [PERSON_NAME][GEOGRAPHIC_DATA]" at bounding box center [595, 567] width 260 height 45
click at [657, 545] on span "Secretary Mailbox, [PERSON_NAME][GEOGRAPHIC_DATA]" at bounding box center [595, 567] width 260 height 45
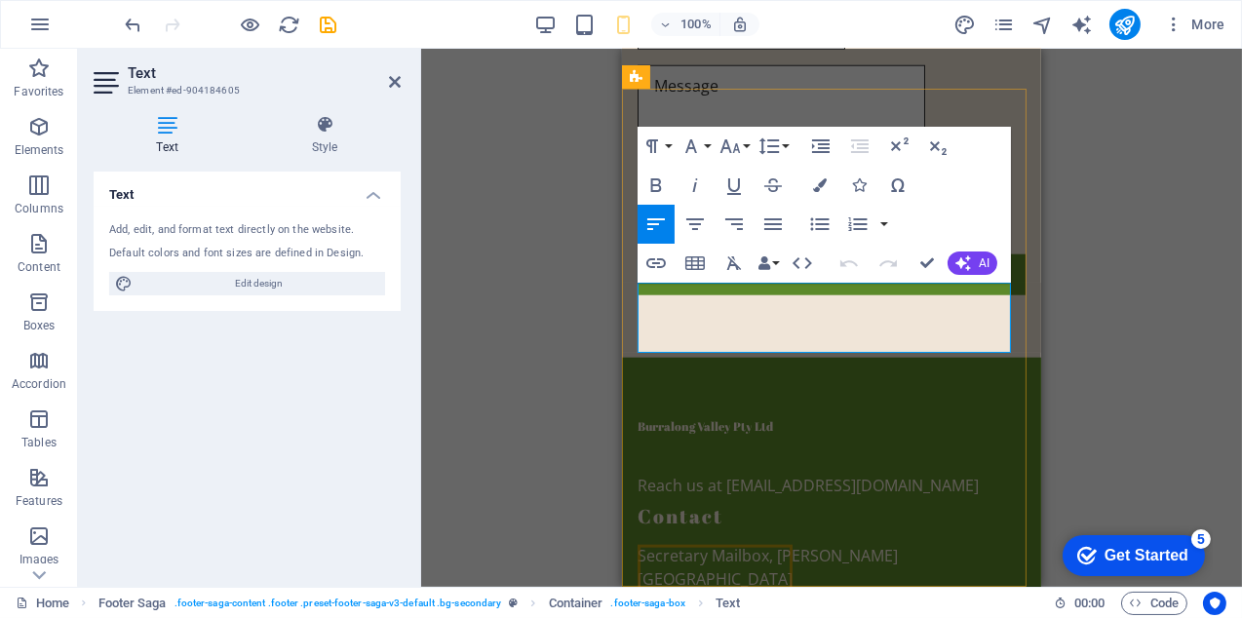
click at [827, 545] on span "Secretary Mailbox, [PERSON_NAME][GEOGRAPHIC_DATA]" at bounding box center [766, 567] width 260 height 45
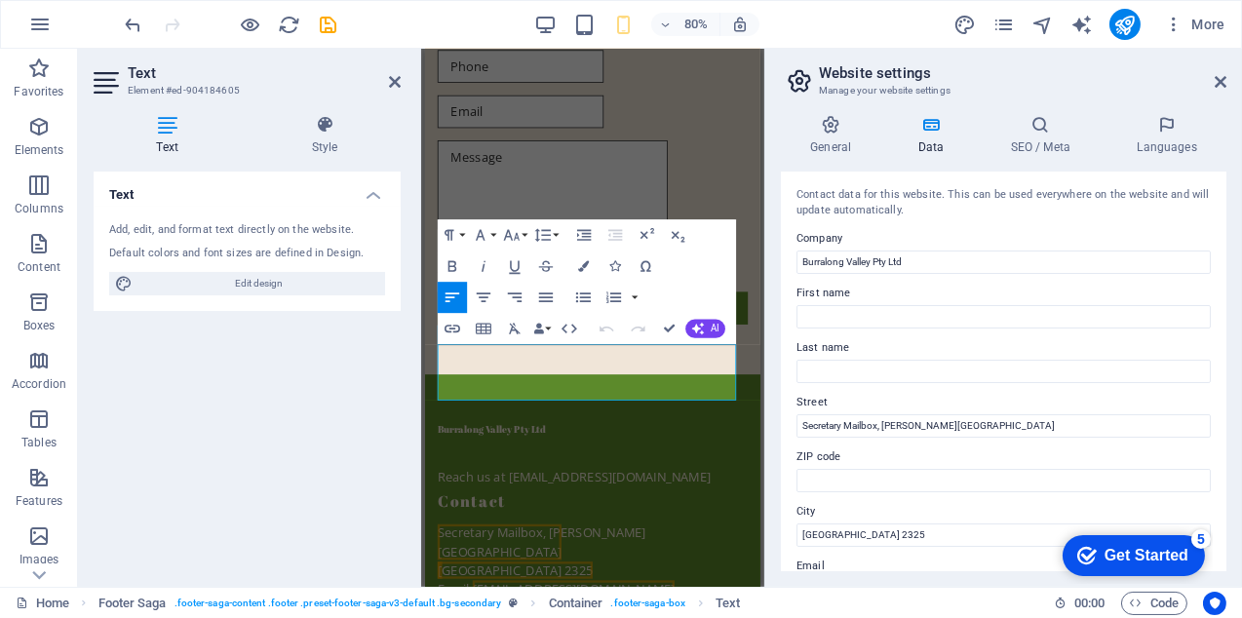
scroll to position [97, 0]
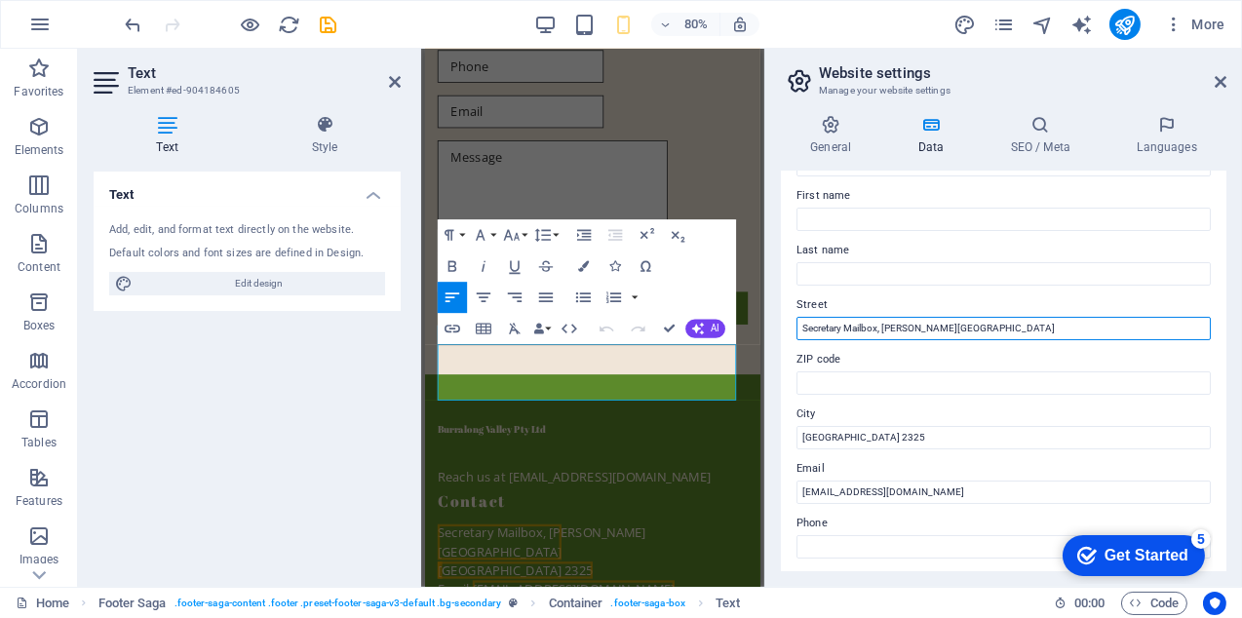
click at [913, 325] on input "Secretary Mailbox, [PERSON_NAME][GEOGRAPHIC_DATA]" at bounding box center [1003, 328] width 414 height 23
type input "Secretary Mailbox, Murrays Run Road"
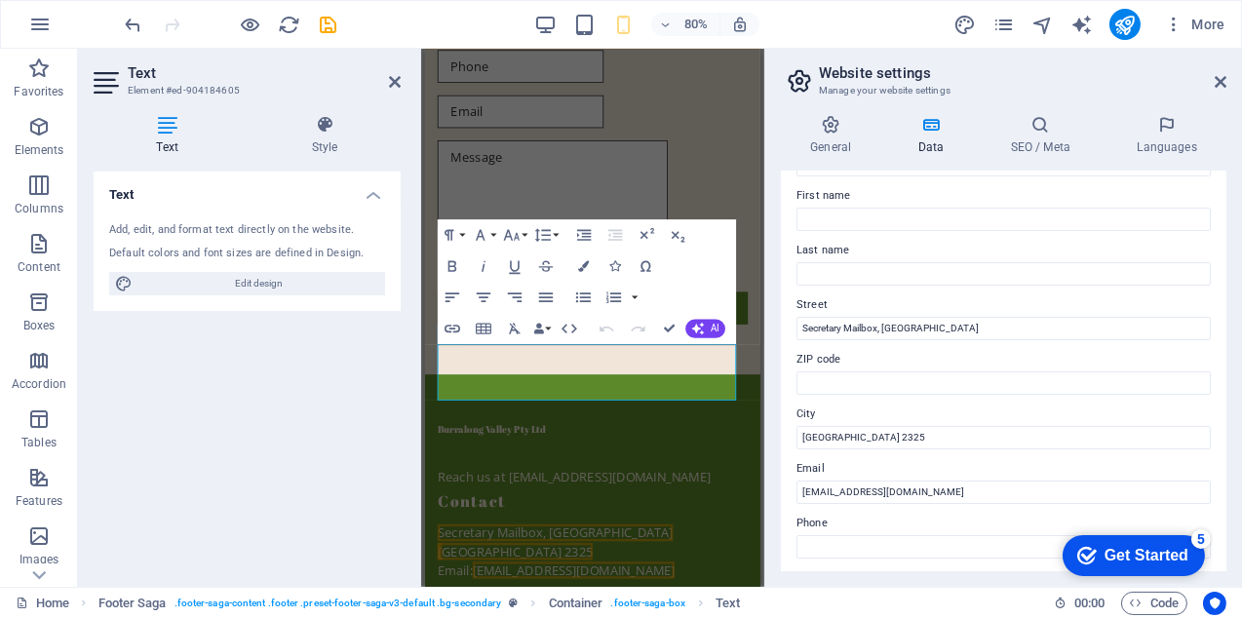
click at [312, 463] on div "Text Add, edit, and format text directly on the website. Default colors and fon…" at bounding box center [247, 372] width 307 height 400
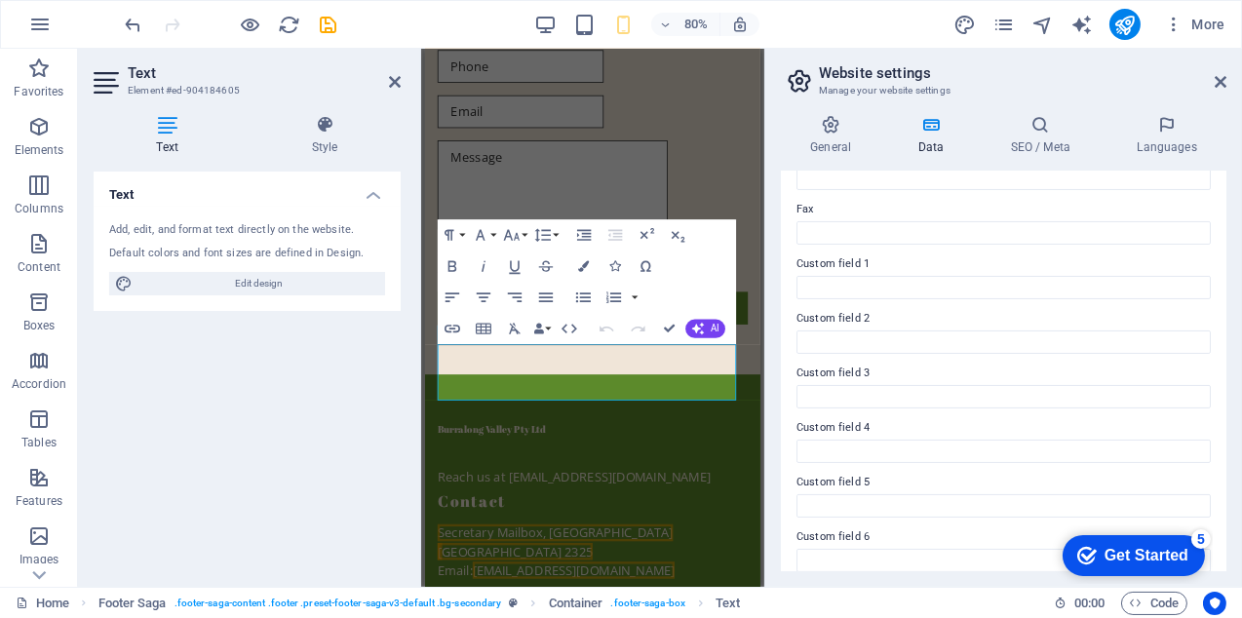
scroll to position [536, 0]
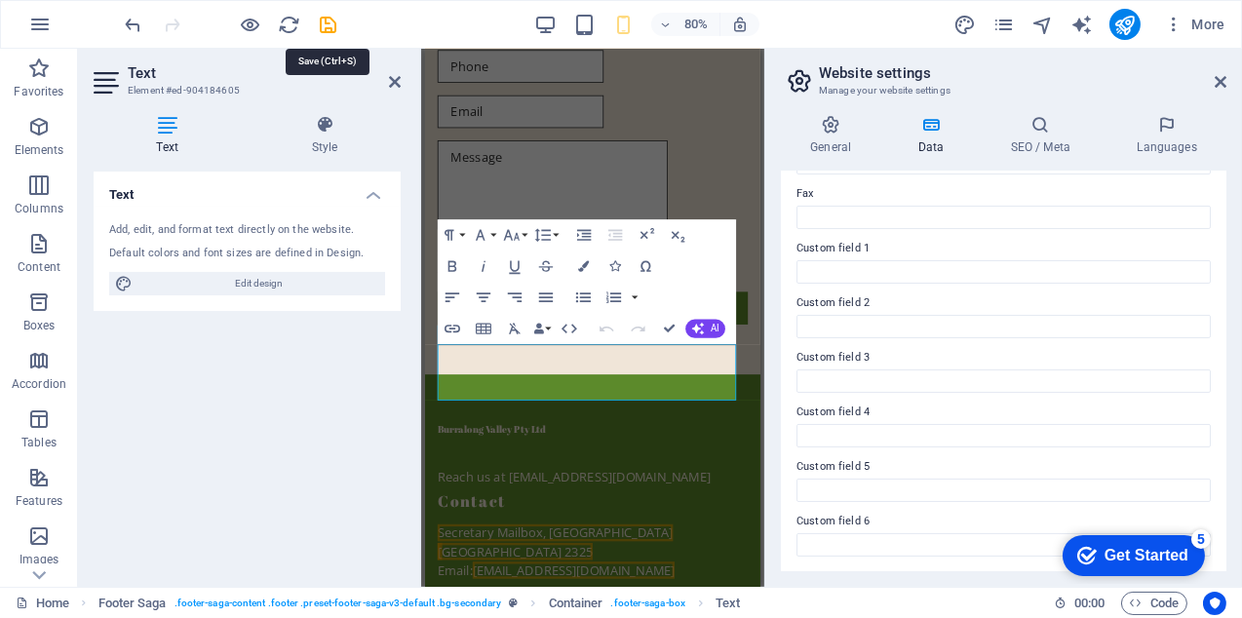
click at [325, 21] on icon "save" at bounding box center [329, 25] width 22 height 22
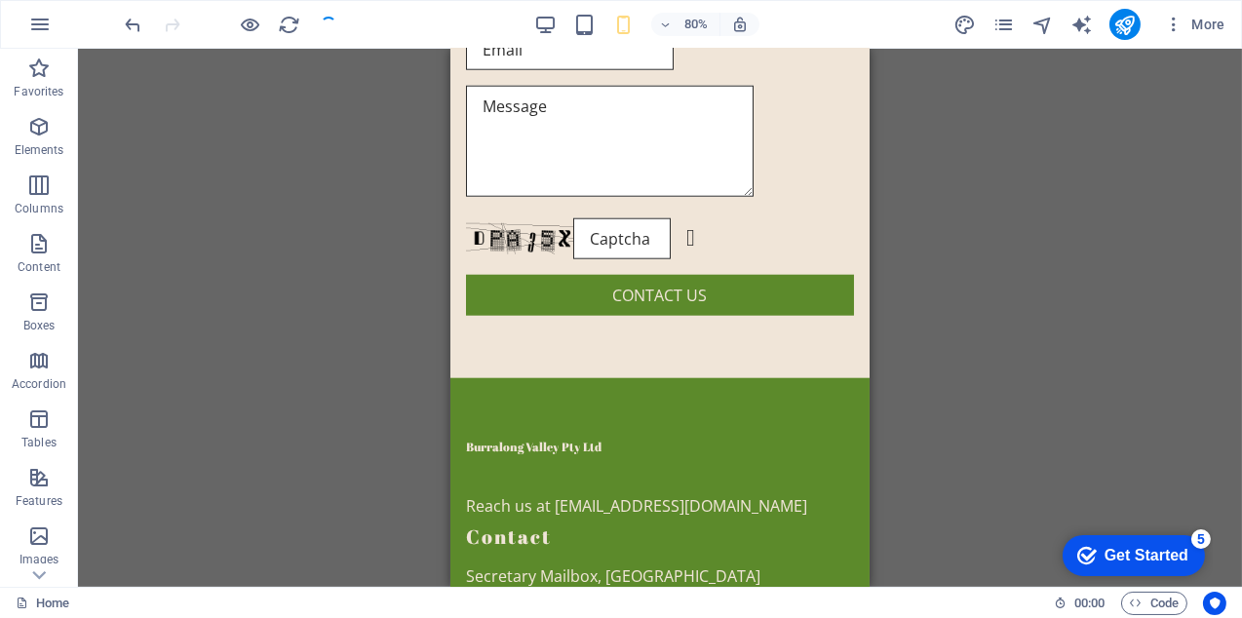
scroll to position [3224, 0]
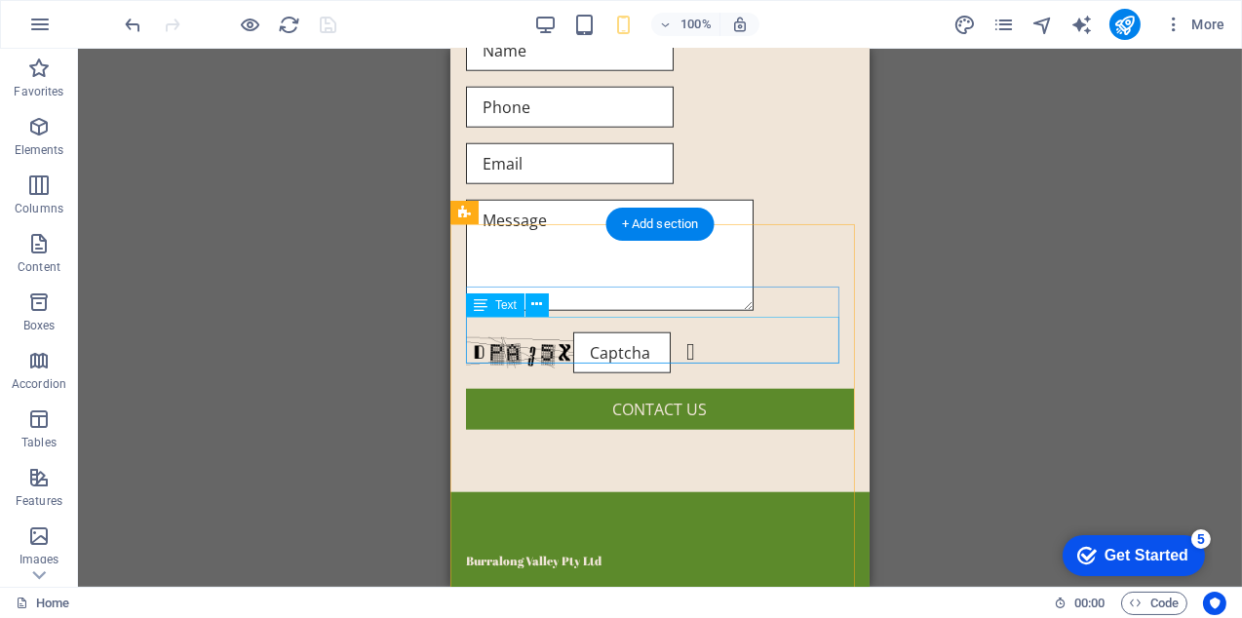
click at [579, 585] on div "Reach us at [EMAIL_ADDRESS][DOMAIN_NAME]" at bounding box center [659, 608] width 388 height 47
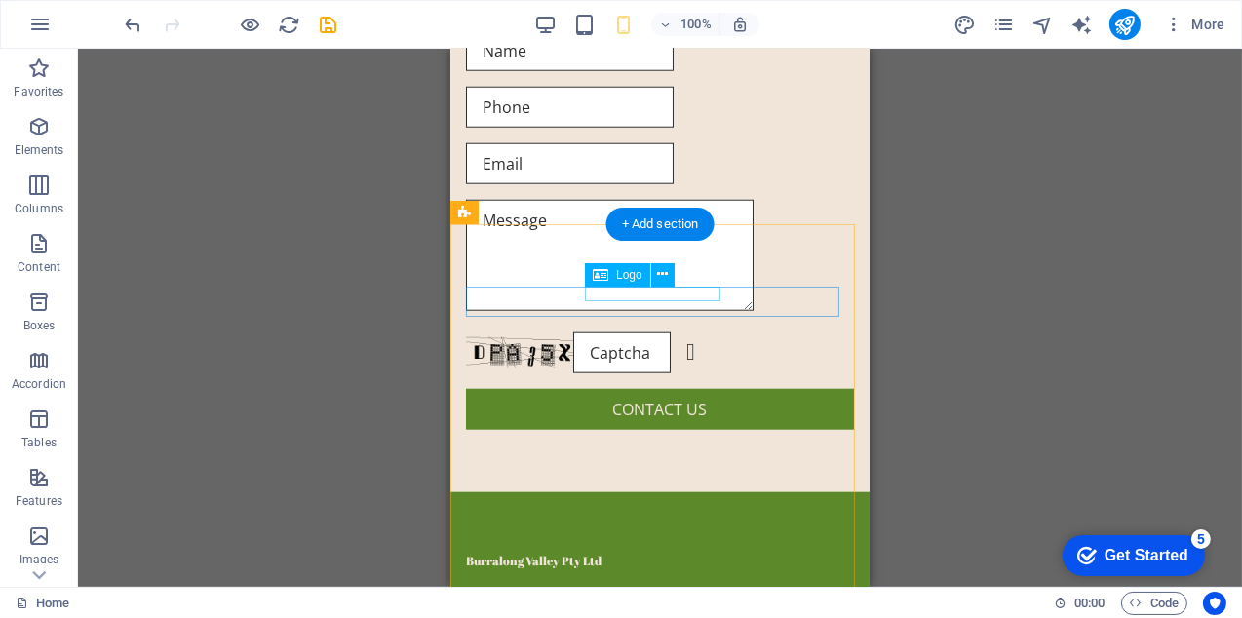
click at [696, 555] on div "Burralong Valley Pty Ltd" at bounding box center [659, 562] width 388 height 15
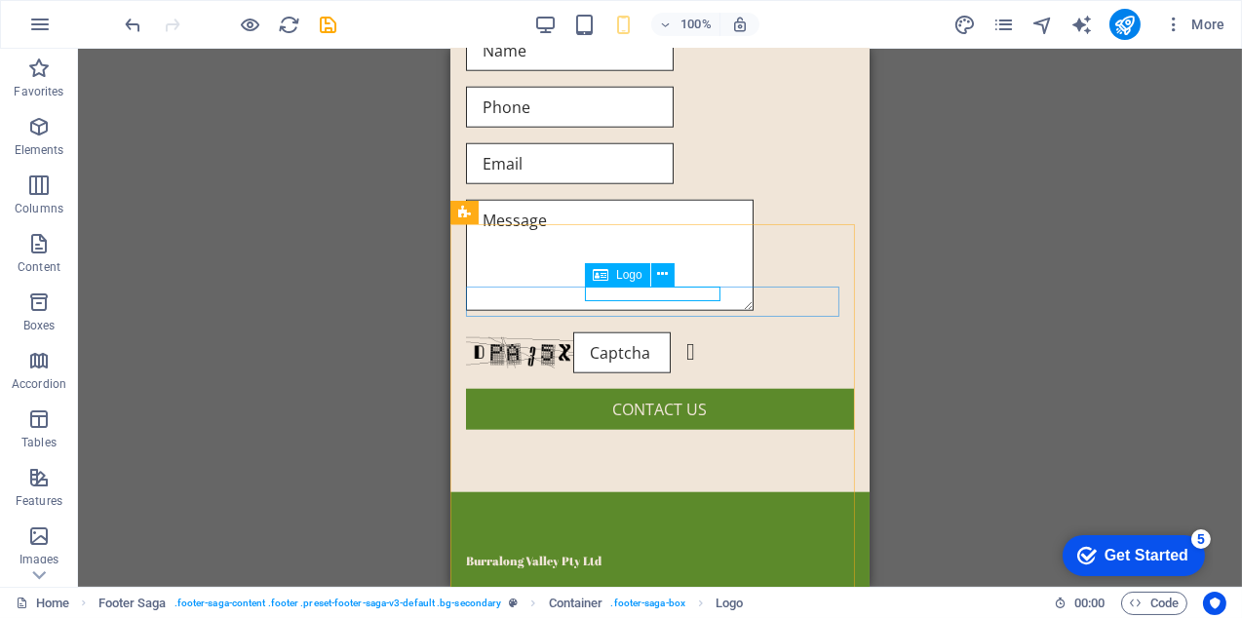
click at [621, 272] on span "Logo" at bounding box center [629, 275] width 26 height 12
click at [652, 555] on div "Burralong Valley Pty Ltd" at bounding box center [659, 562] width 388 height 15
click at [662, 275] on icon at bounding box center [662, 274] width 11 height 20
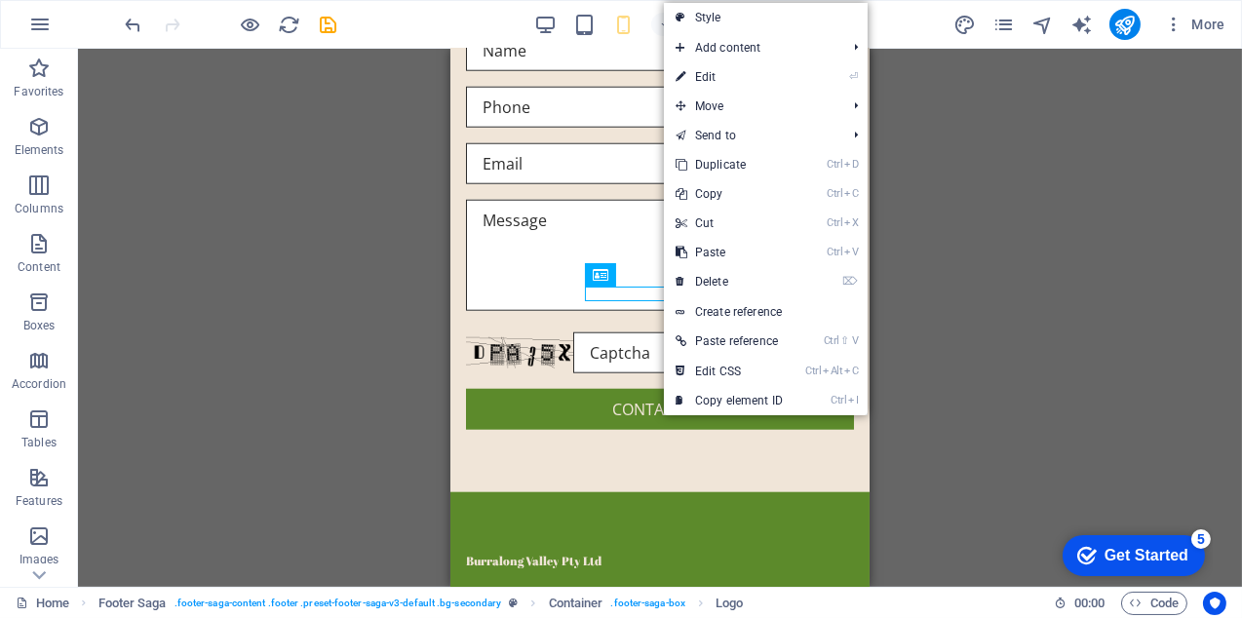
click at [979, 296] on div "H2 Container Banner Container H3 Spacer Container Info Bar Text Container Conta…" at bounding box center [660, 318] width 1164 height 538
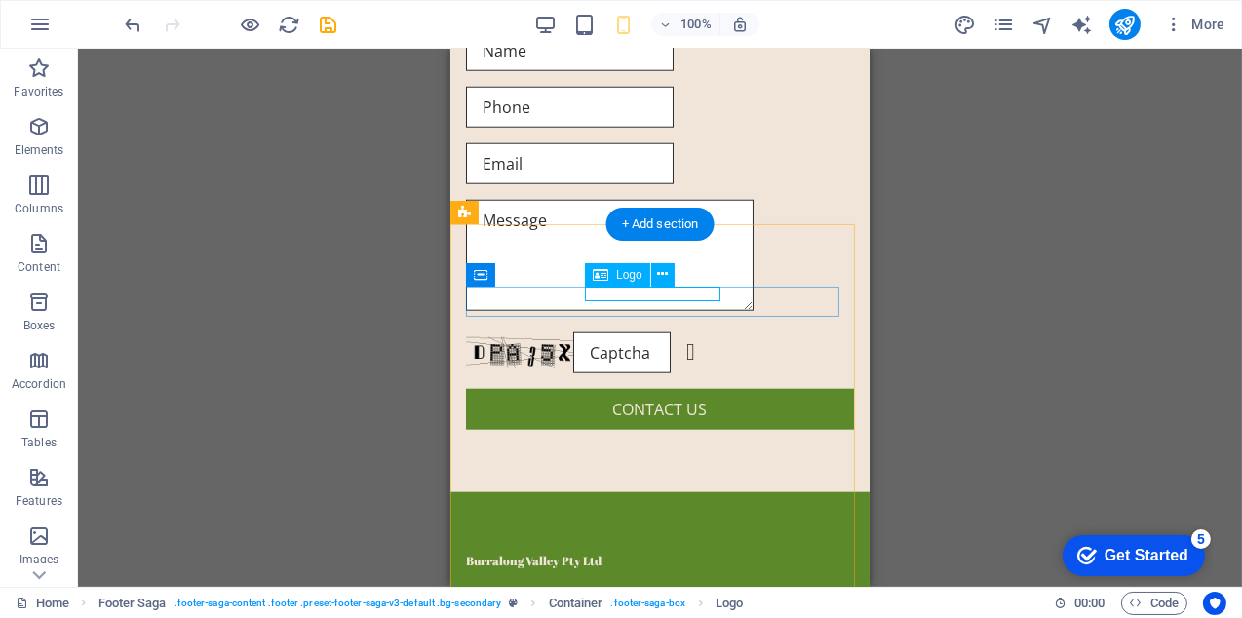
click at [658, 555] on div "Burralong Valley Pty Ltd" at bounding box center [659, 562] width 388 height 15
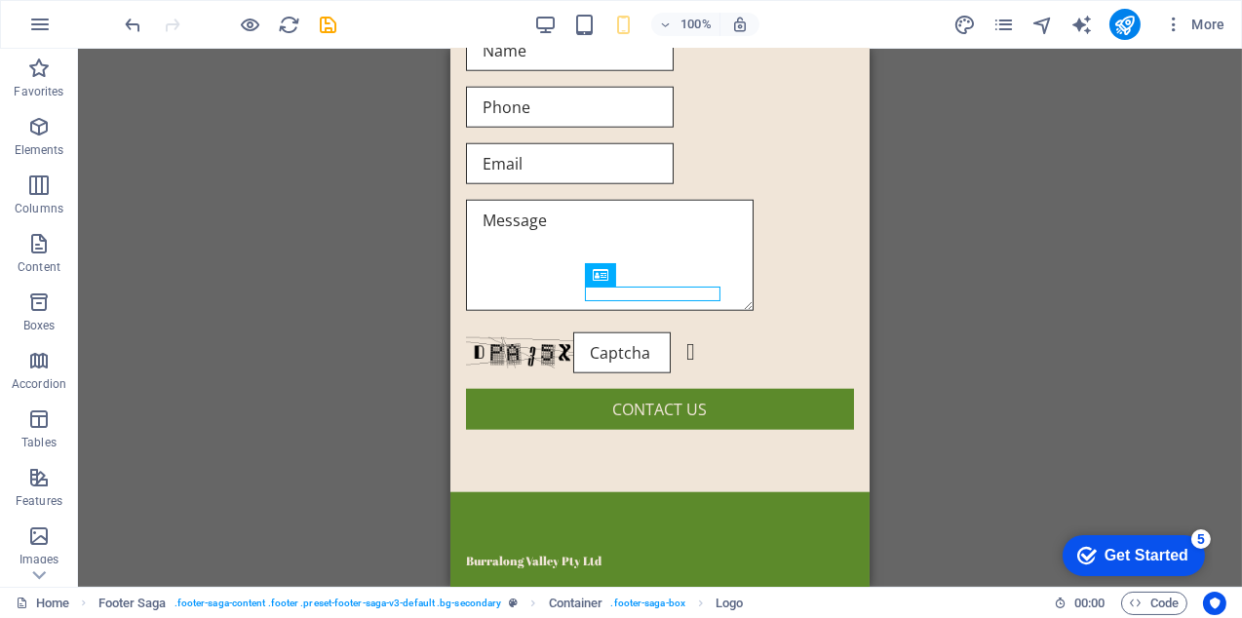
click at [948, 336] on div "H2 Container Banner Container H3 Spacer Container Info Bar Text Container Conta…" at bounding box center [660, 318] width 1164 height 538
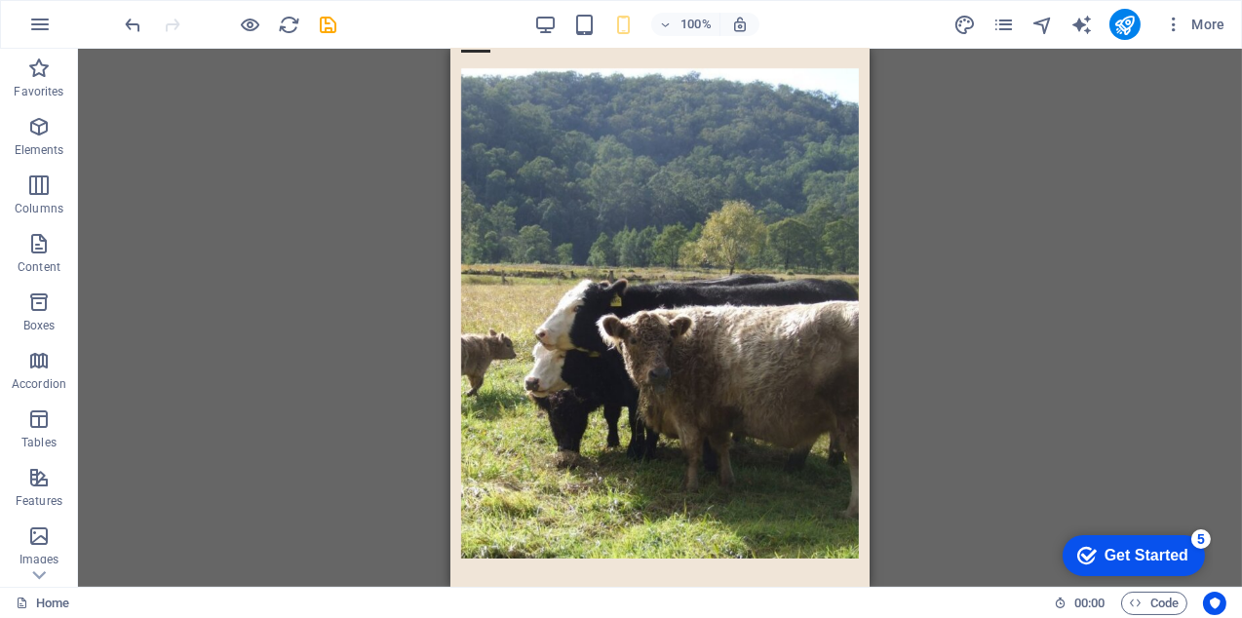
scroll to position [50, 0]
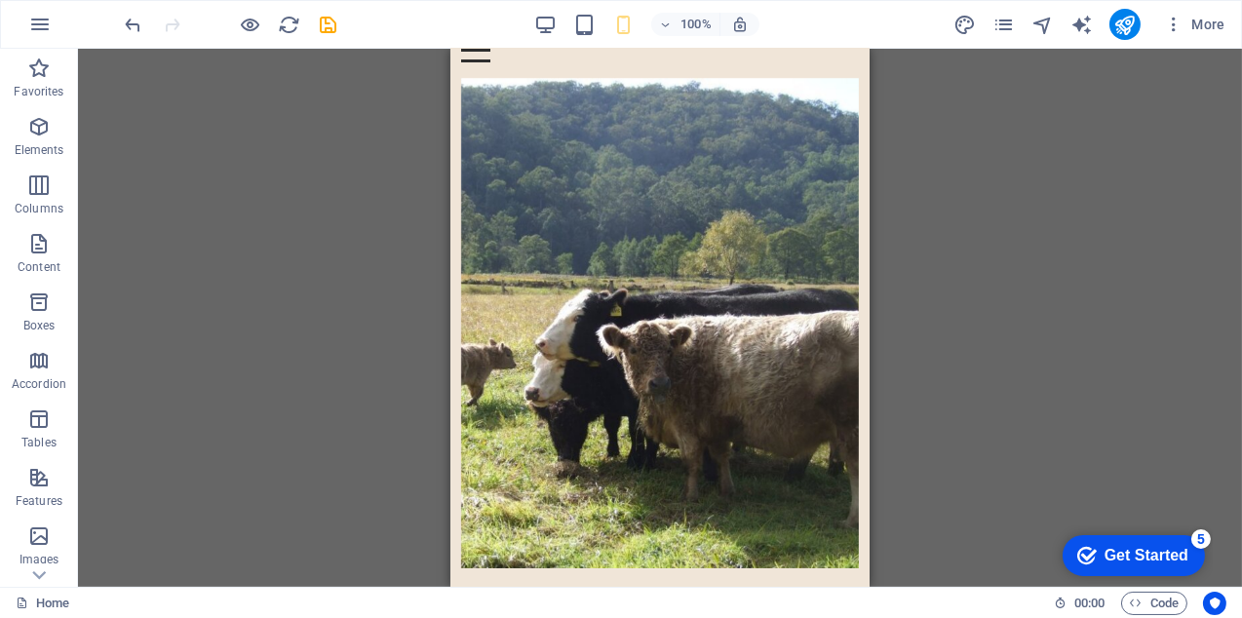
drag, startPoint x: 860, startPoint y: 522, endPoint x: 1255, endPoint y: 89, distance: 587.1
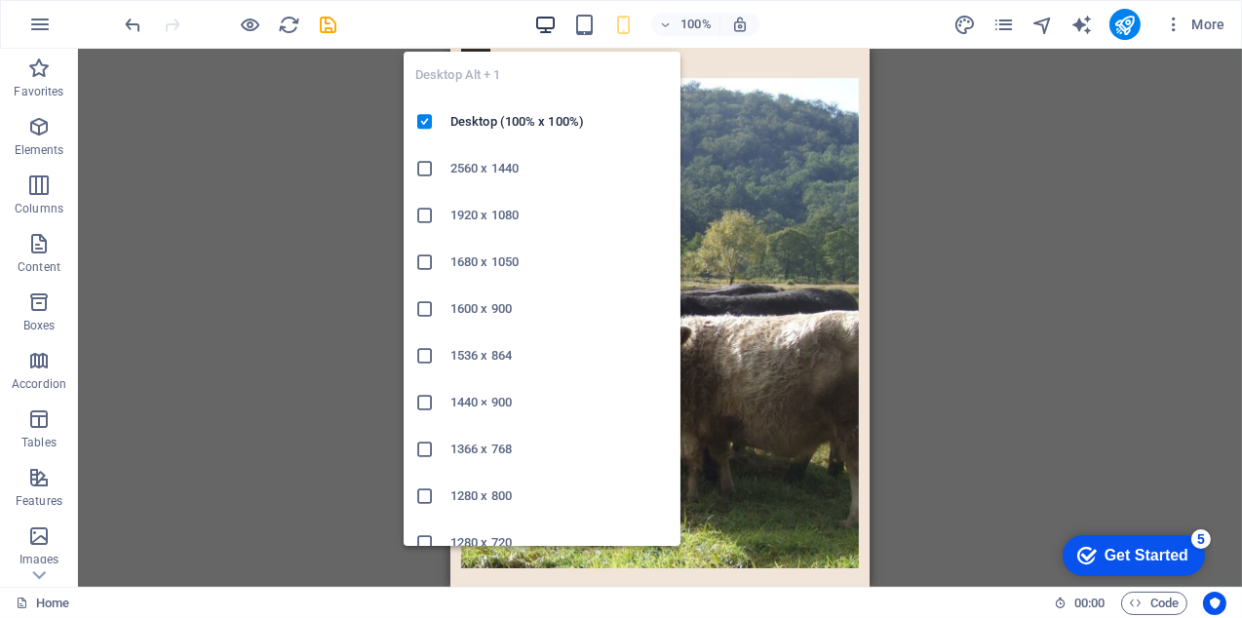
click at [547, 18] on icon "button" at bounding box center [545, 25] width 22 height 22
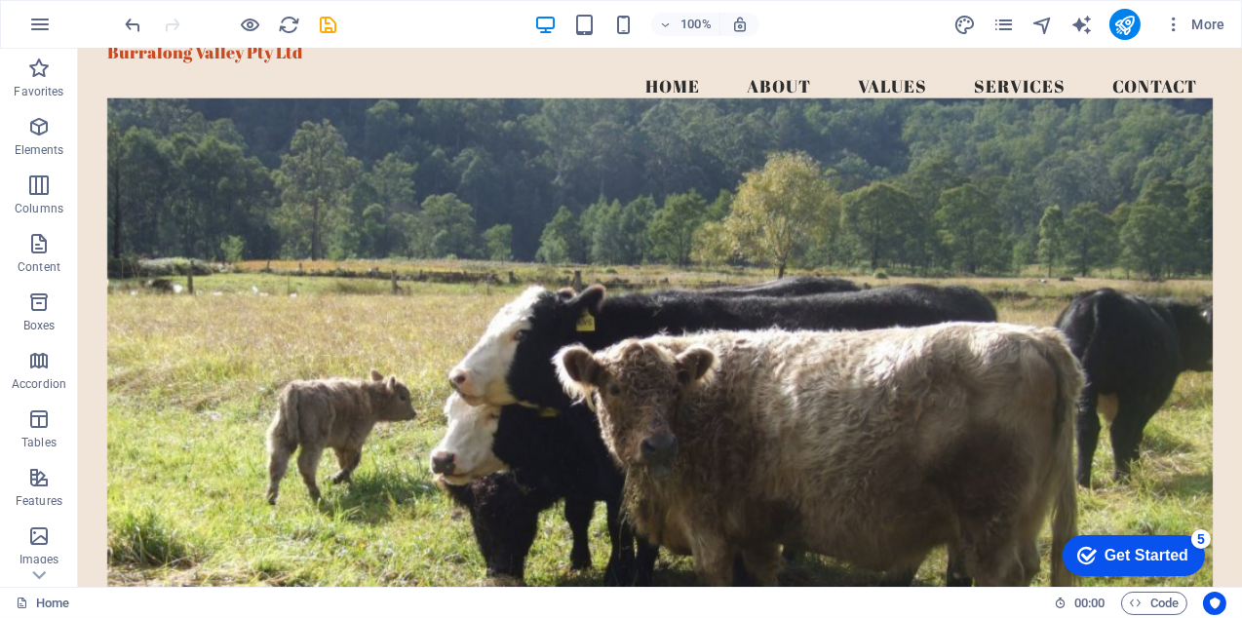
scroll to position [0, 0]
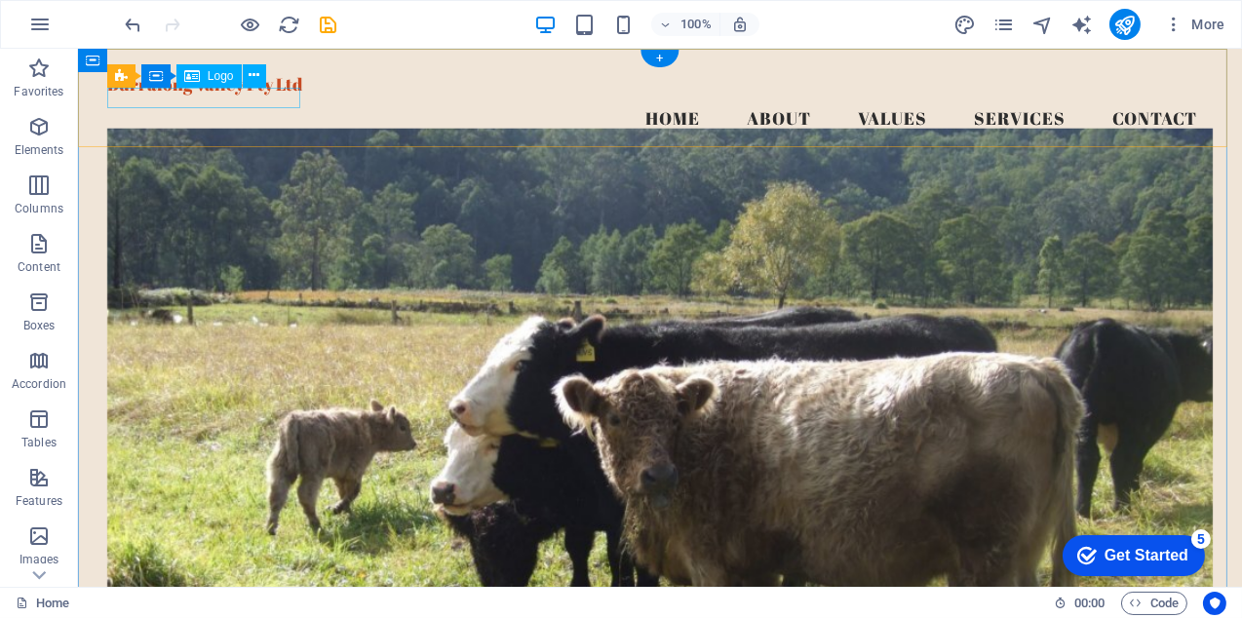
click at [226, 95] on div "Burralong Valley Pty Ltd" at bounding box center [659, 84] width 1105 height 20
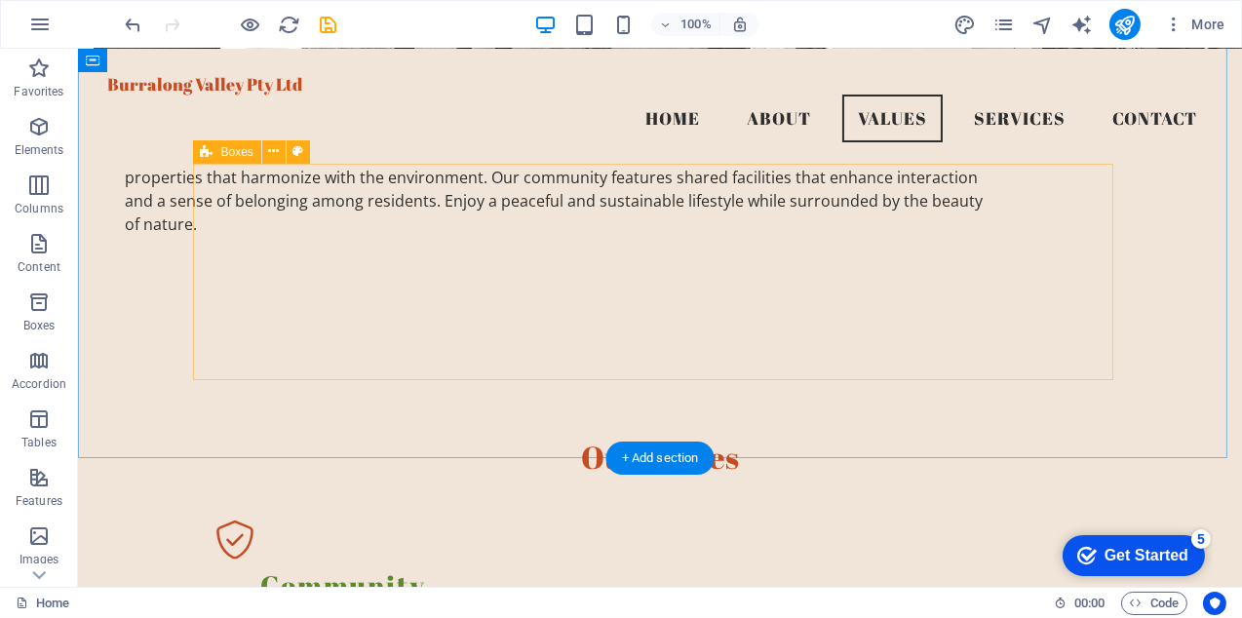
scroll to position [1071, 0]
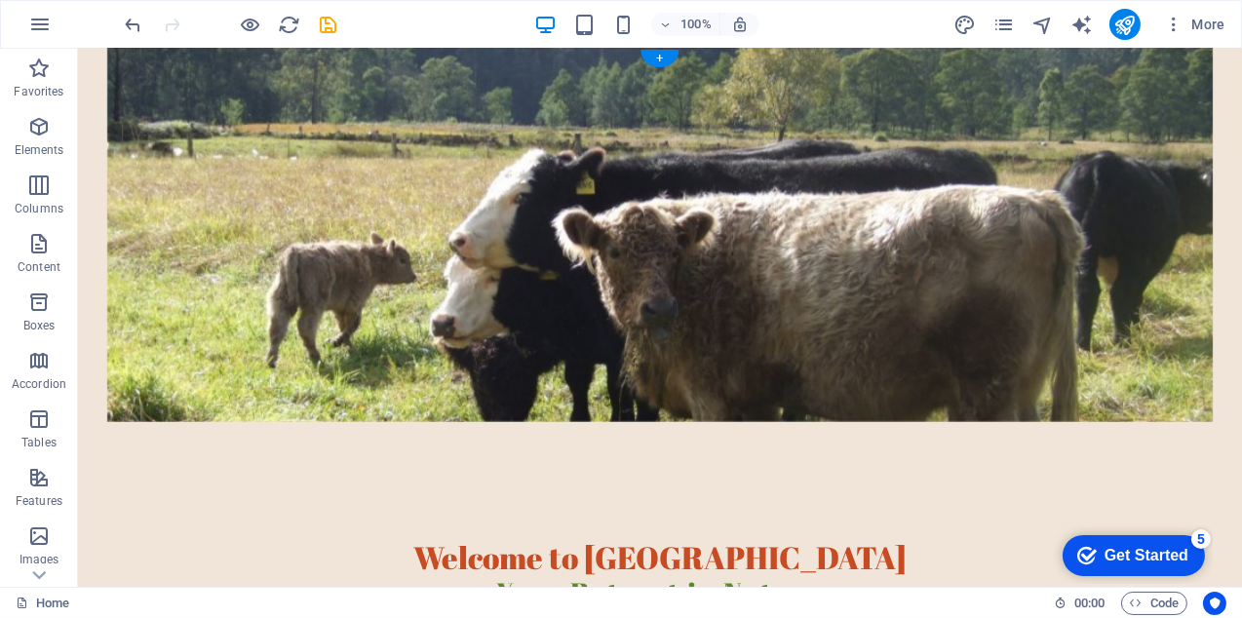
scroll to position [195, 0]
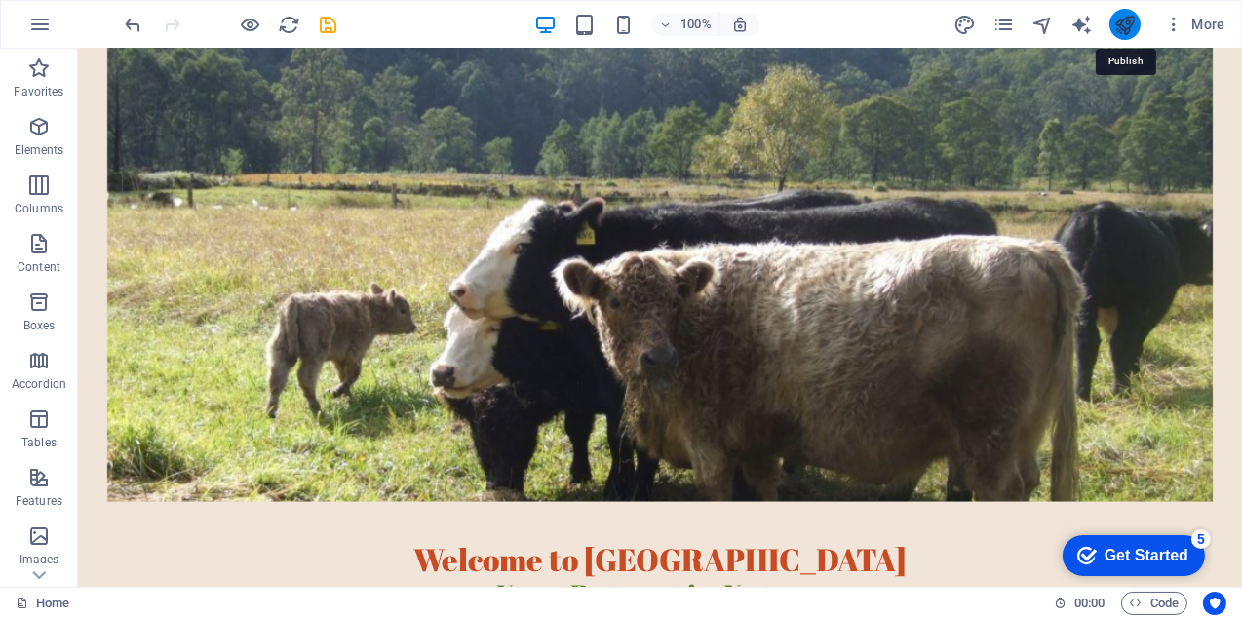
click at [1122, 23] on icon "publish" at bounding box center [1124, 25] width 22 height 22
